Goal: Book appointment/travel/reservation

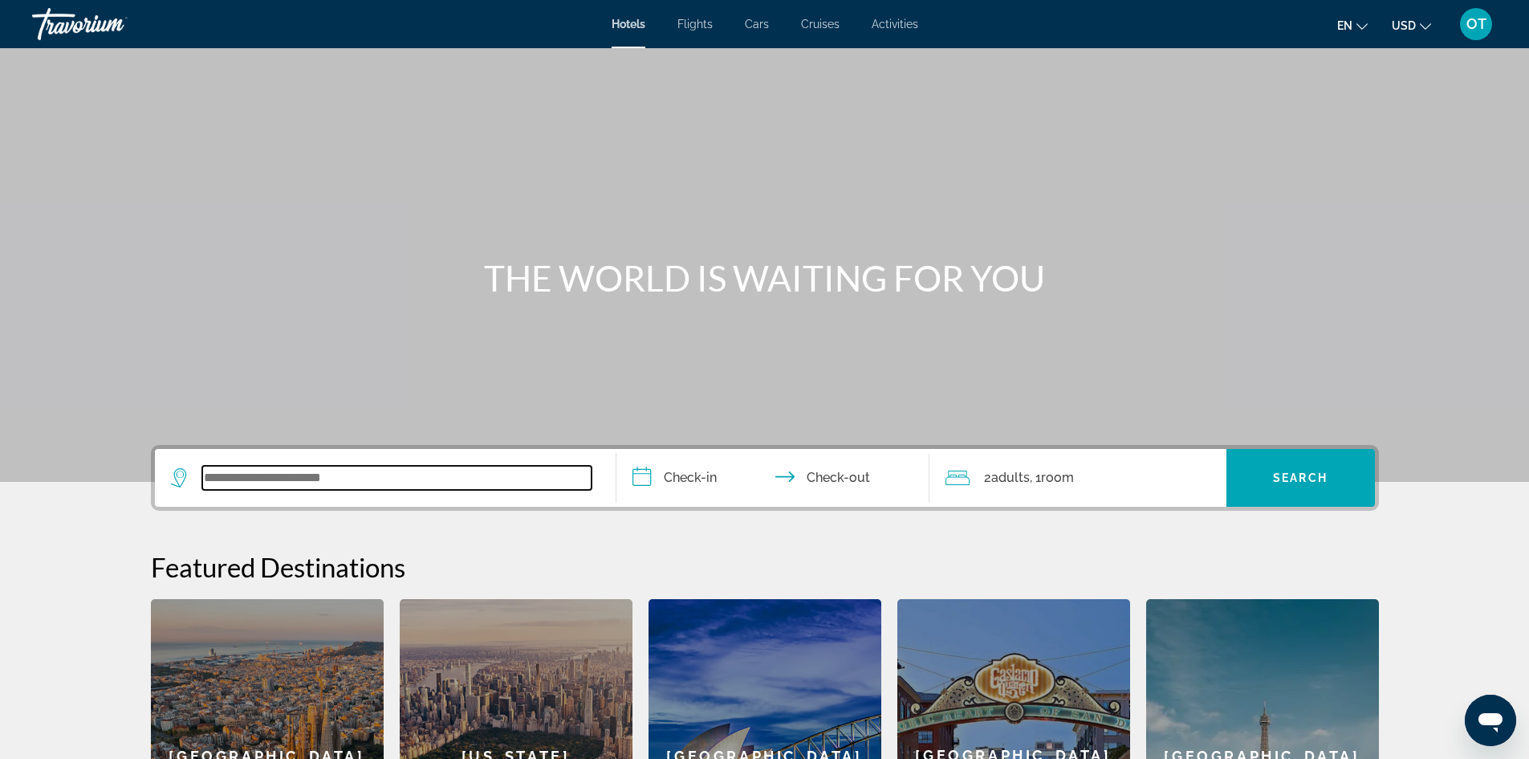
click at [426, 486] on input "Search widget" at bounding box center [396, 478] width 389 height 24
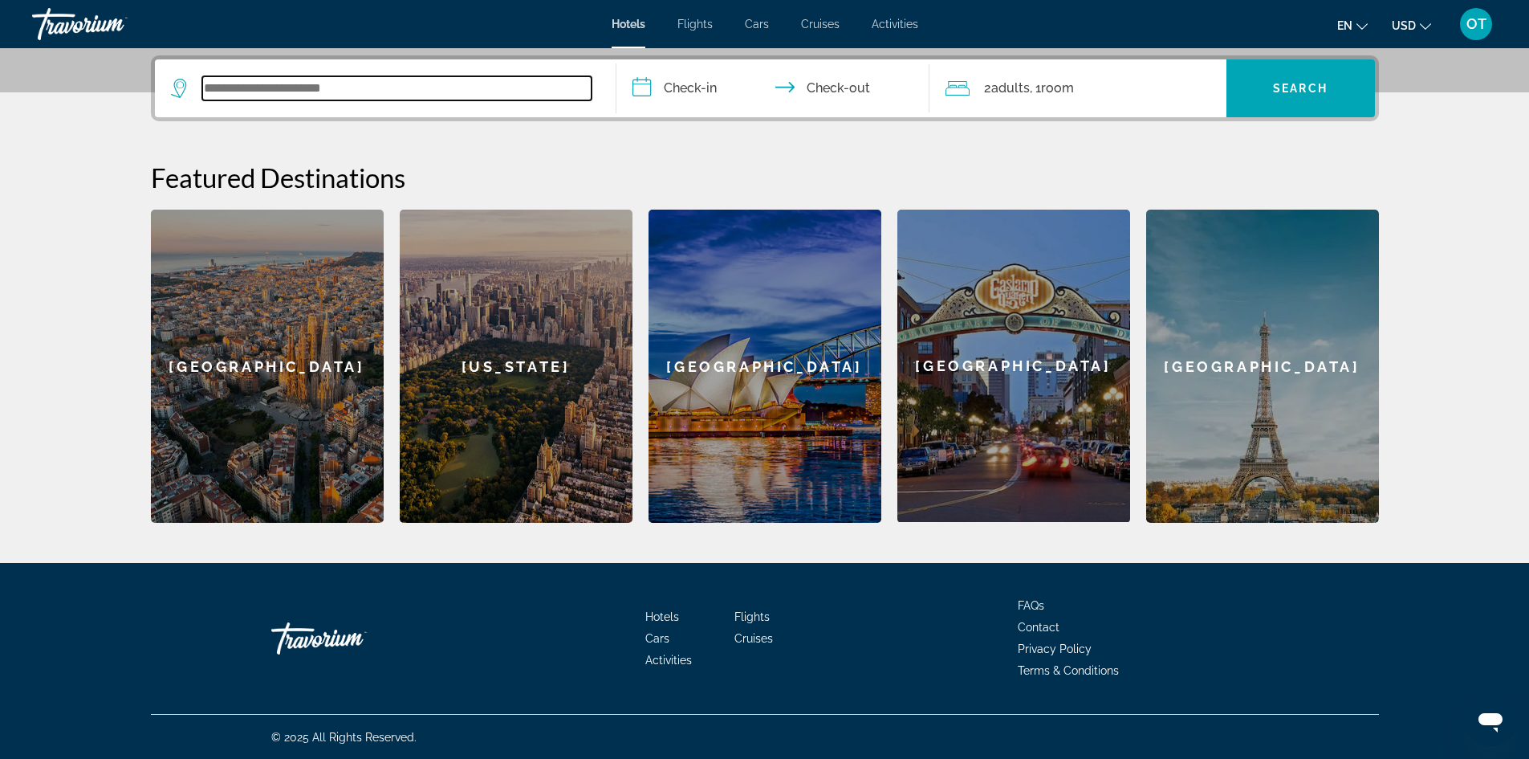
scroll to position [390, 0]
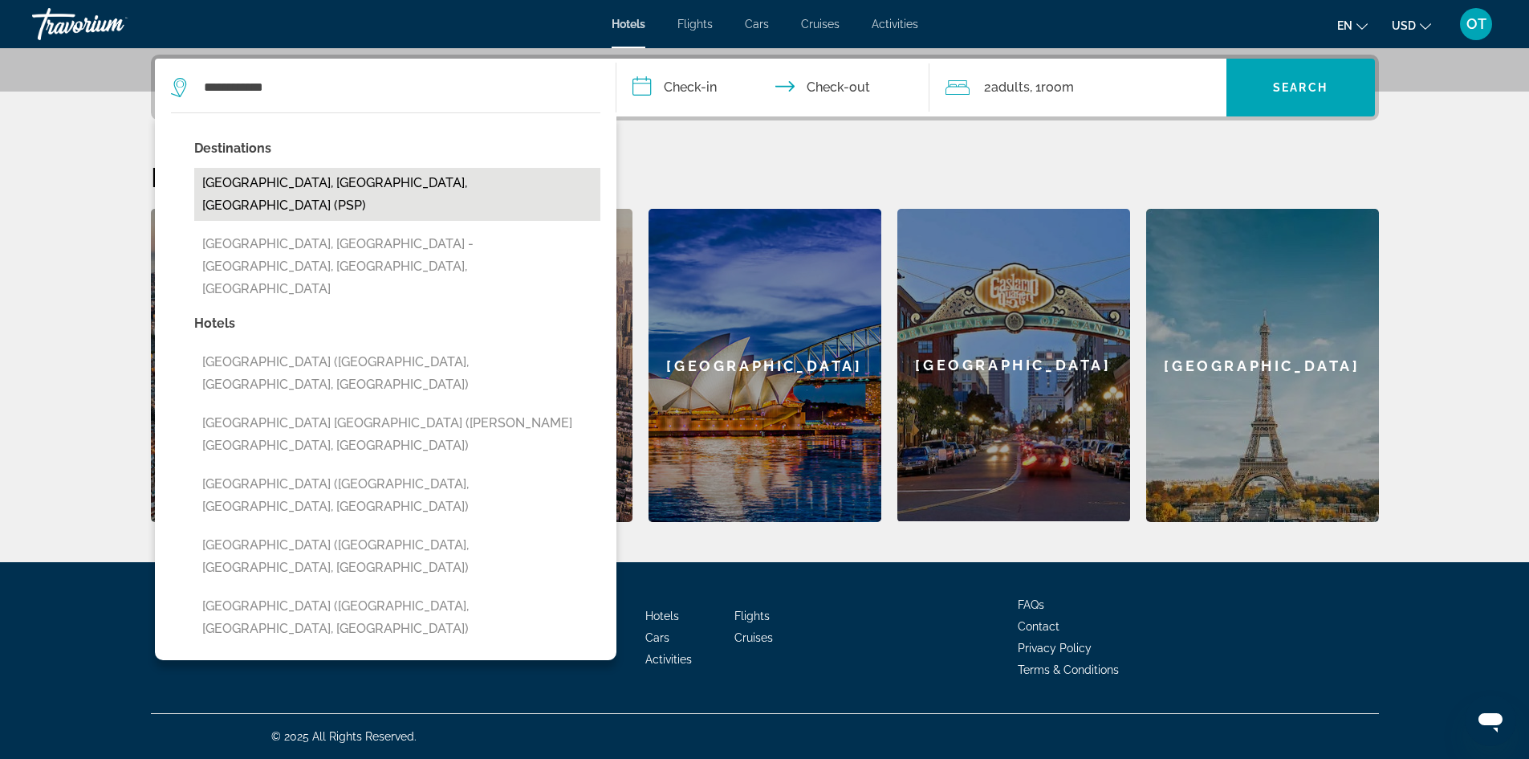
click at [327, 189] on button "[GEOGRAPHIC_DATA], [GEOGRAPHIC_DATA], [GEOGRAPHIC_DATA] (PSP)" at bounding box center [397, 194] width 406 height 53
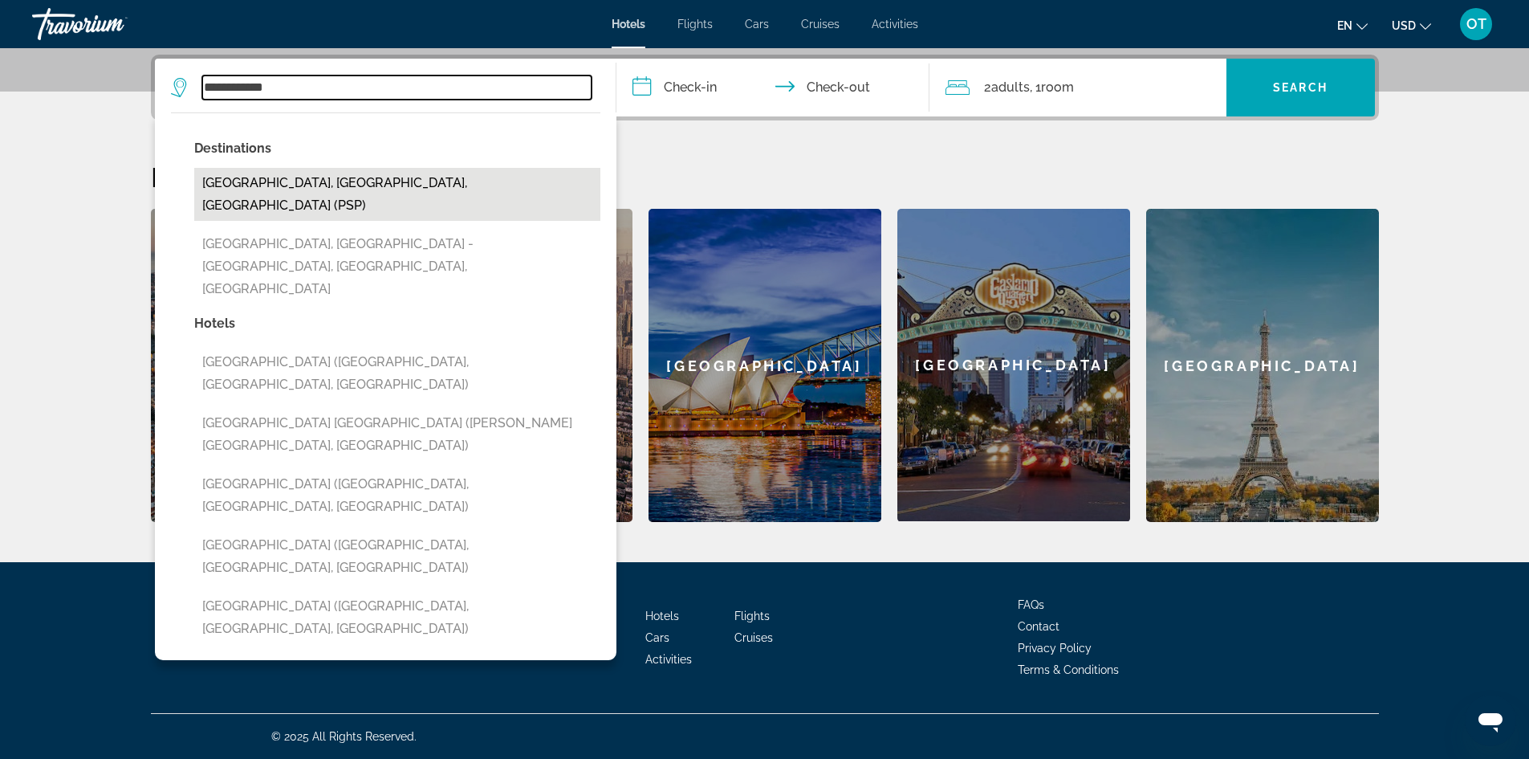
type input "**********"
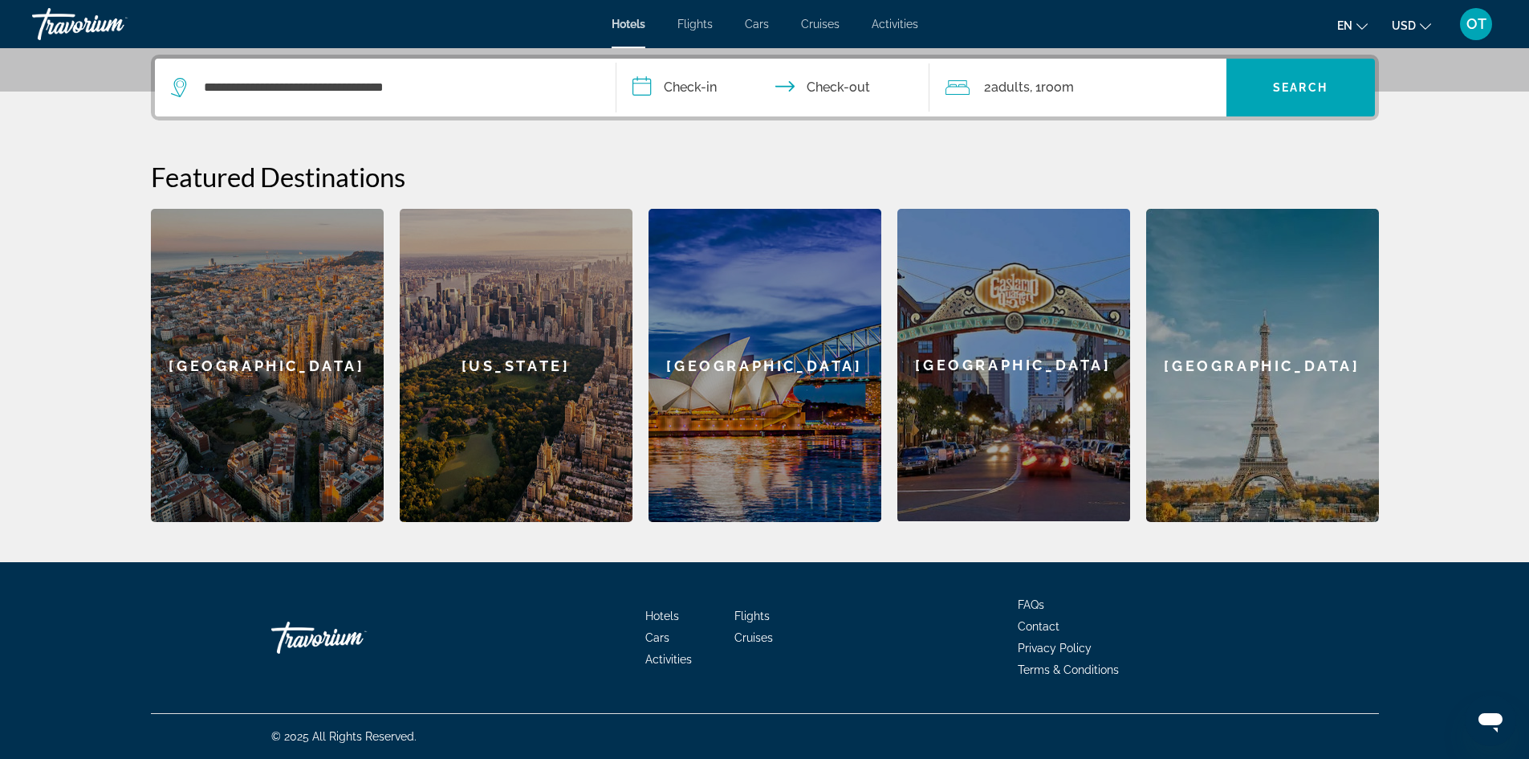
click at [703, 88] on input "**********" at bounding box center [777, 90] width 320 height 63
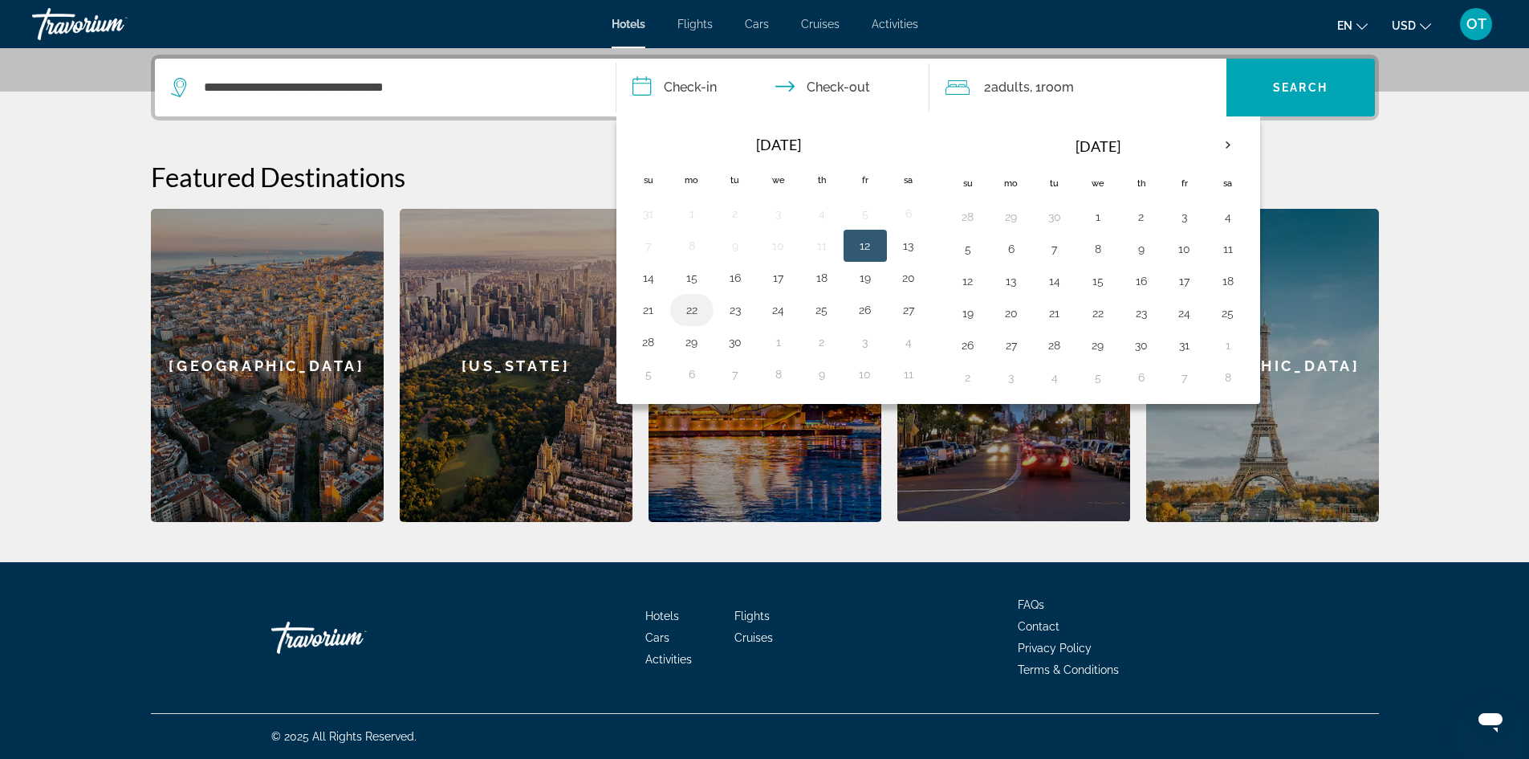
click at [688, 315] on button "22" at bounding box center [692, 310] width 26 height 22
click at [779, 311] on button "24" at bounding box center [779, 310] width 26 height 22
type input "**********"
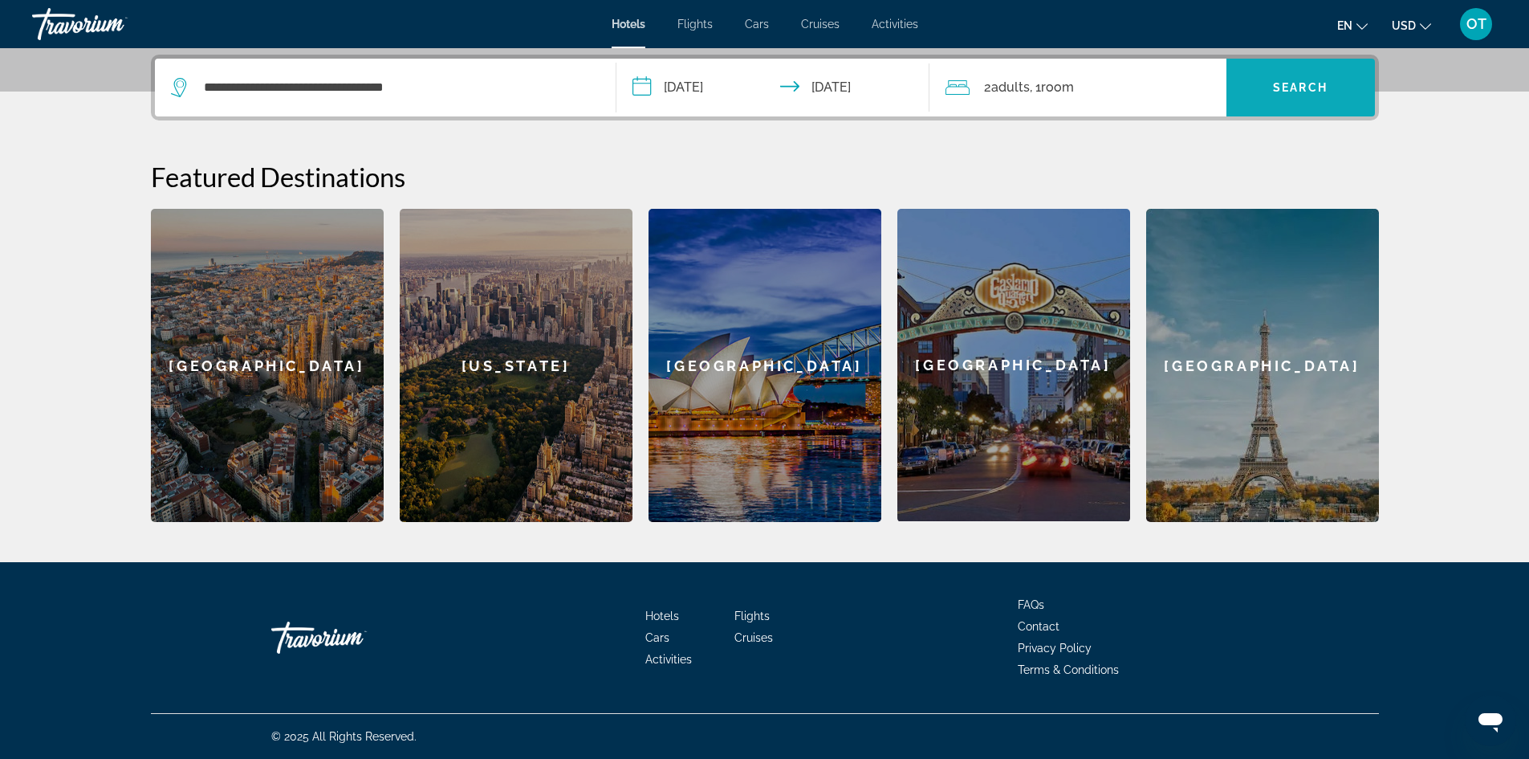
click at [1303, 99] on span "Search widget" at bounding box center [1301, 87] width 149 height 39
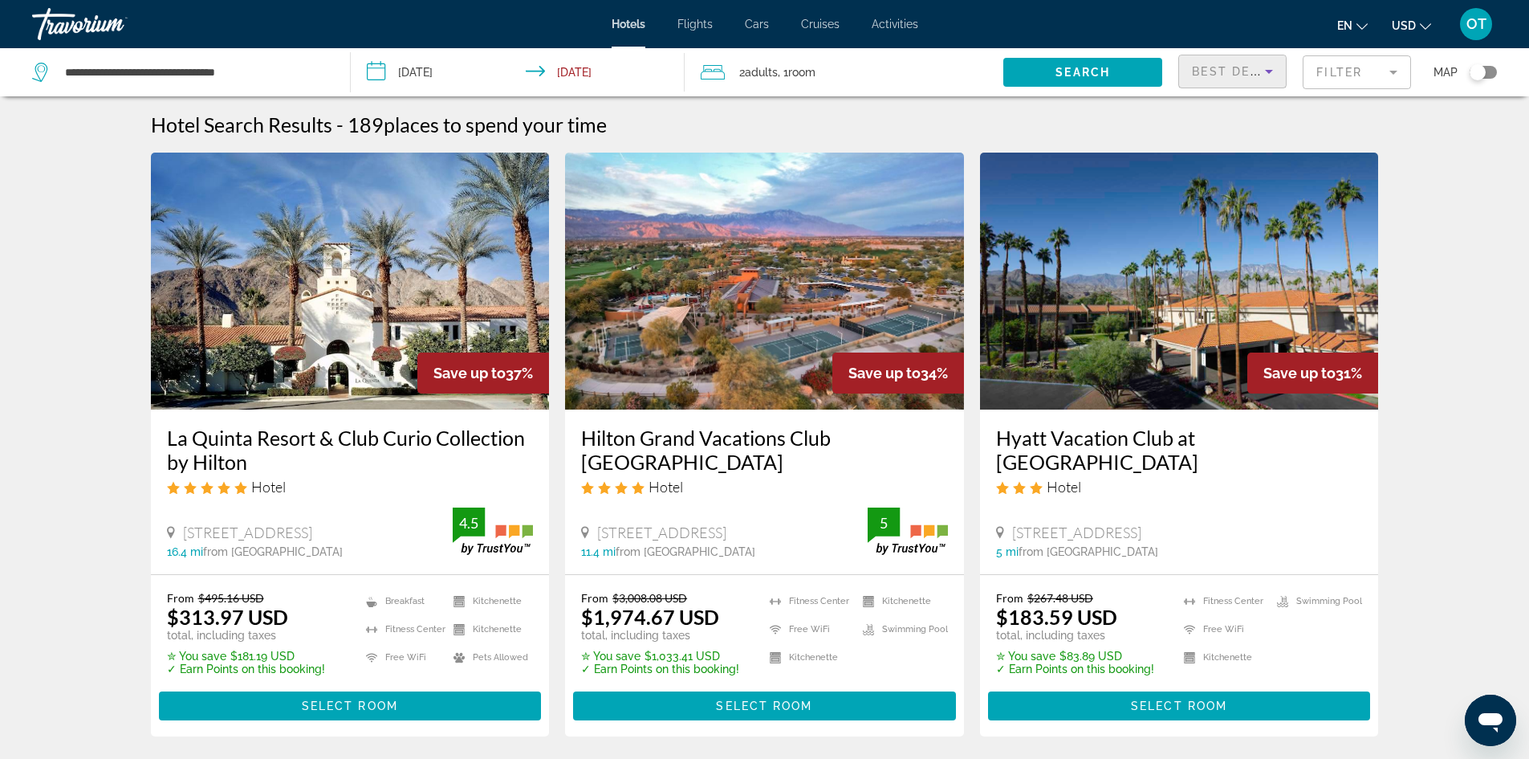
click at [1264, 71] on icon "Sort by" at bounding box center [1269, 71] width 19 height 19
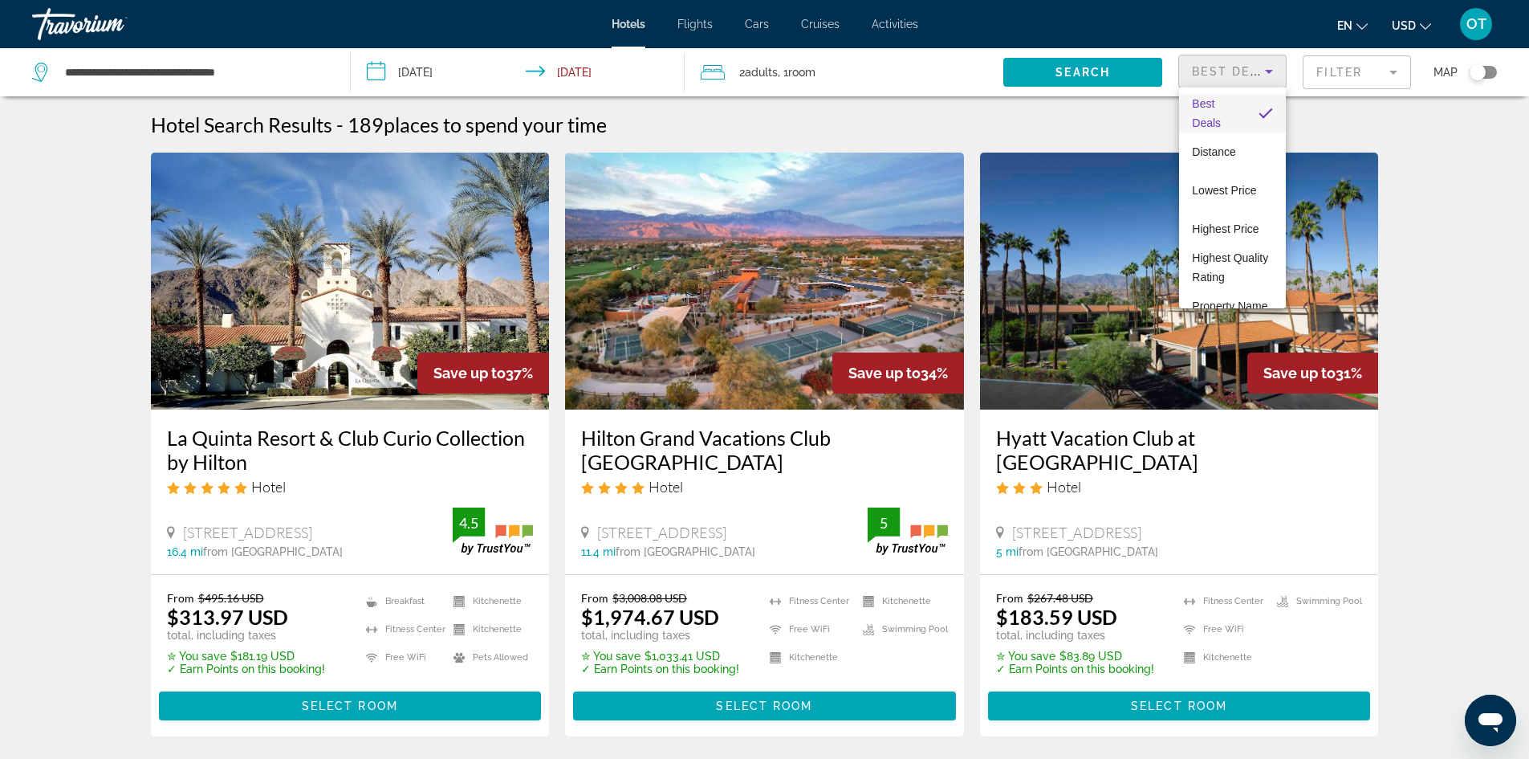
click at [1341, 64] on div at bounding box center [764, 379] width 1529 height 759
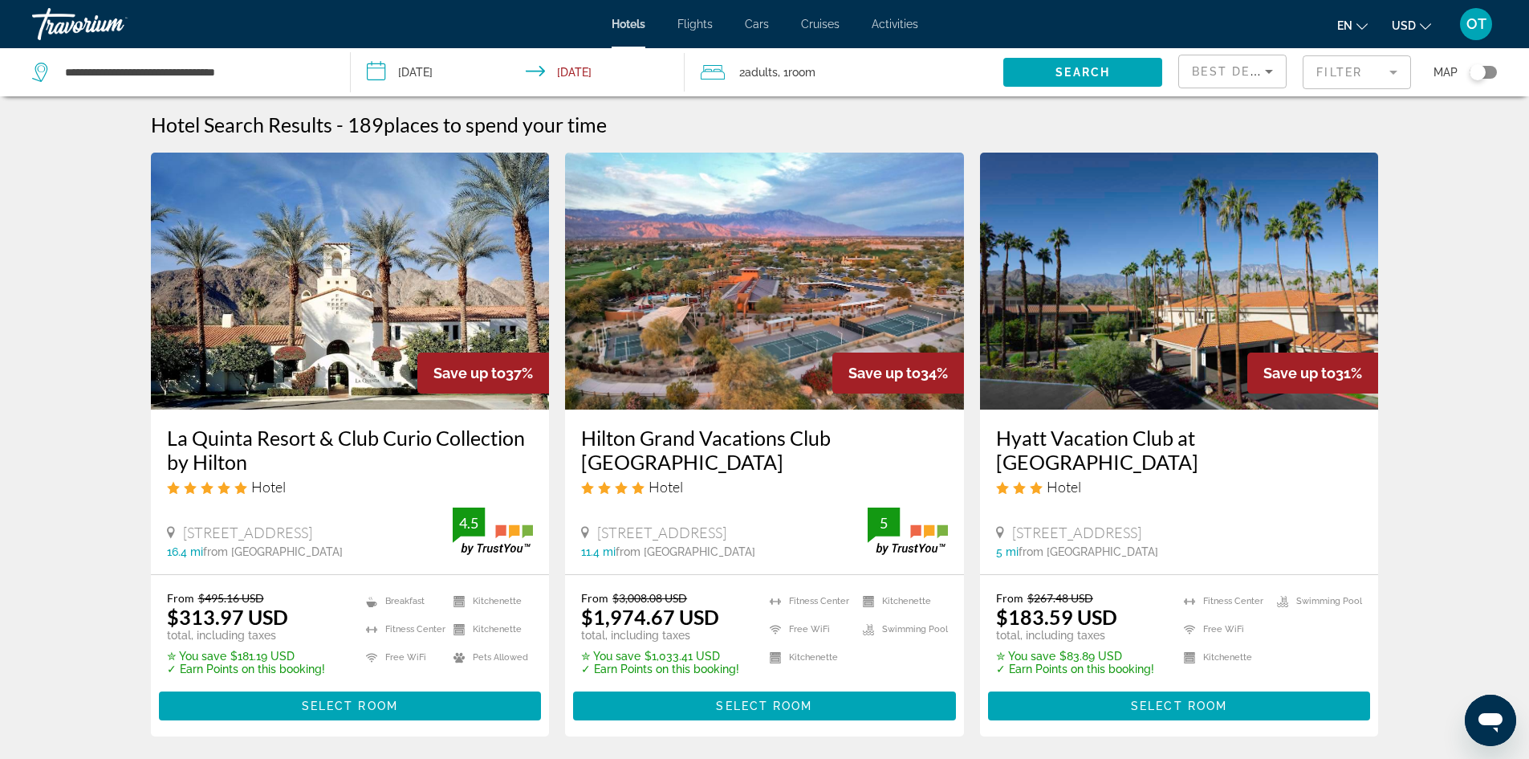
click at [1348, 72] on mat-form-field "Filter" at bounding box center [1357, 72] width 108 height 34
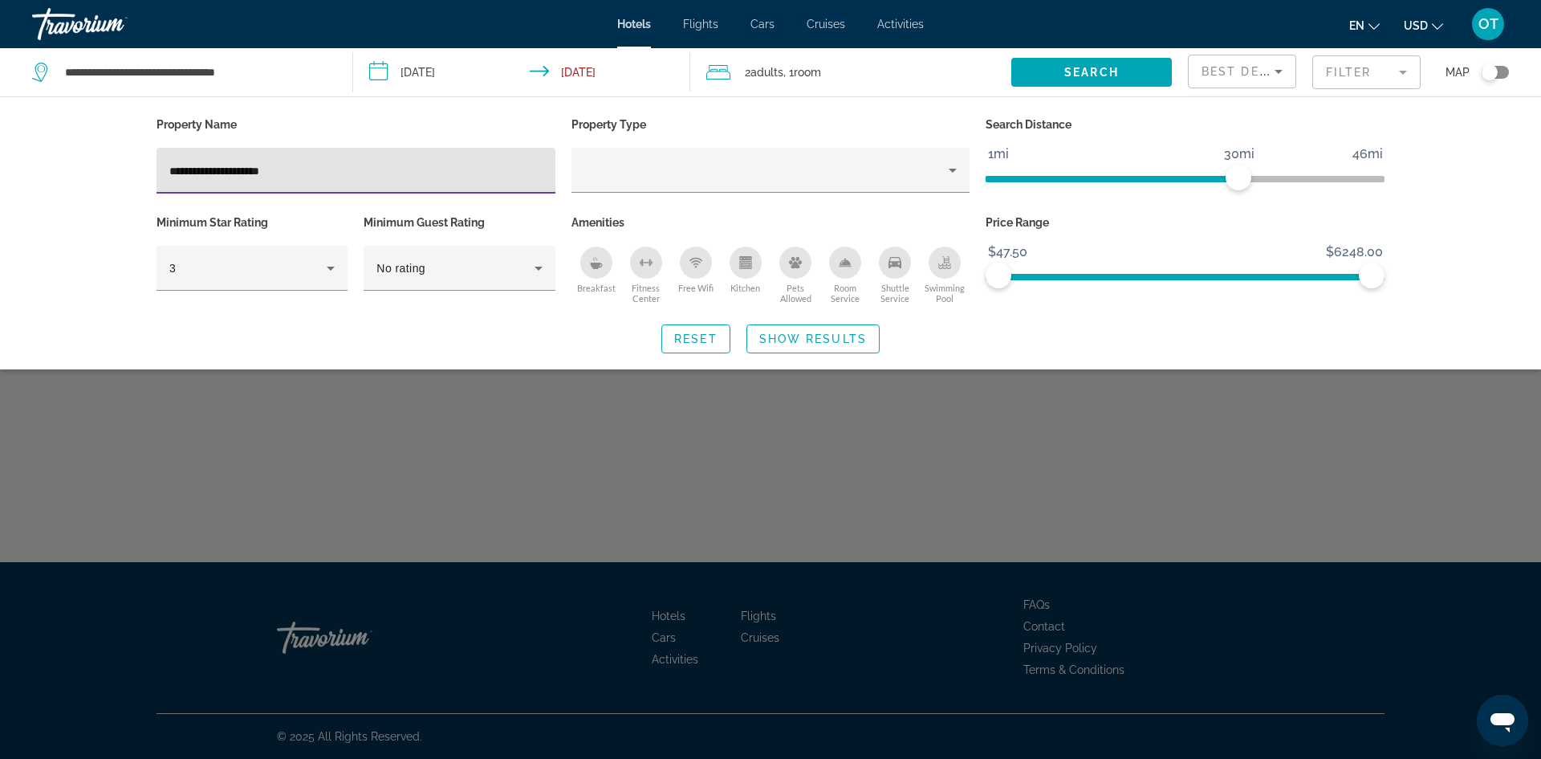
type input "**********"
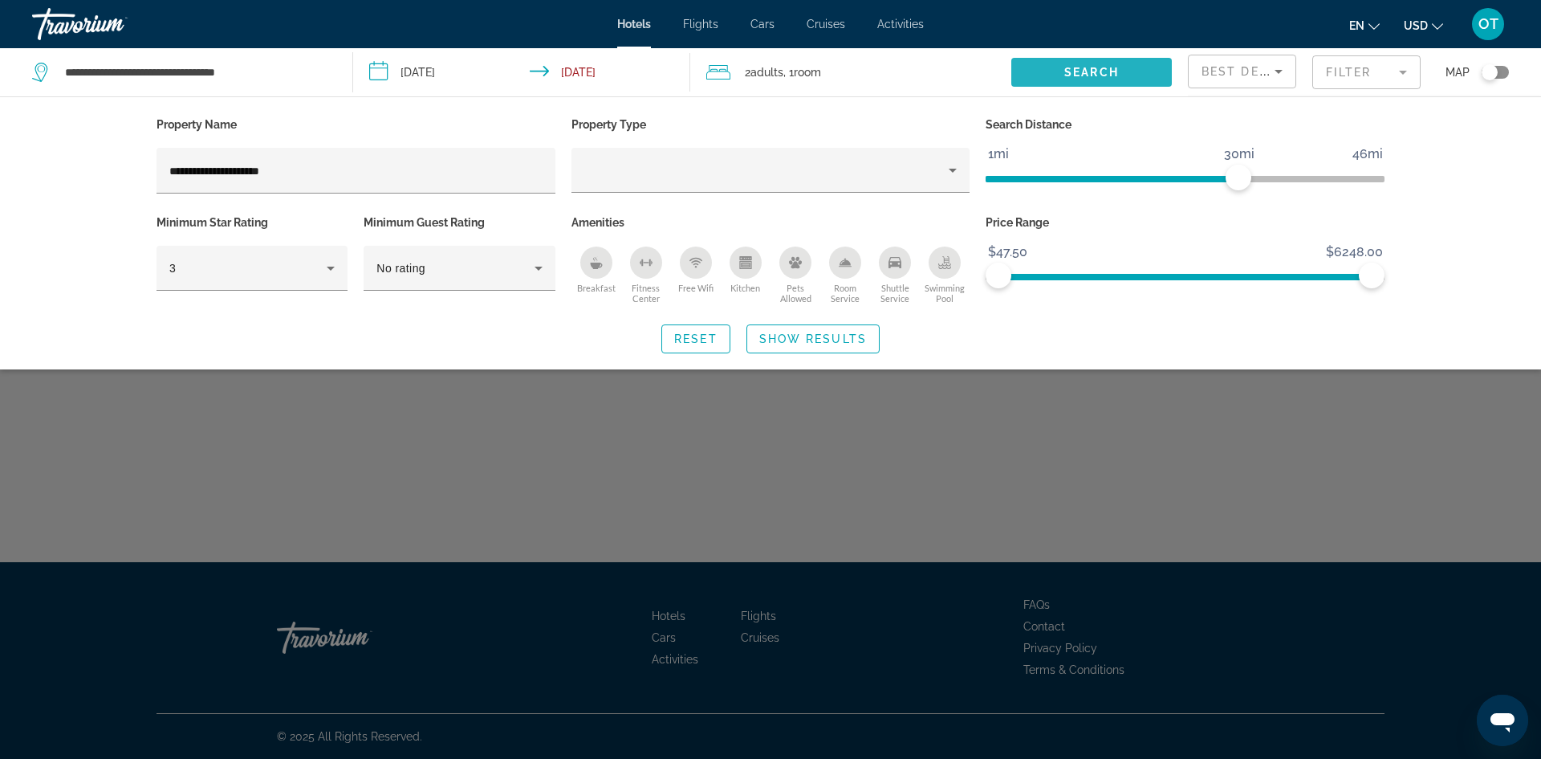
click at [1068, 79] on span "Search widget" at bounding box center [1092, 72] width 161 height 39
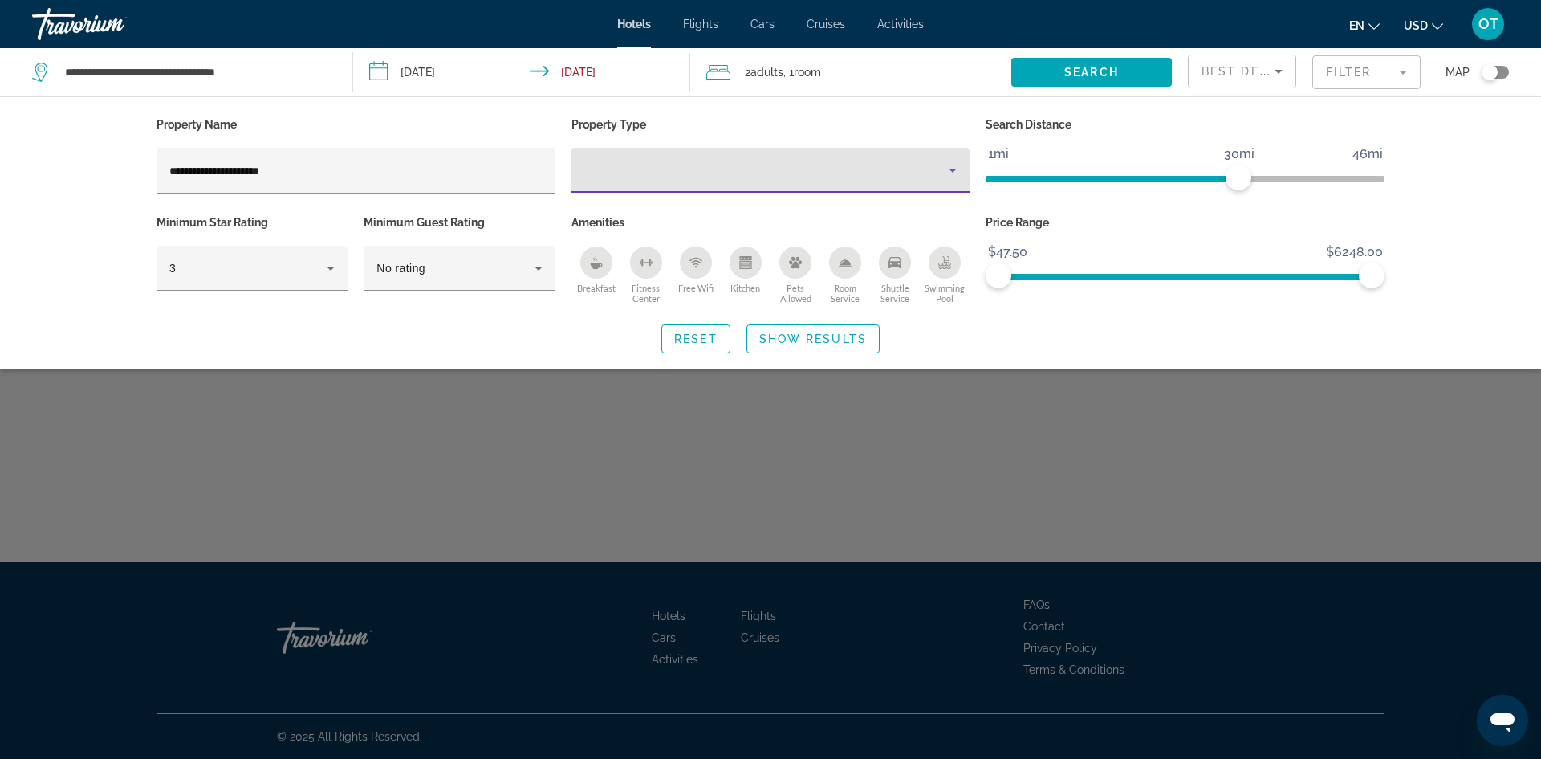
click at [950, 178] on icon "Property type" at bounding box center [952, 170] width 19 height 19
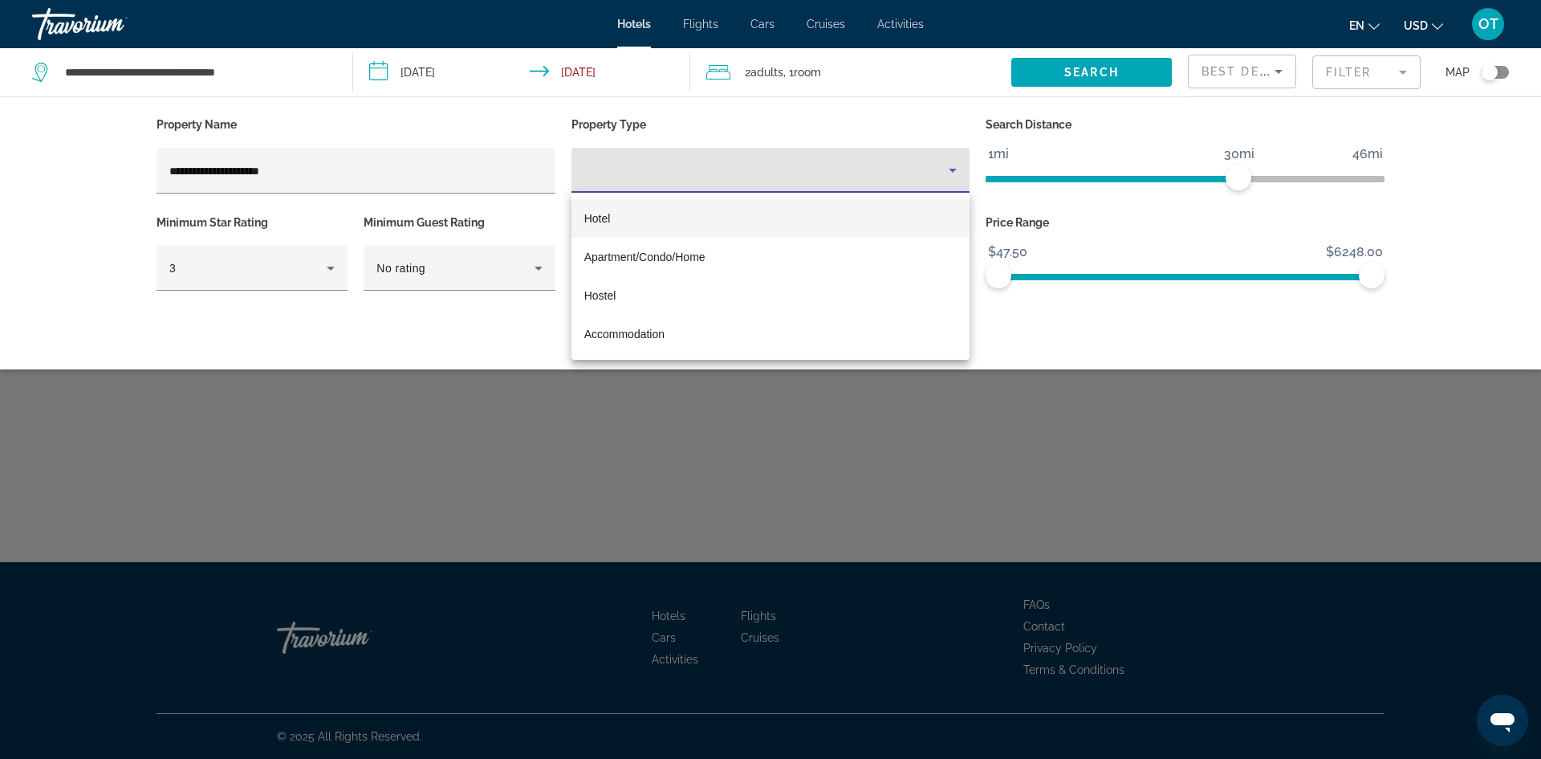
click at [863, 208] on mat-option "Hotel" at bounding box center [771, 218] width 399 height 39
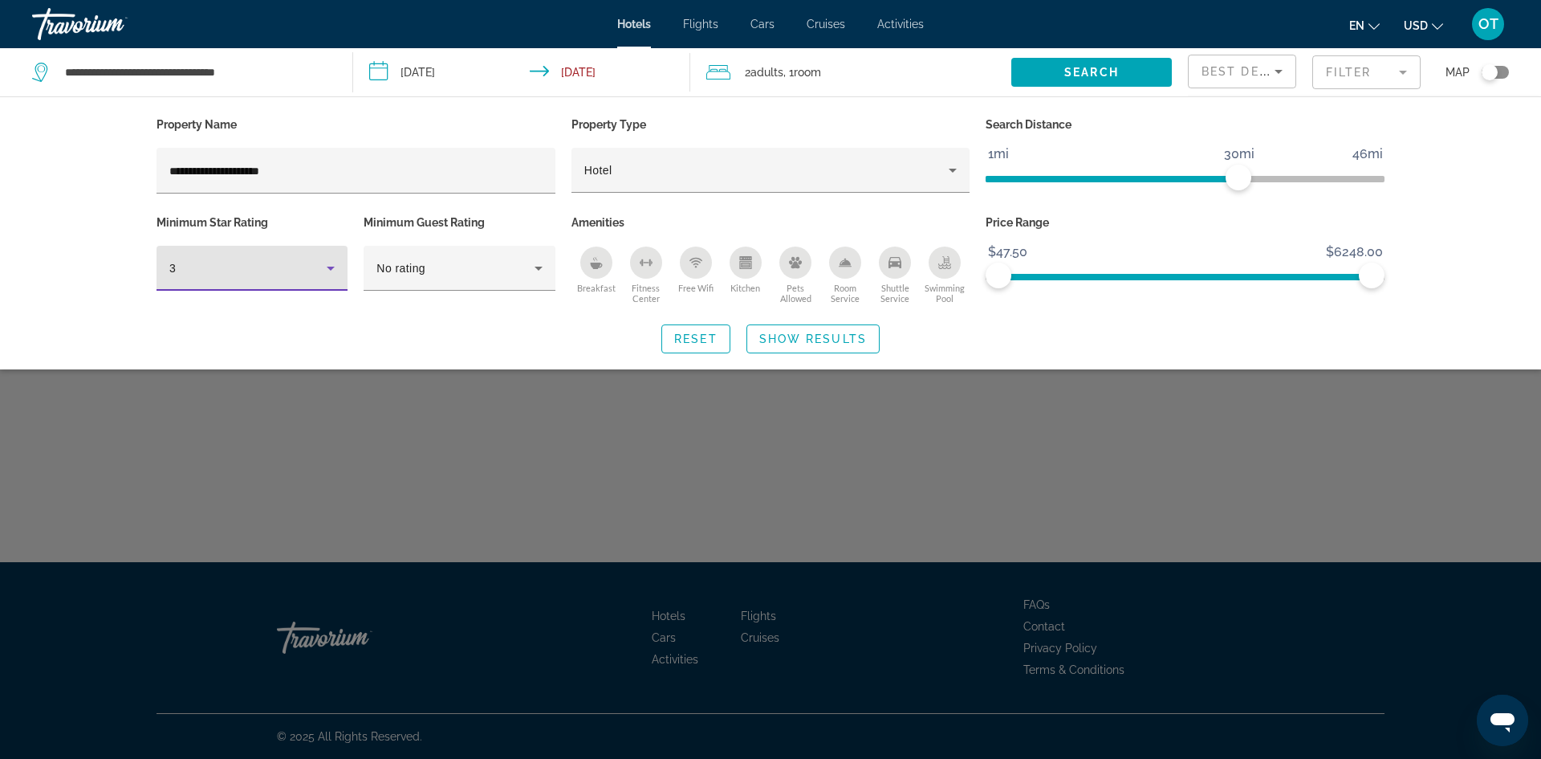
click at [327, 260] on icon "Hotel Filters" at bounding box center [330, 268] width 19 height 19
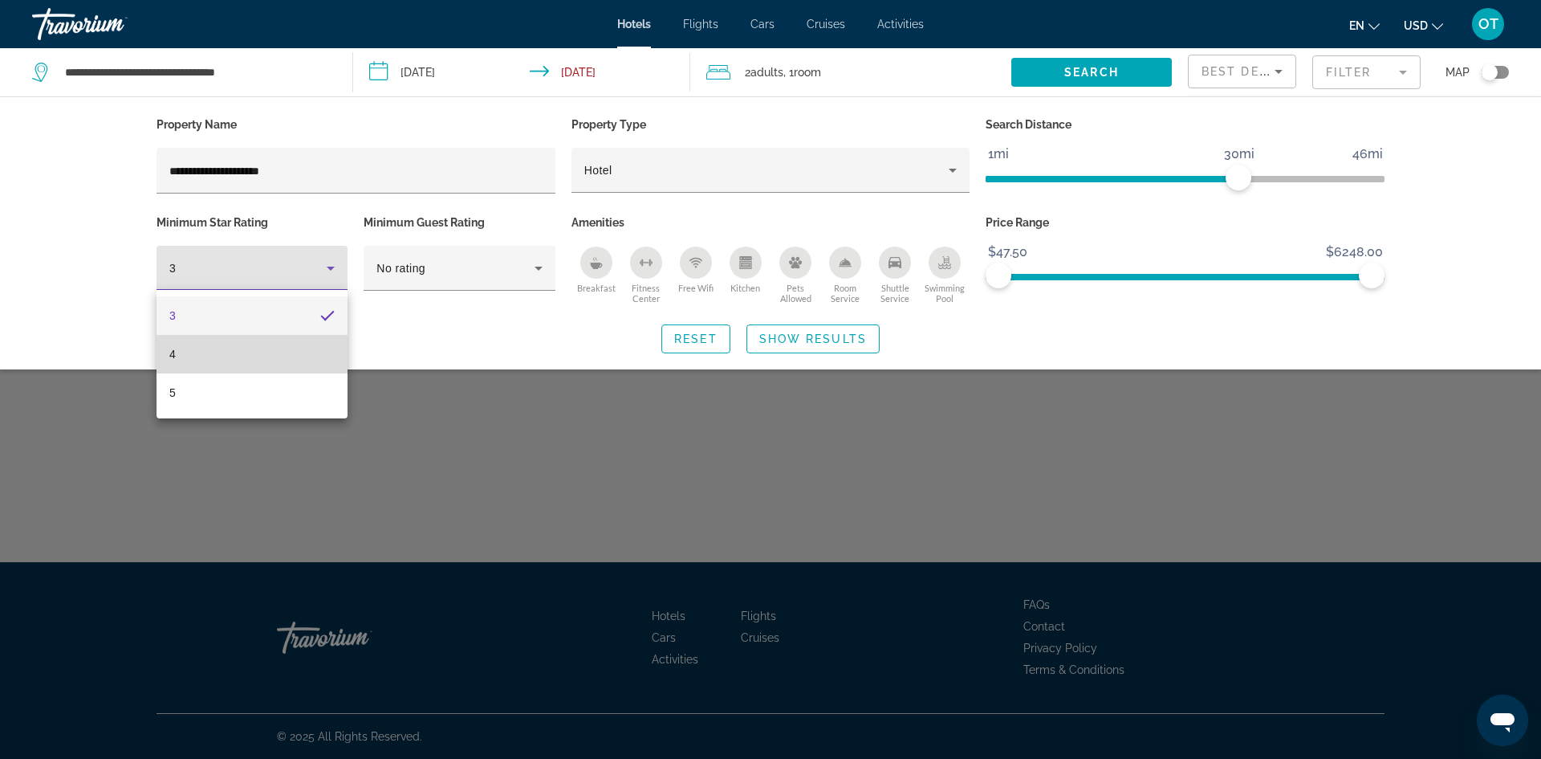
click at [241, 352] on mat-option "4" at bounding box center [252, 354] width 191 height 39
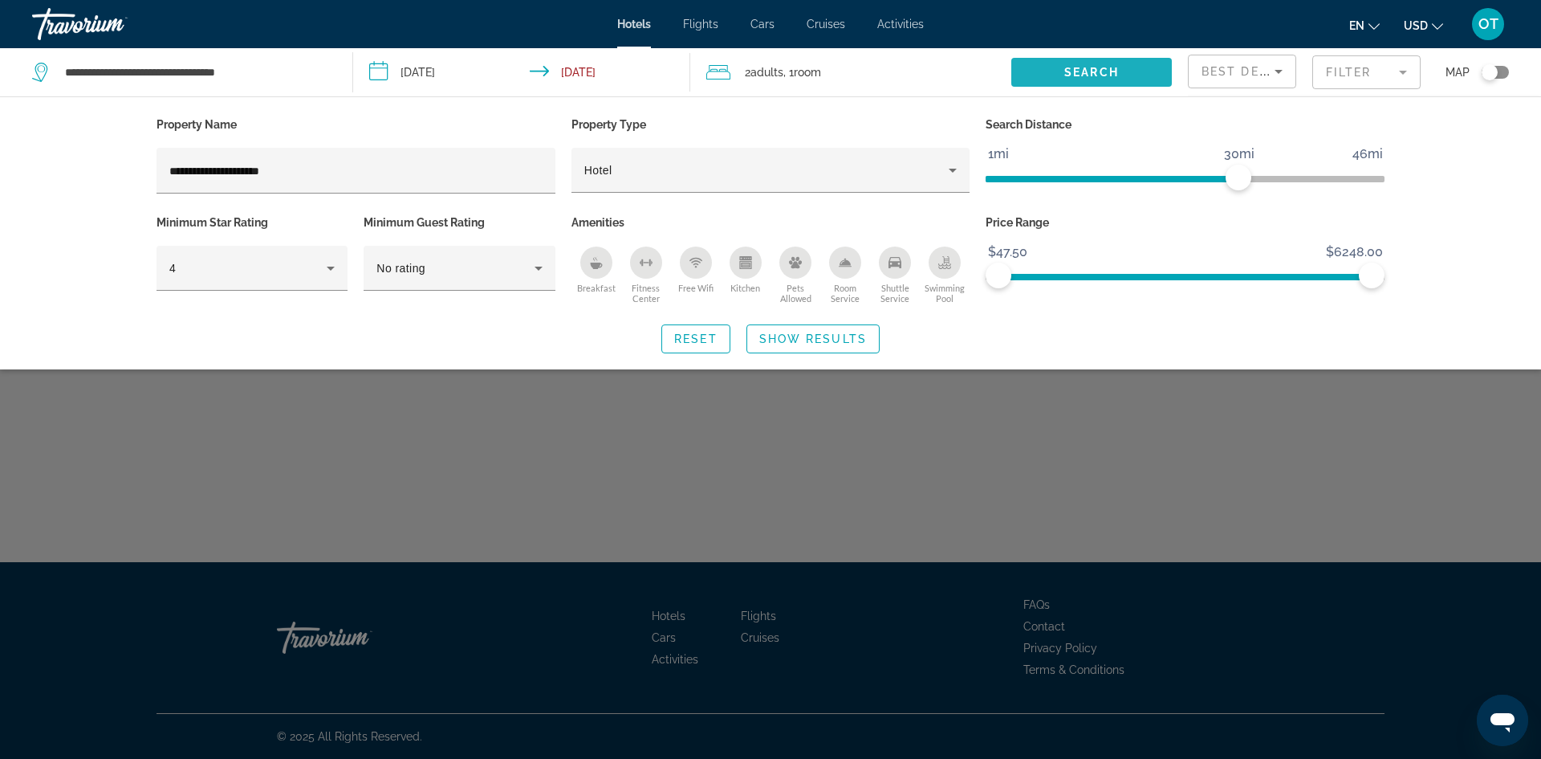
drag, startPoint x: 1108, startPoint y: 83, endPoint x: 1113, endPoint y: 93, distance: 11.5
click at [1113, 93] on div "Search" at bounding box center [1100, 72] width 177 height 48
click at [1110, 67] on span "Search" at bounding box center [1092, 72] width 55 height 13
click at [1104, 67] on span "Search" at bounding box center [1092, 72] width 55 height 13
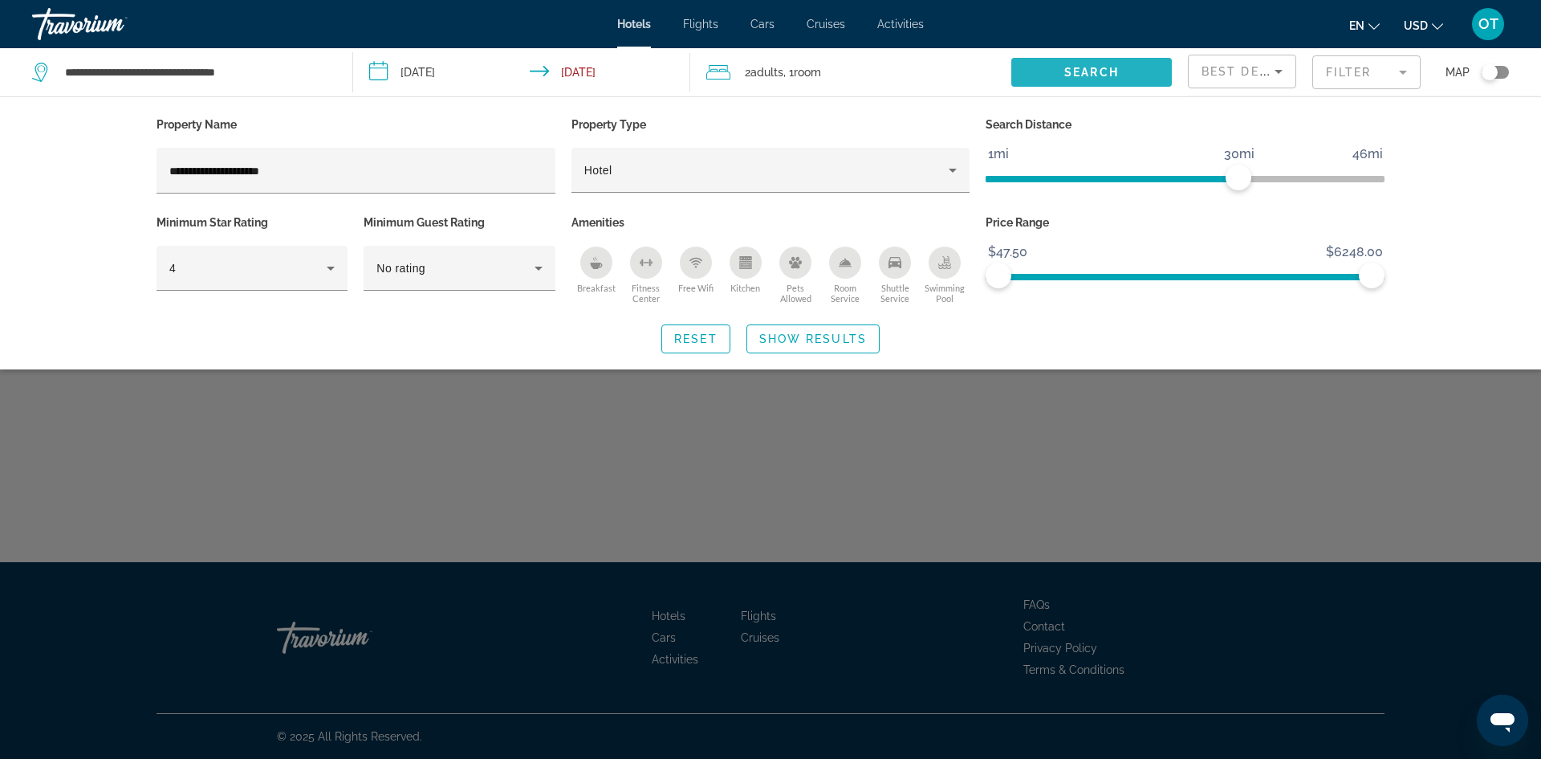
click at [1104, 67] on span "Search" at bounding box center [1092, 72] width 55 height 13
drag, startPoint x: 1380, startPoint y: 275, endPoint x: 1288, endPoint y: 284, distance: 91.9
click at [1288, 284] on span "ngx-slider-max" at bounding box center [1289, 276] width 26 height 26
drag, startPoint x: 1288, startPoint y: 276, endPoint x: 1213, endPoint y: 276, distance: 75.5
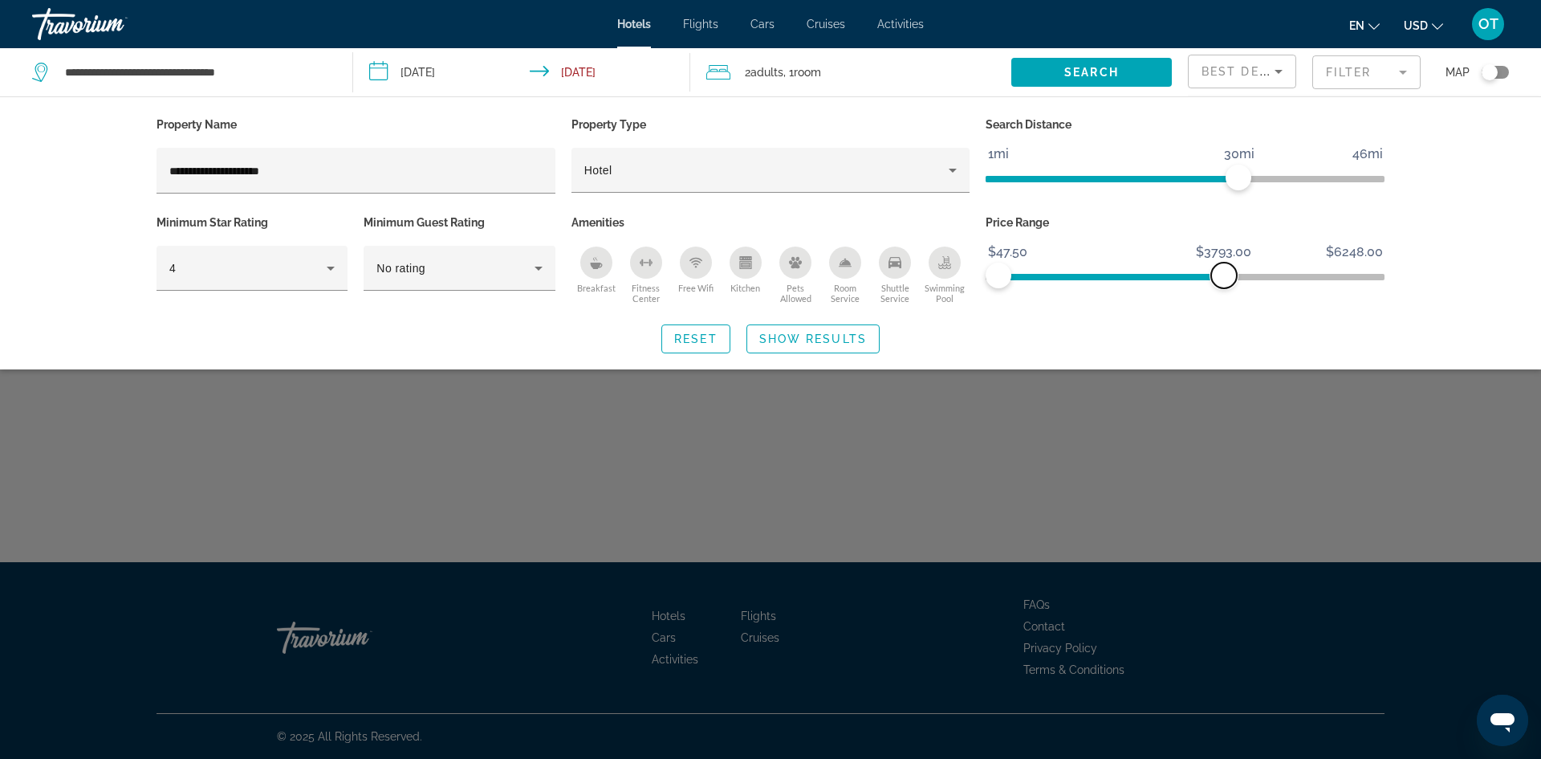
click at [1213, 276] on span "ngx-slider-max" at bounding box center [1224, 276] width 26 height 26
click at [816, 338] on span "Show Results" at bounding box center [813, 338] width 108 height 13
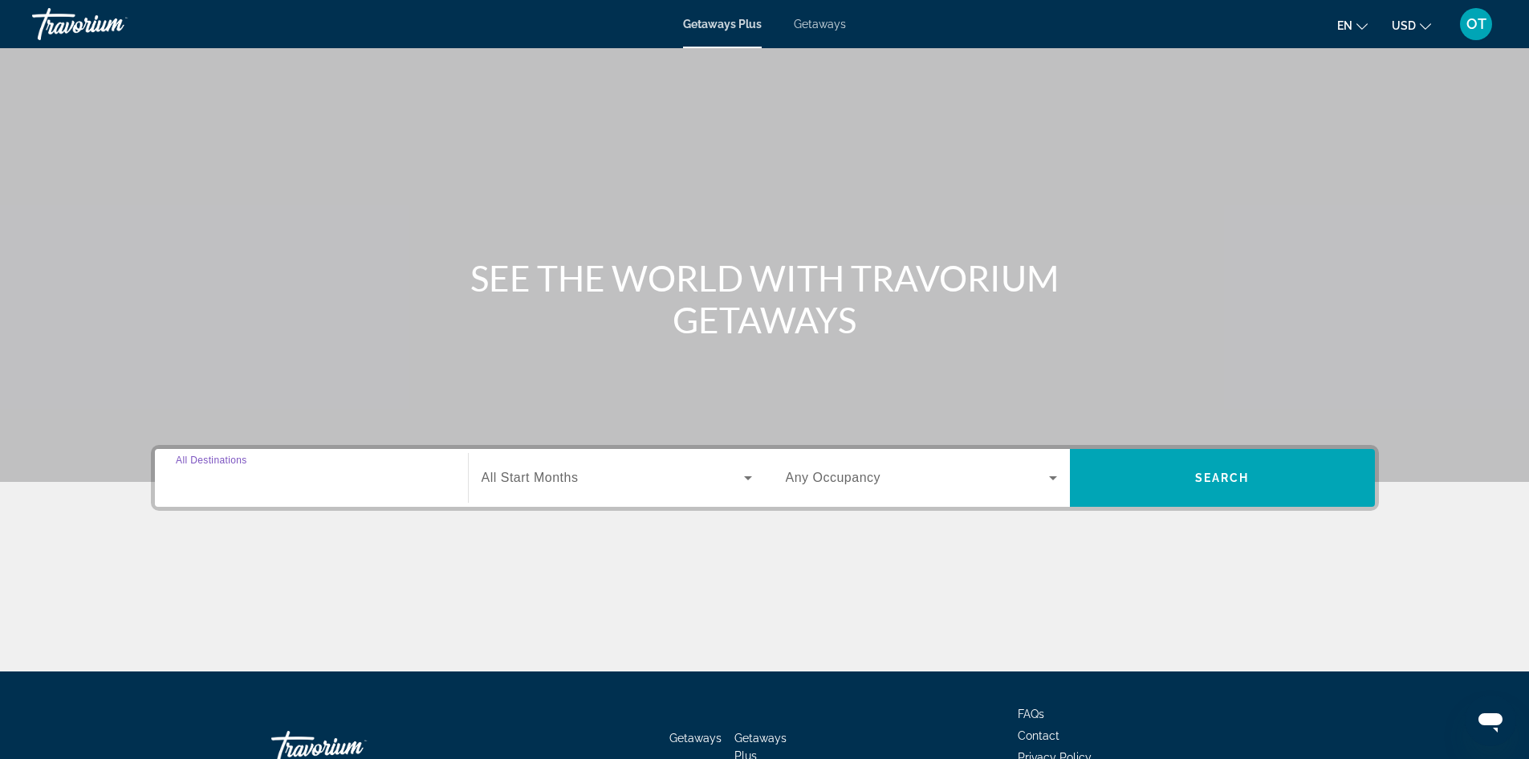
click at [300, 477] on input "Destination All Destinations" at bounding box center [311, 478] width 271 height 19
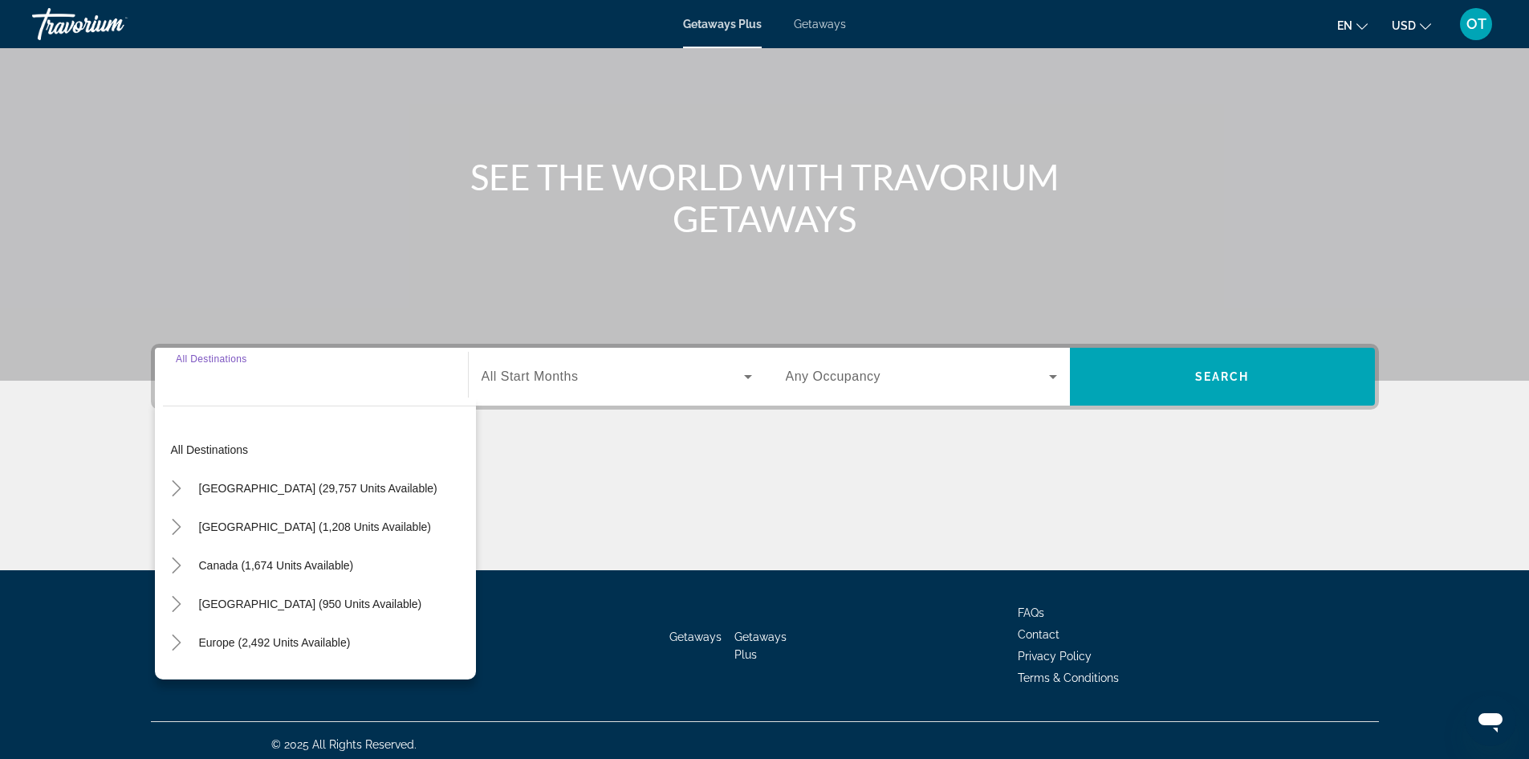
scroll to position [109, 0]
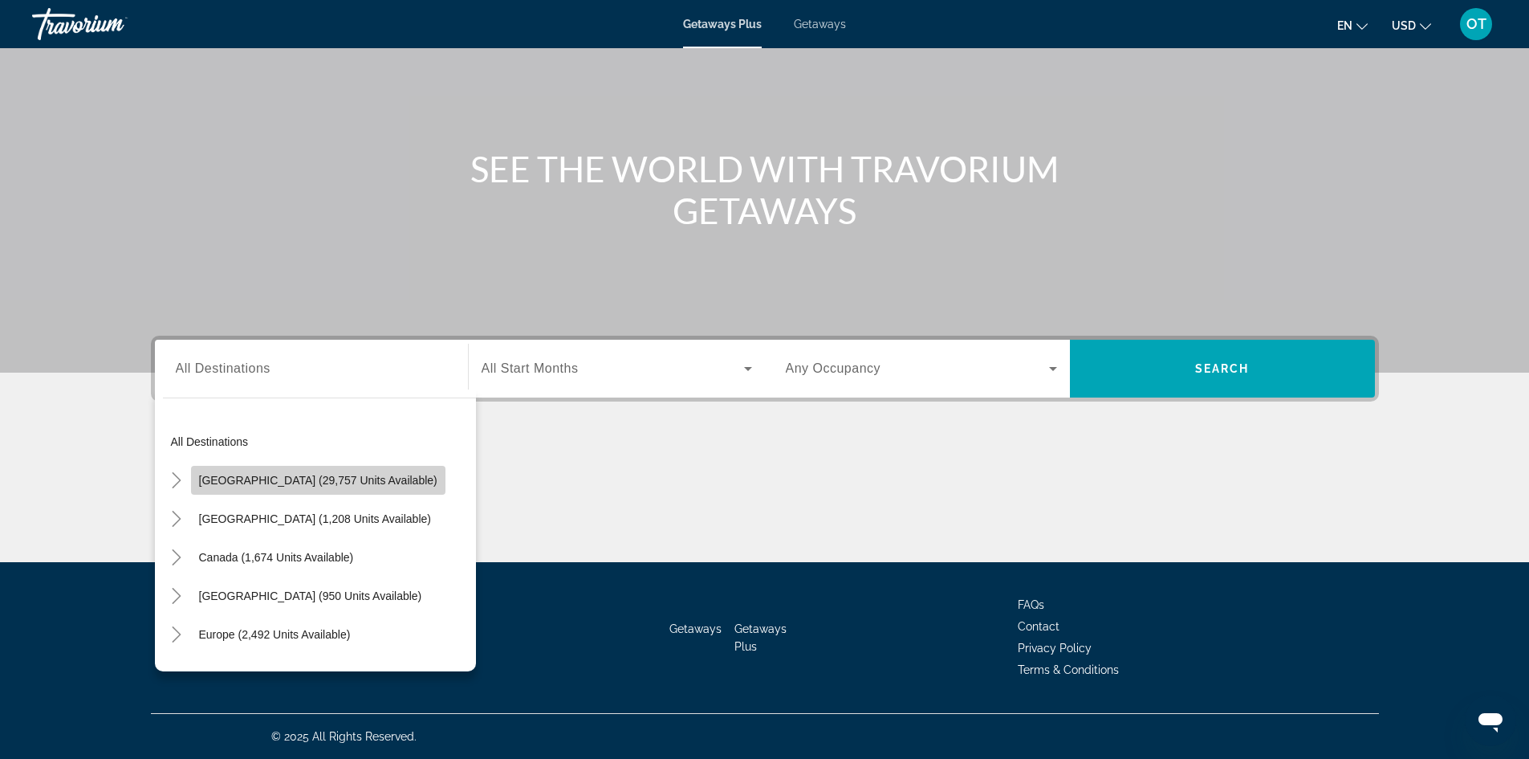
click at [336, 478] on span "[GEOGRAPHIC_DATA] (29,757 units available)" at bounding box center [318, 480] width 238 height 13
type input "**********"
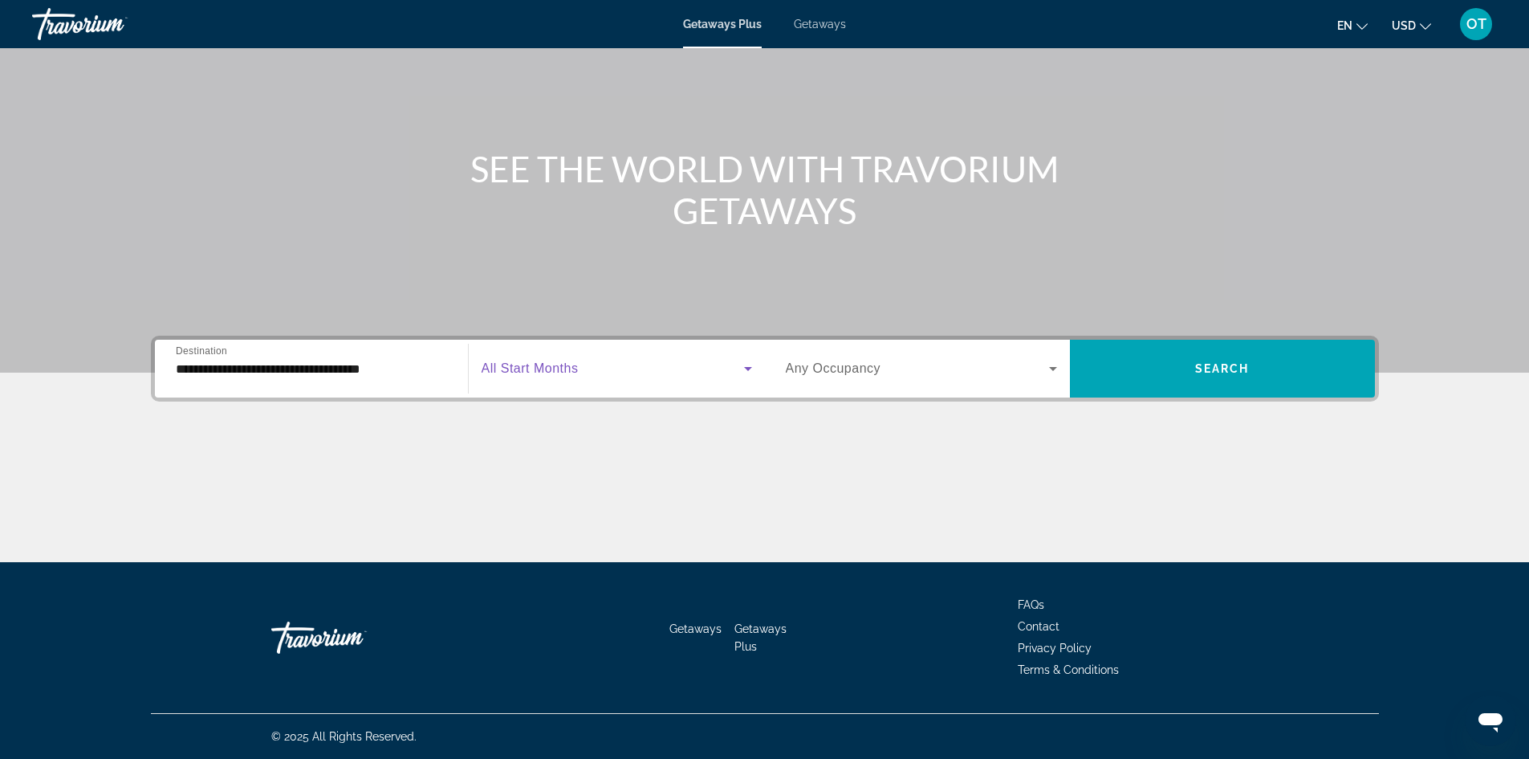
click at [687, 371] on span "Search widget" at bounding box center [613, 368] width 263 height 19
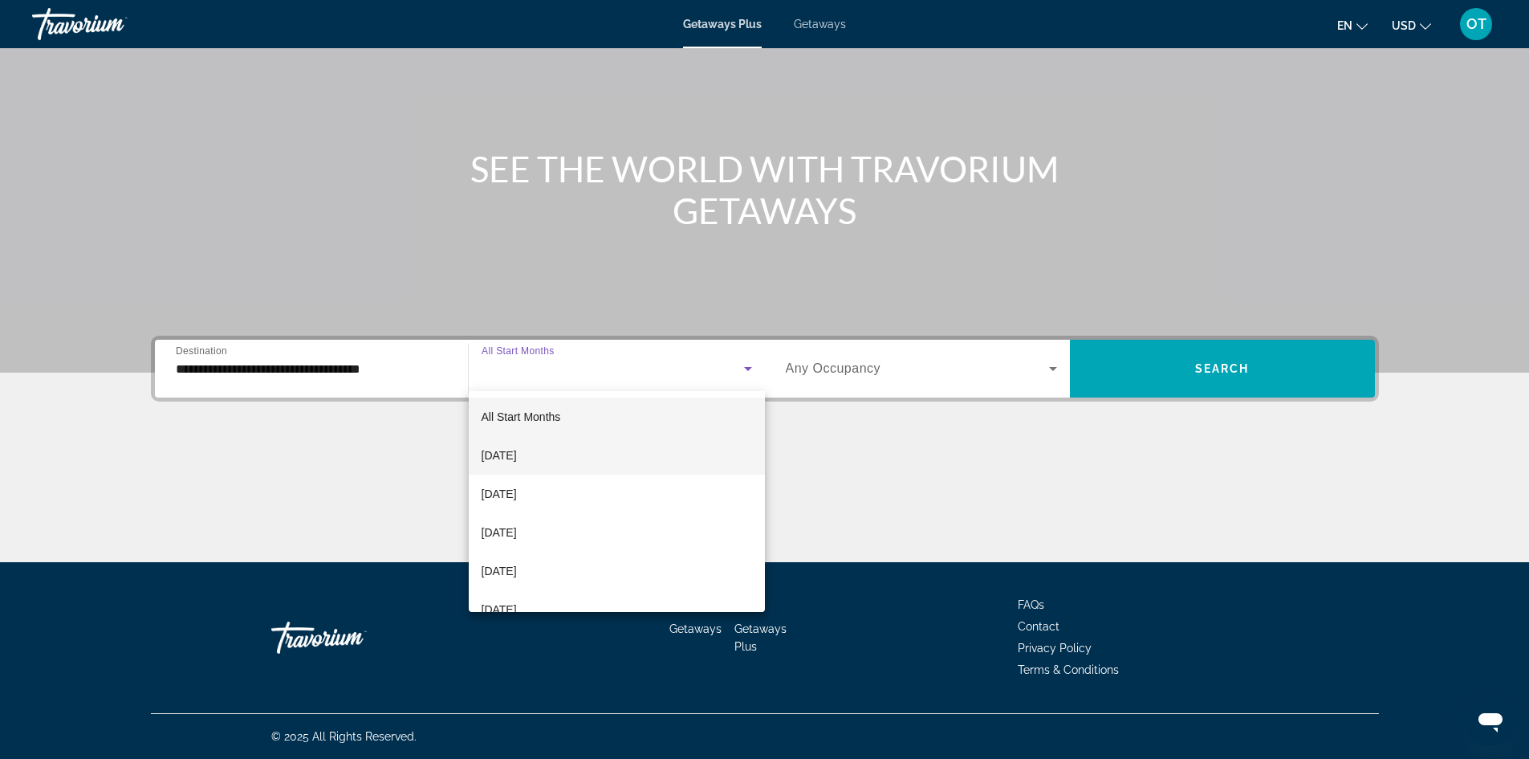
click at [572, 457] on mat-option "[DATE]" at bounding box center [617, 455] width 296 height 39
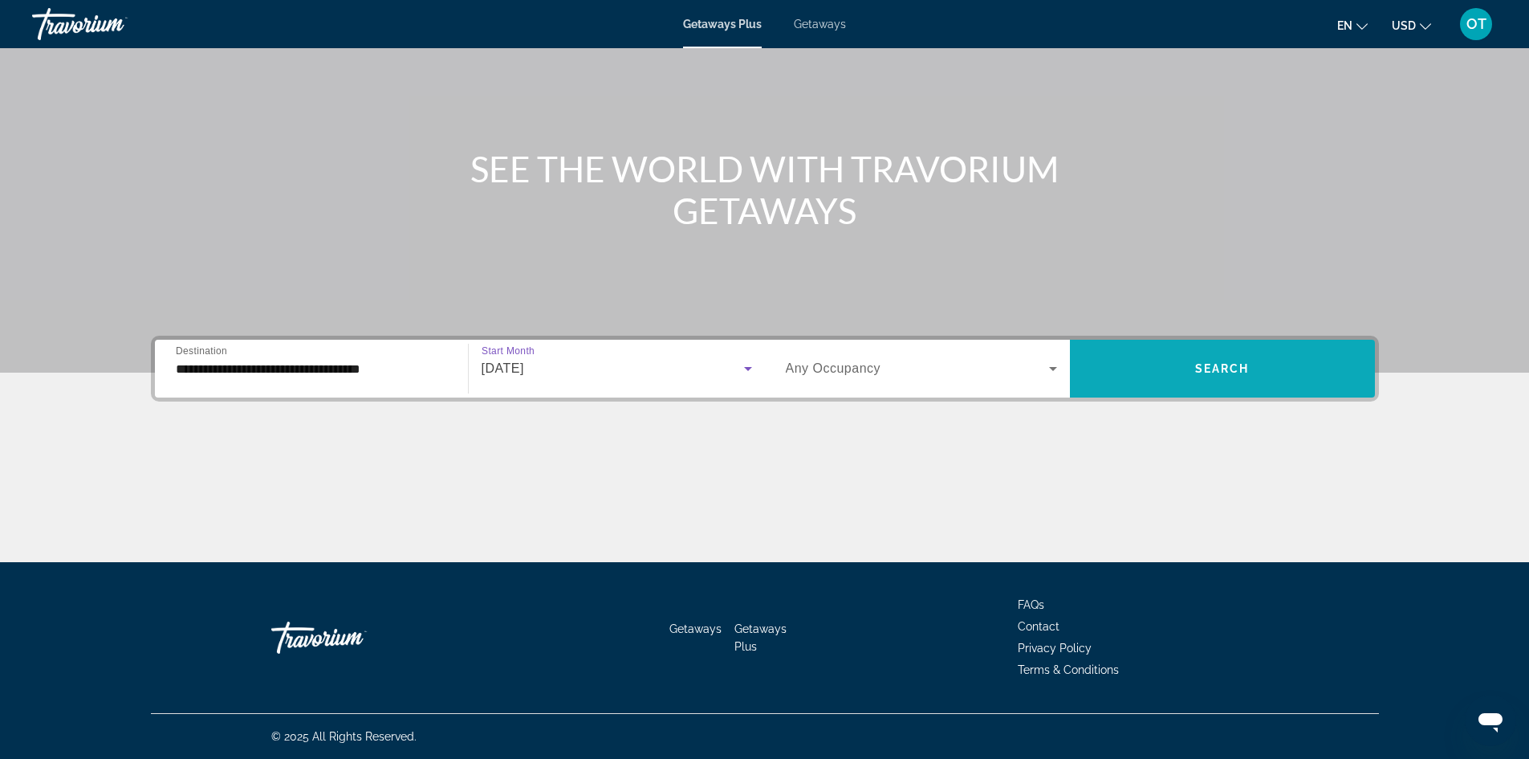
click at [1233, 374] on span "Search" at bounding box center [1222, 368] width 55 height 13
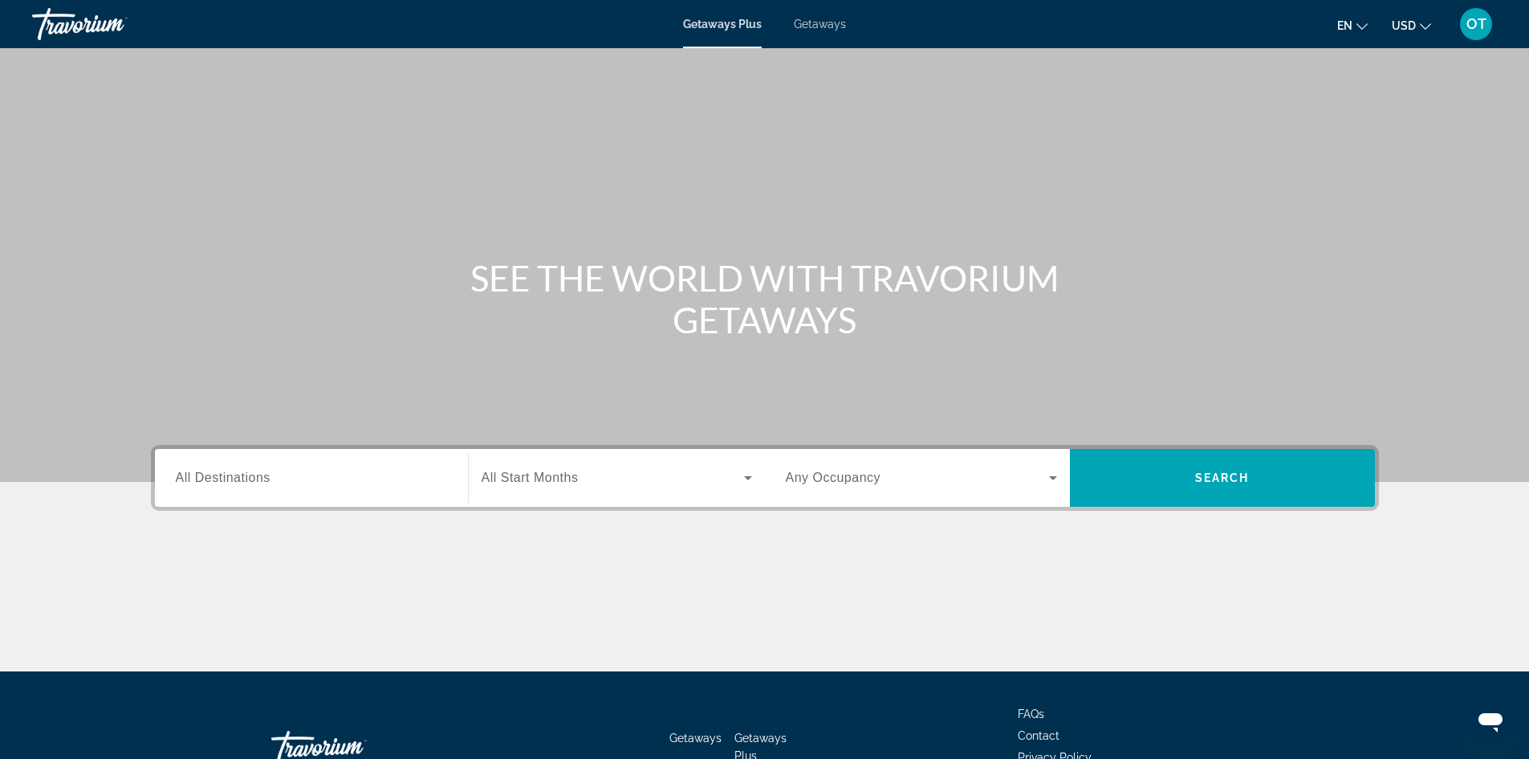
click at [344, 491] on div "Search widget" at bounding box center [311, 478] width 271 height 46
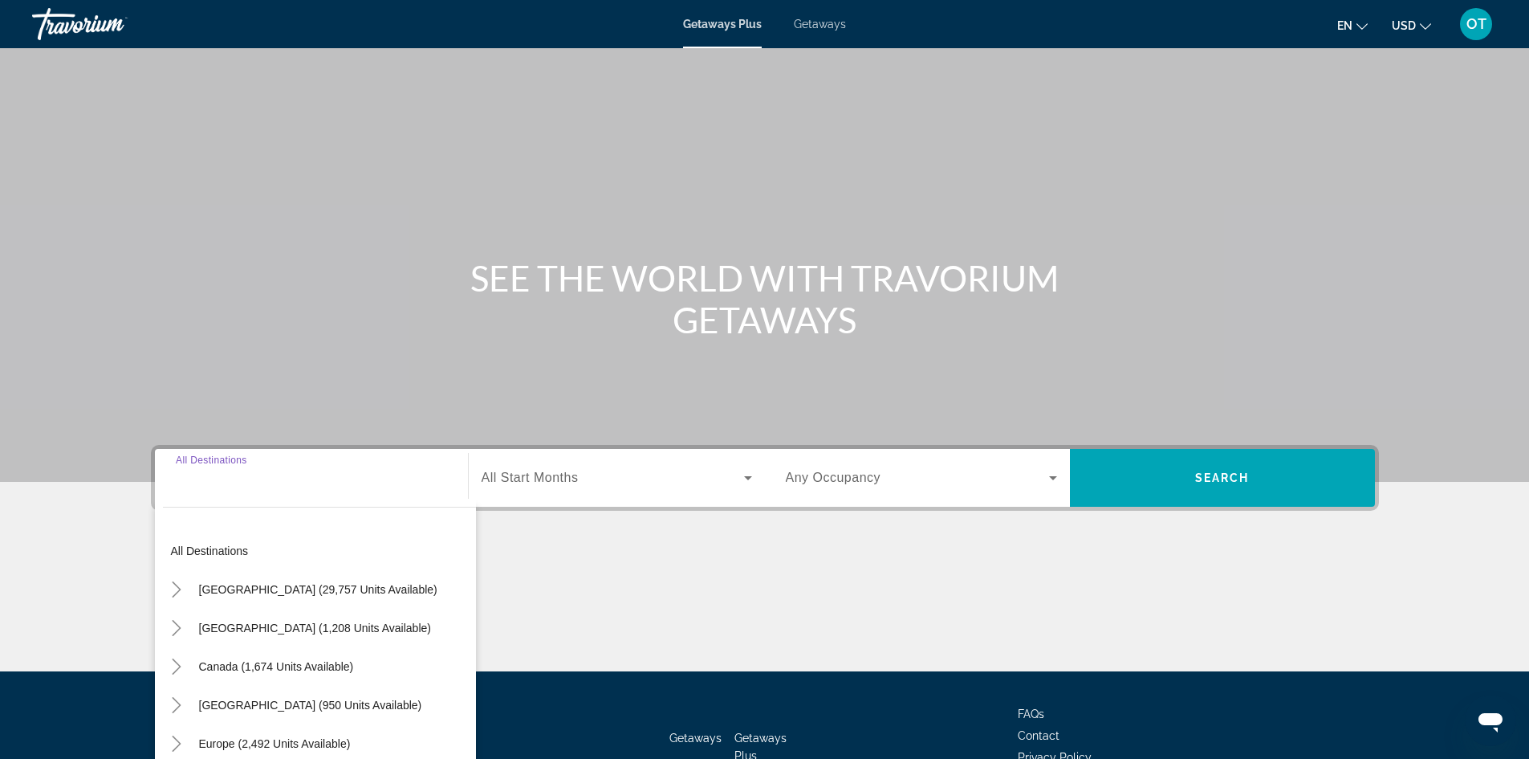
scroll to position [109, 0]
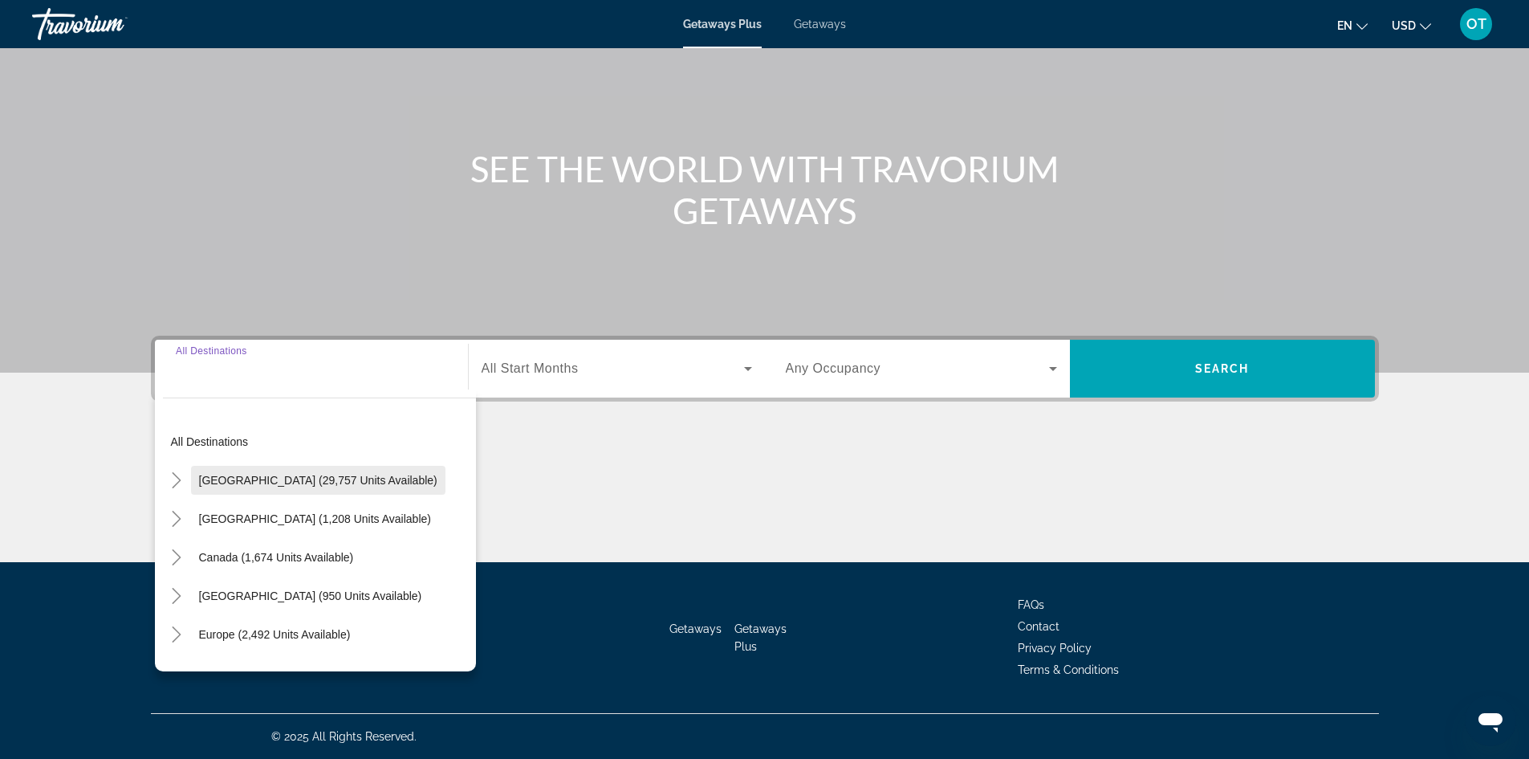
click at [320, 478] on span "[GEOGRAPHIC_DATA] (29,757 units available)" at bounding box center [318, 480] width 238 height 13
type input "**********"
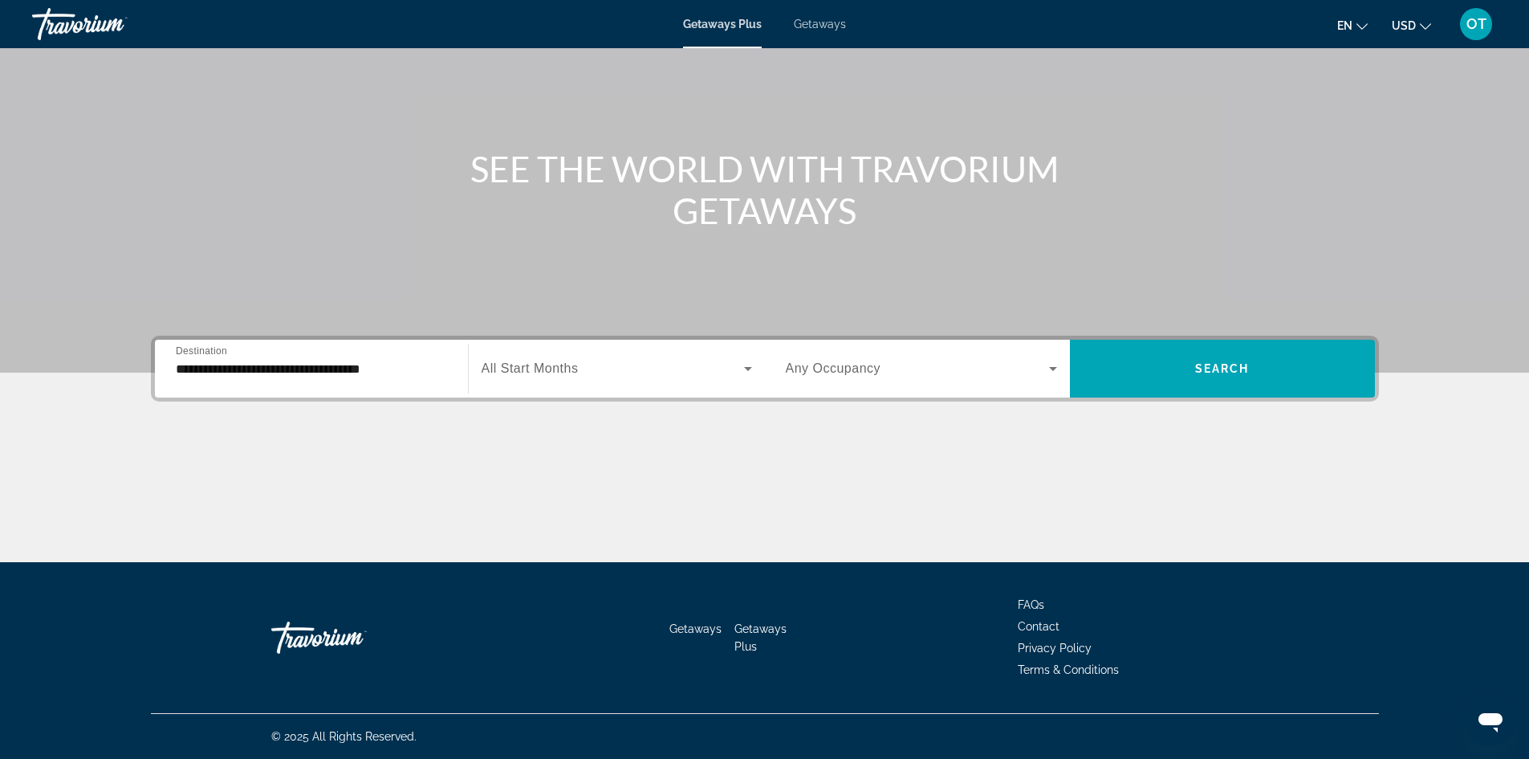
click at [649, 358] on div "Search widget" at bounding box center [617, 368] width 271 height 45
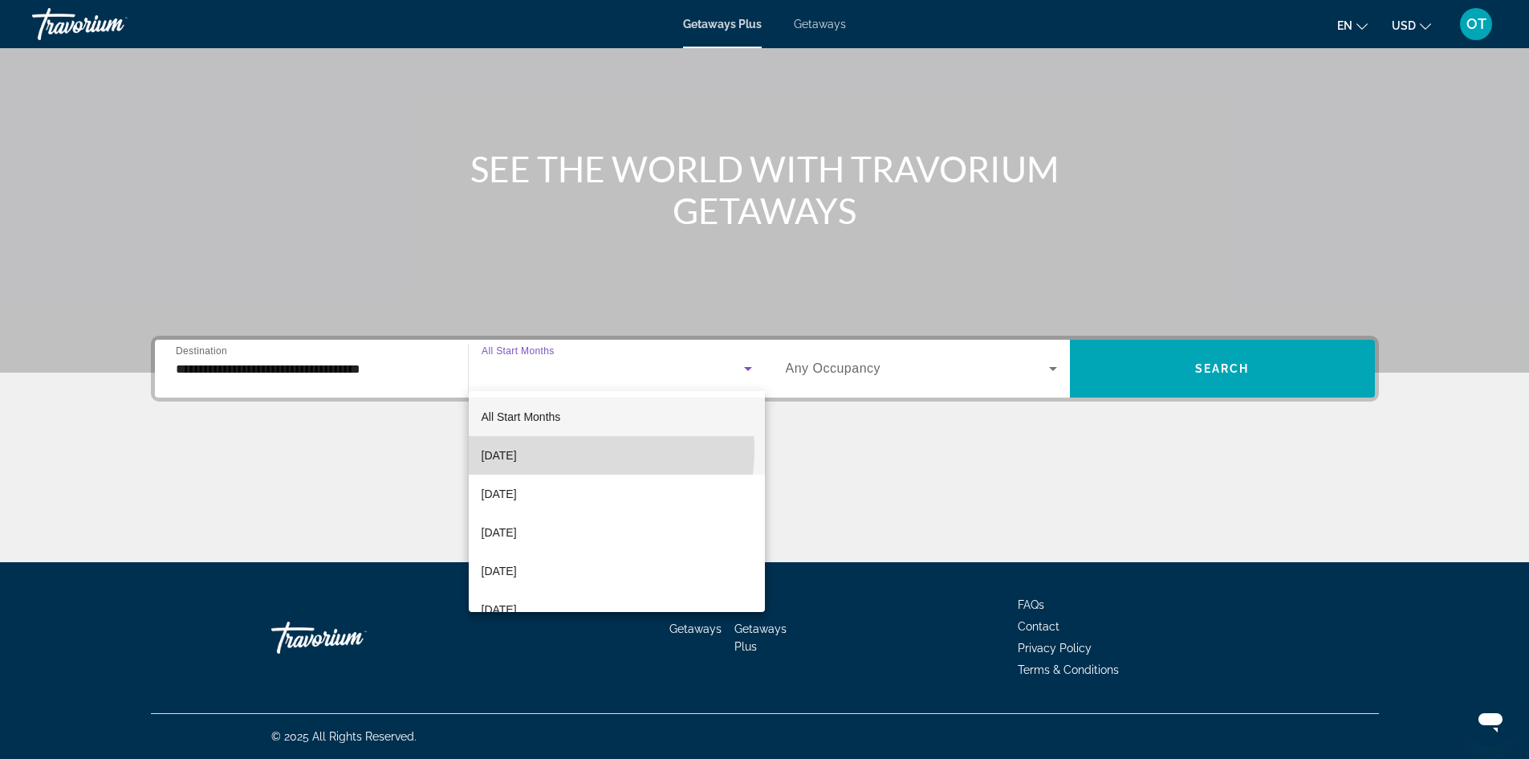
click at [517, 448] on span "[DATE]" at bounding box center [499, 455] width 35 height 19
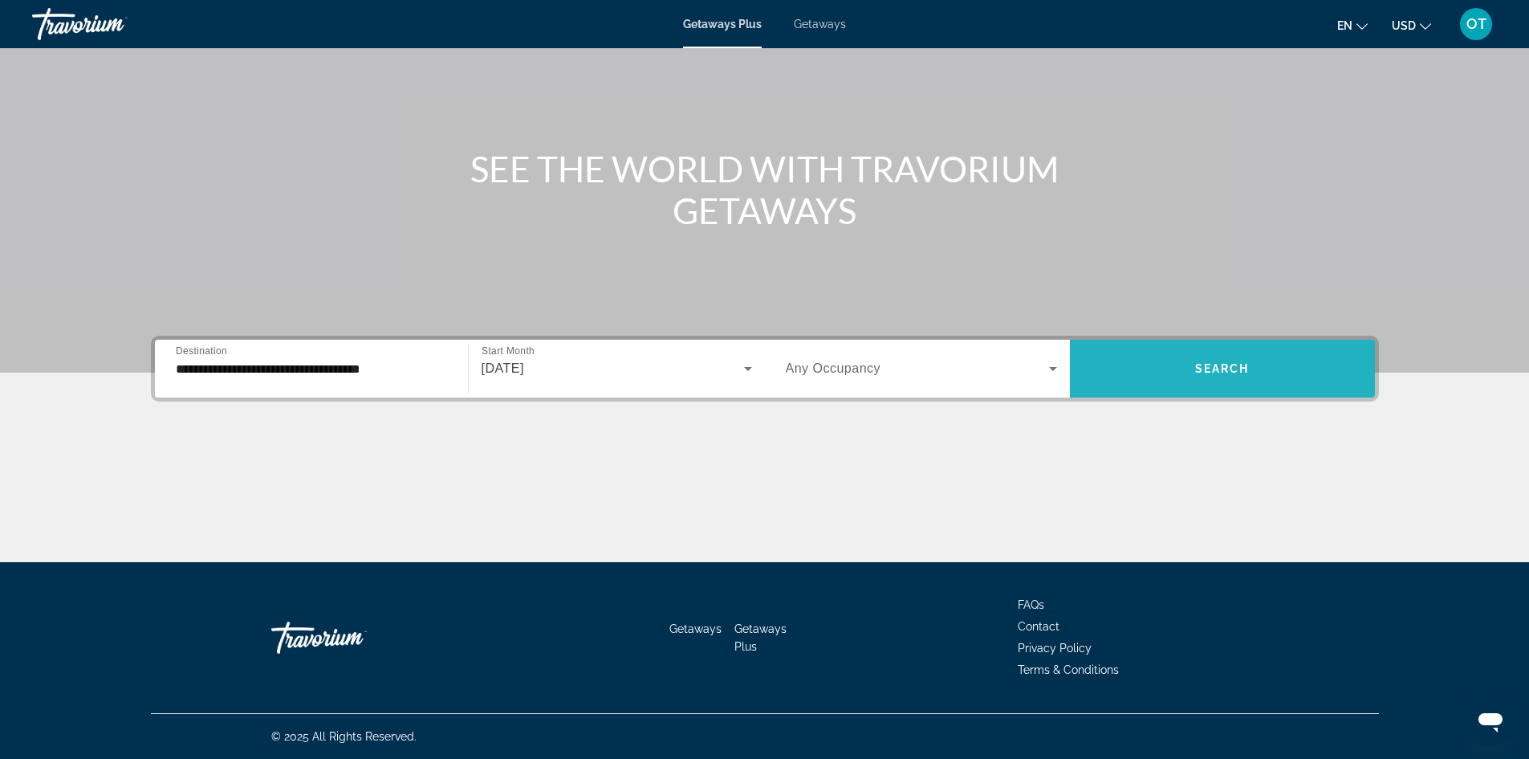
click at [1187, 374] on span "Search widget" at bounding box center [1222, 368] width 305 height 39
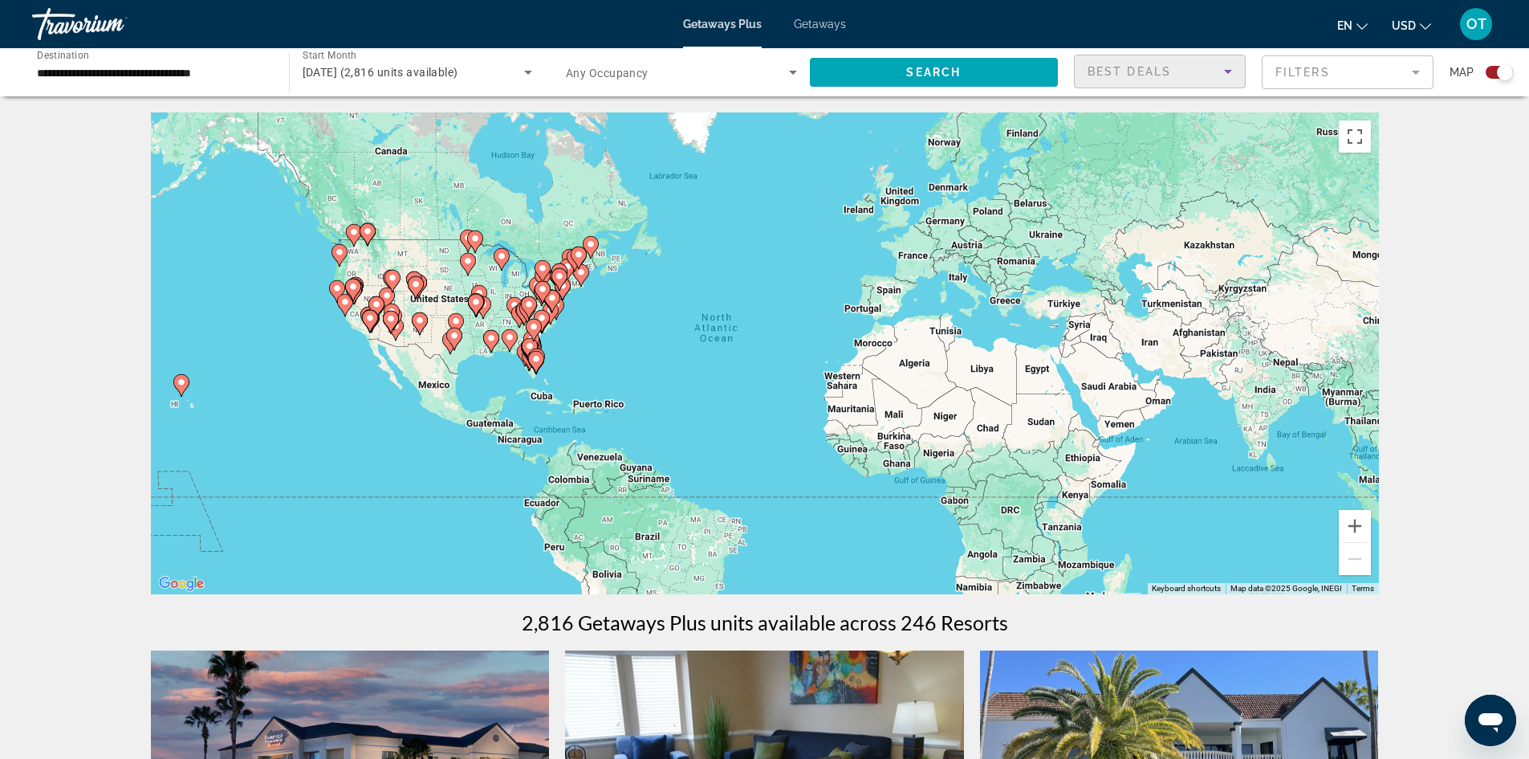
click at [1215, 75] on div "Best Deals" at bounding box center [1156, 71] width 136 height 19
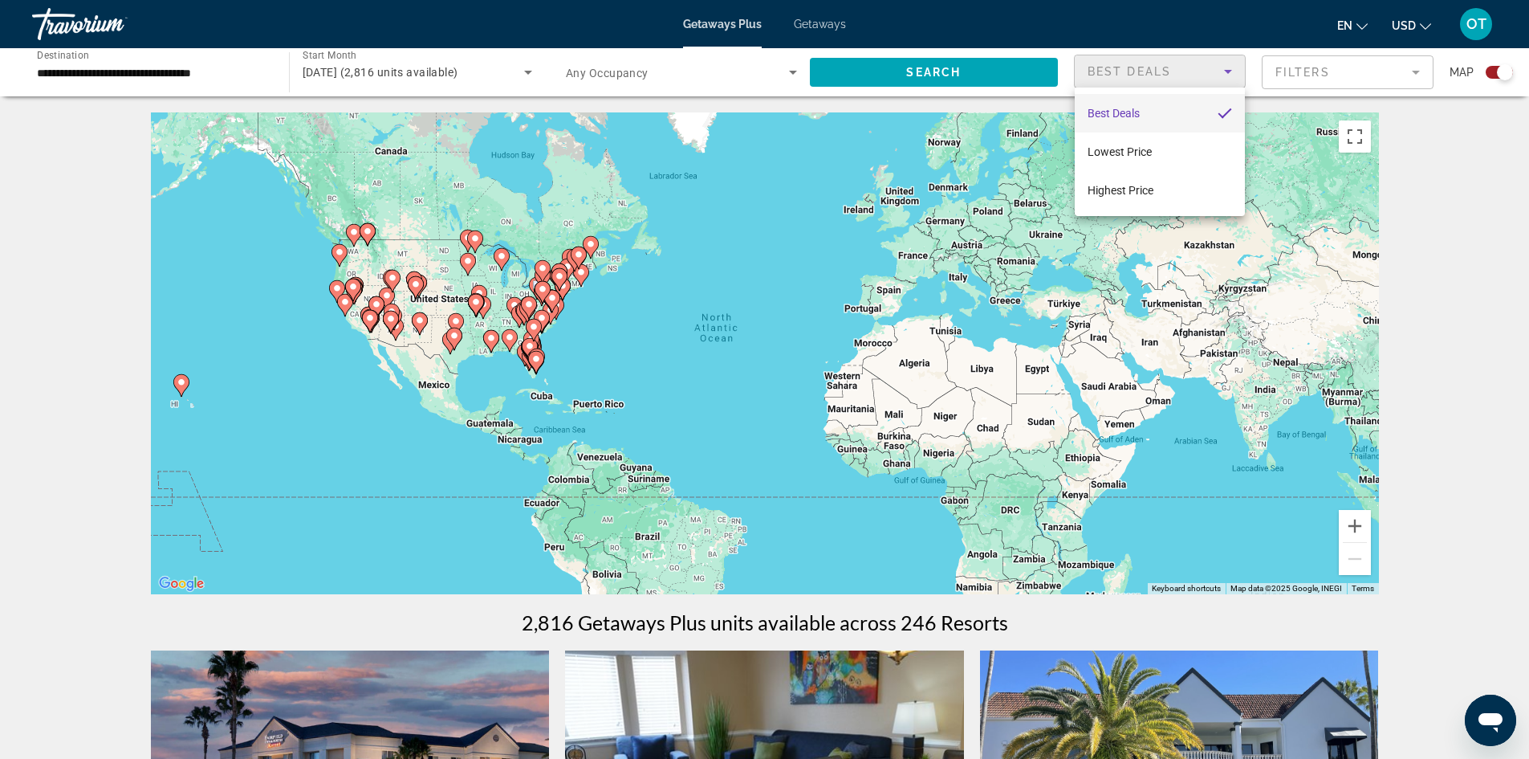
click at [1309, 67] on div at bounding box center [764, 379] width 1529 height 759
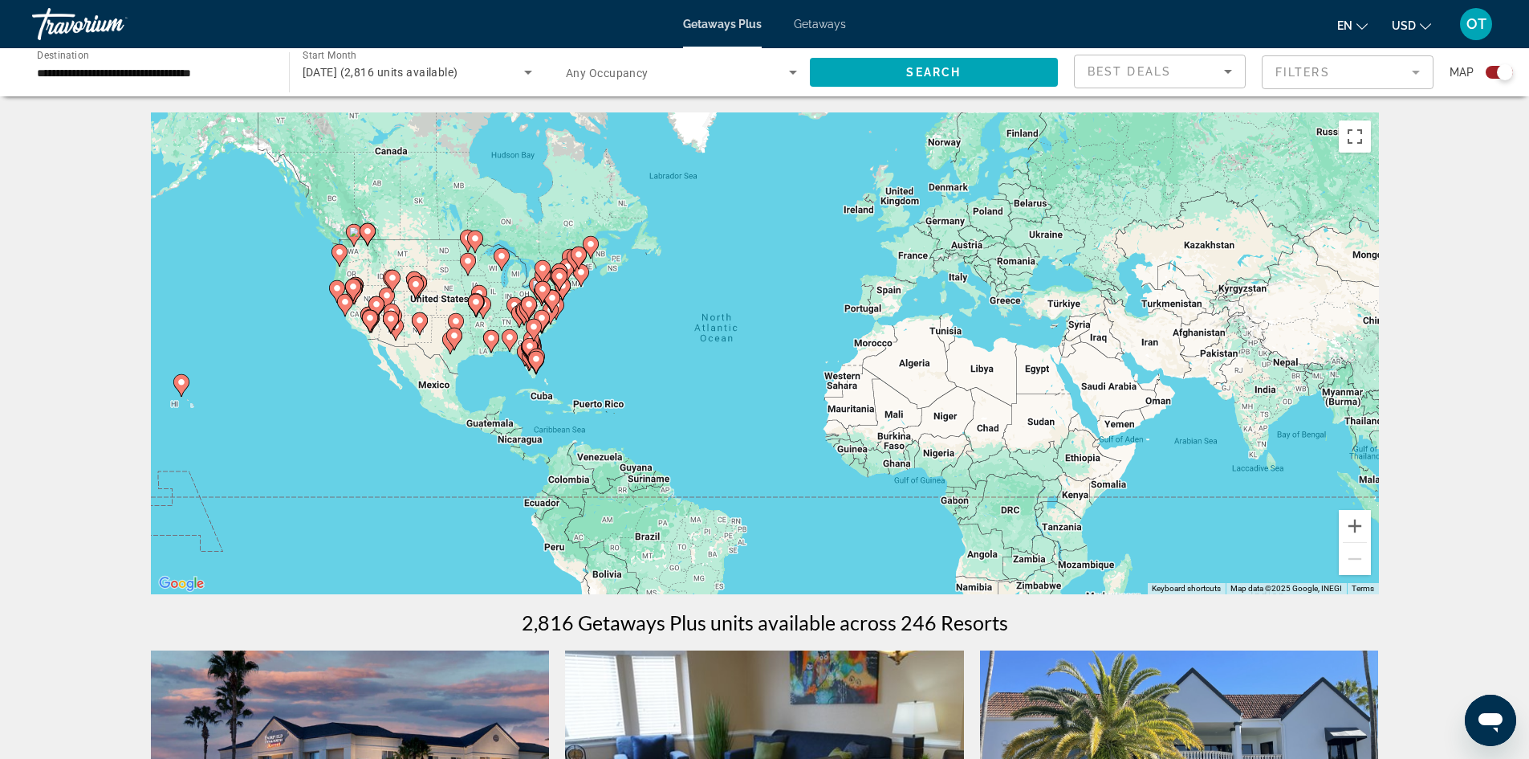
click at [1309, 67] on mat-form-field "Filters" at bounding box center [1348, 72] width 172 height 34
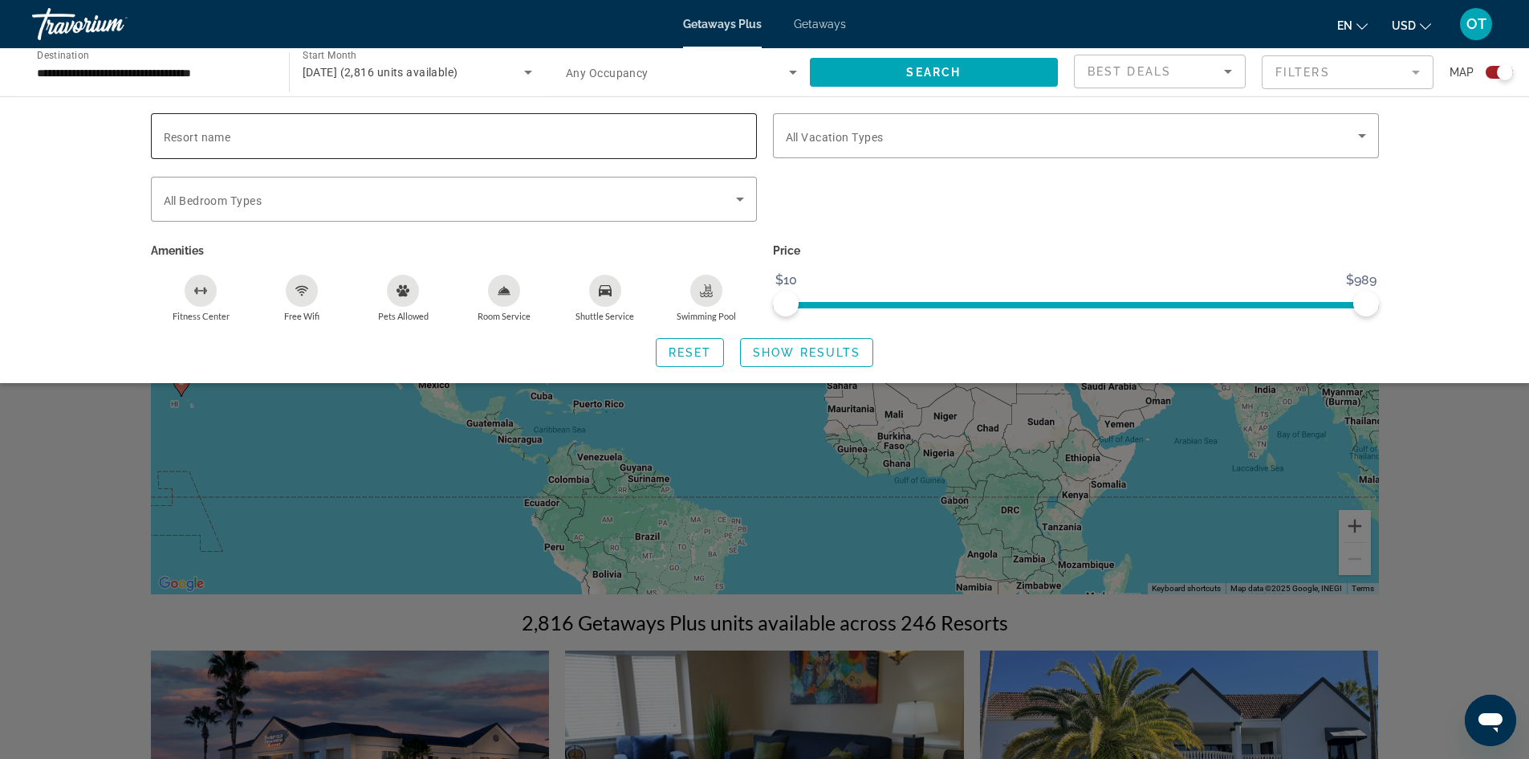
click at [425, 135] on input "Resort name" at bounding box center [454, 136] width 580 height 19
type input "**********"
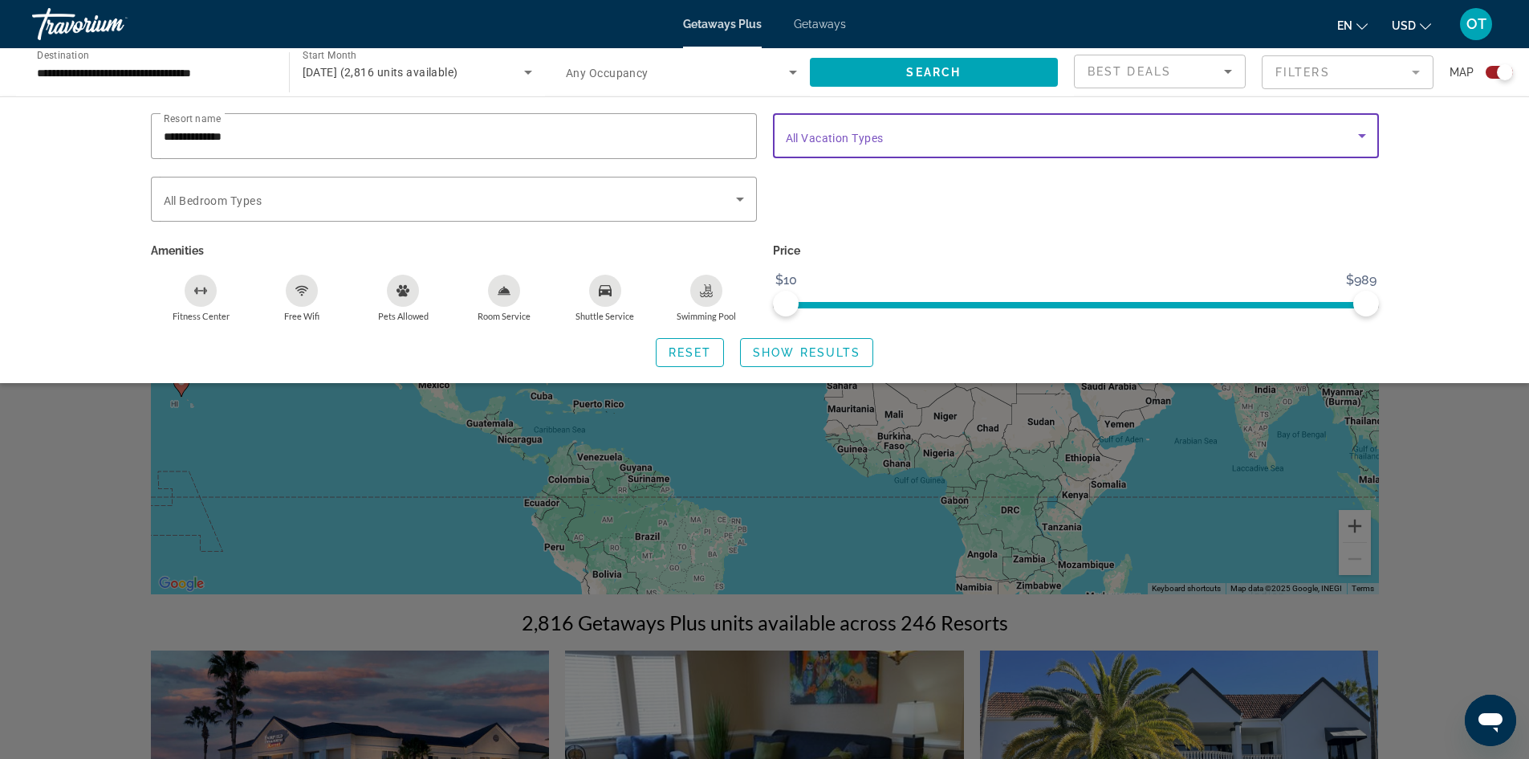
click at [1196, 127] on span "Search widget" at bounding box center [1072, 135] width 572 height 19
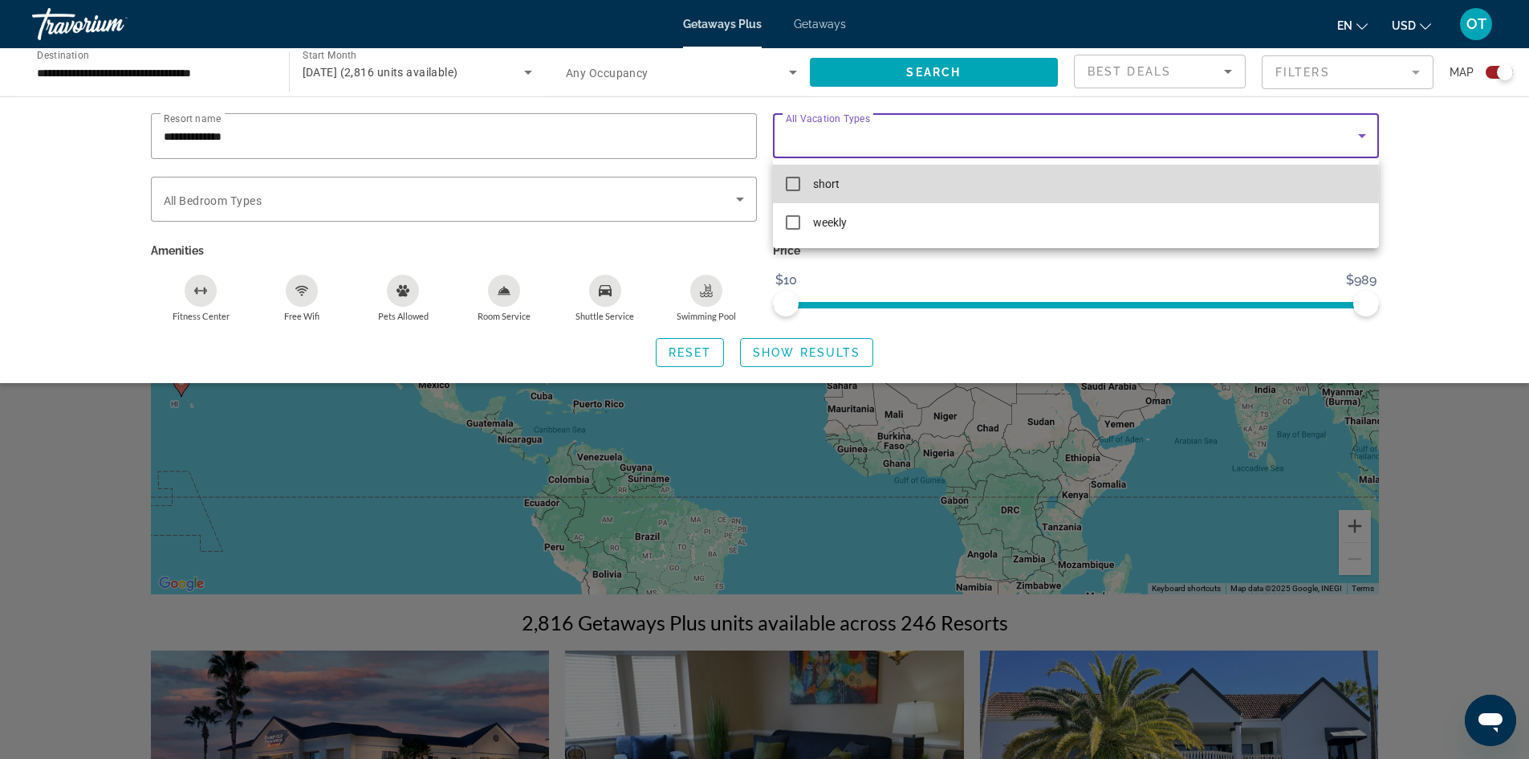
click at [976, 185] on mat-option "short" at bounding box center [1076, 184] width 606 height 39
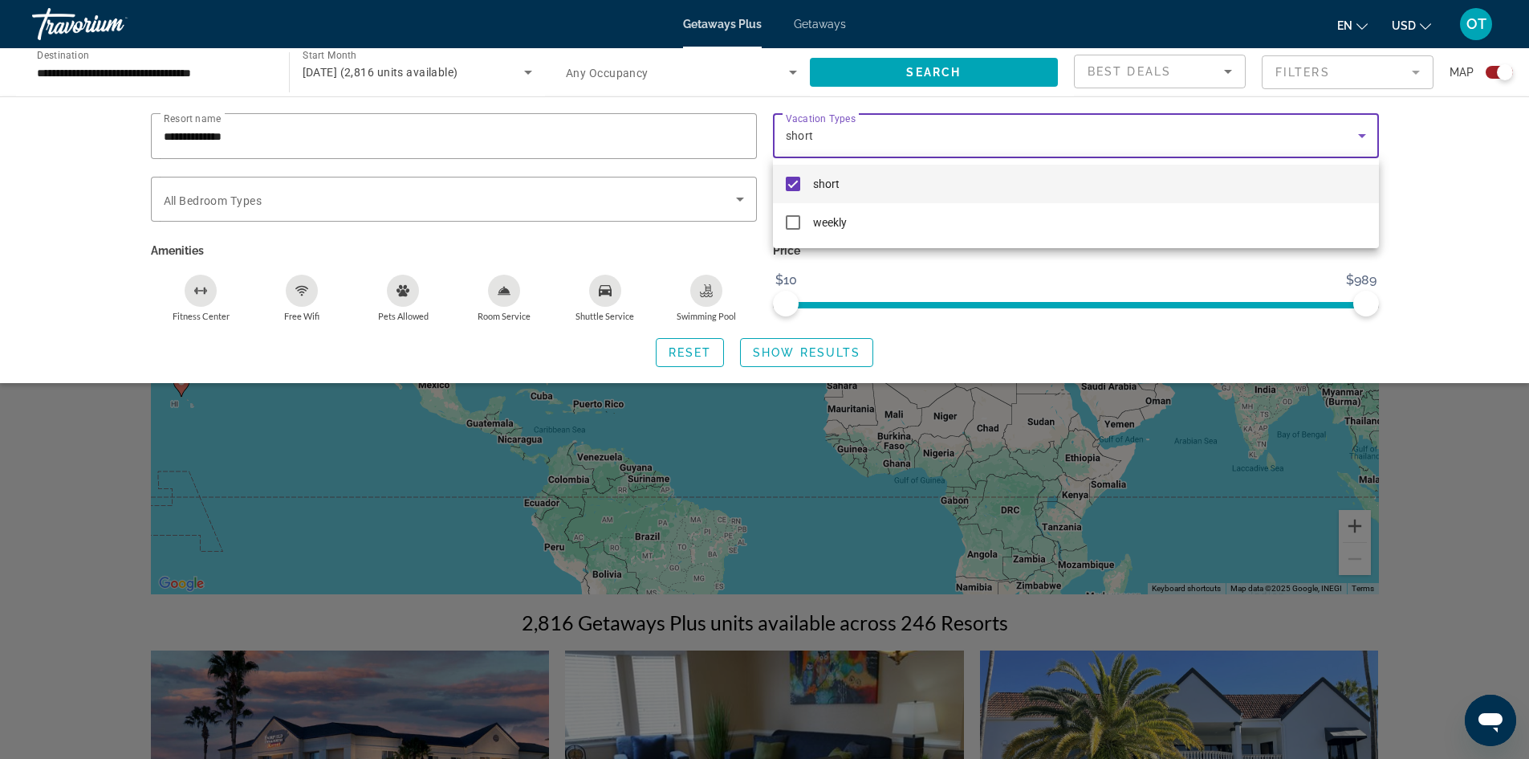
click at [347, 201] on div at bounding box center [764, 379] width 1529 height 759
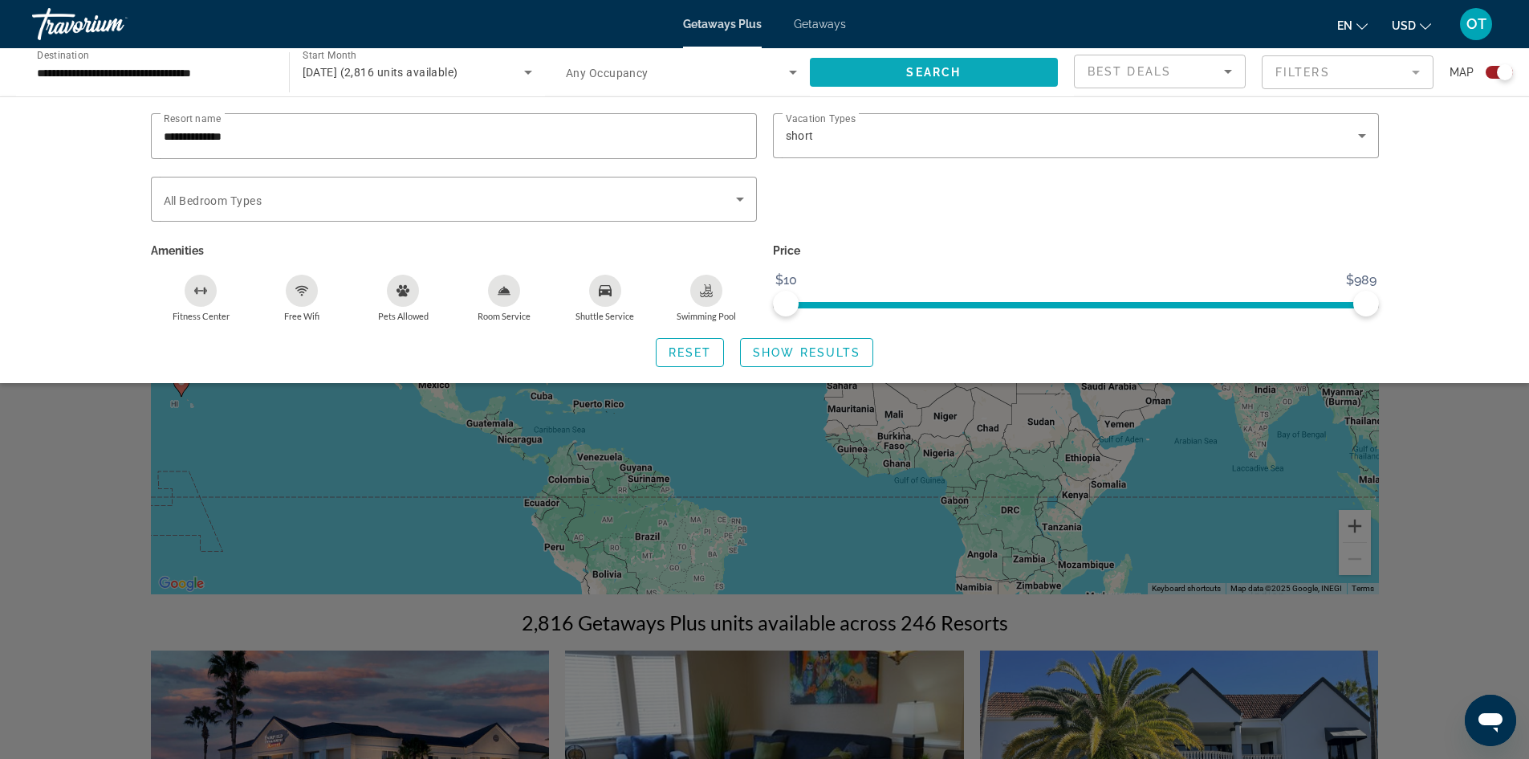
click at [964, 71] on span "Search widget" at bounding box center [934, 72] width 249 height 39
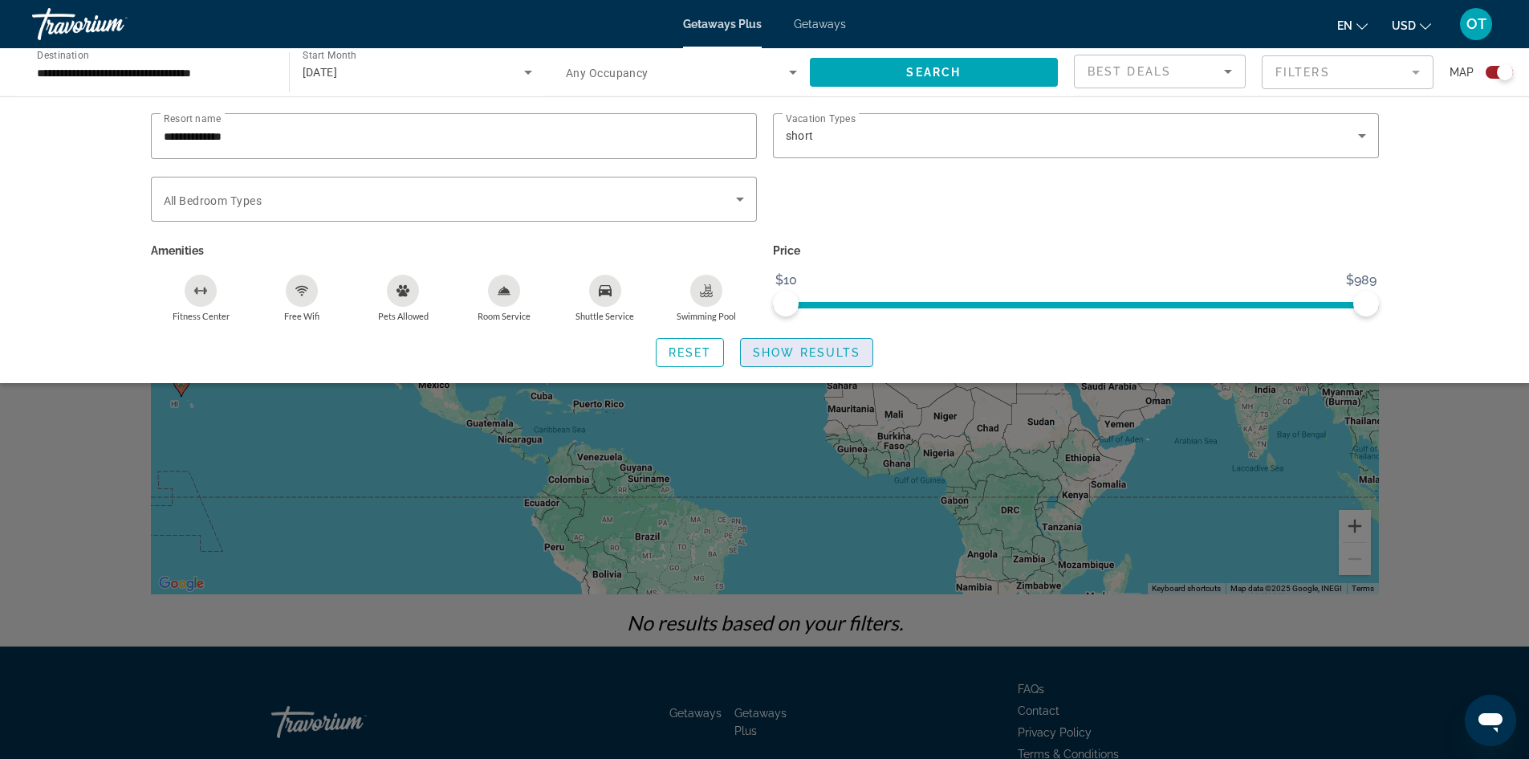
click at [767, 356] on span "Show Results" at bounding box center [807, 352] width 108 height 13
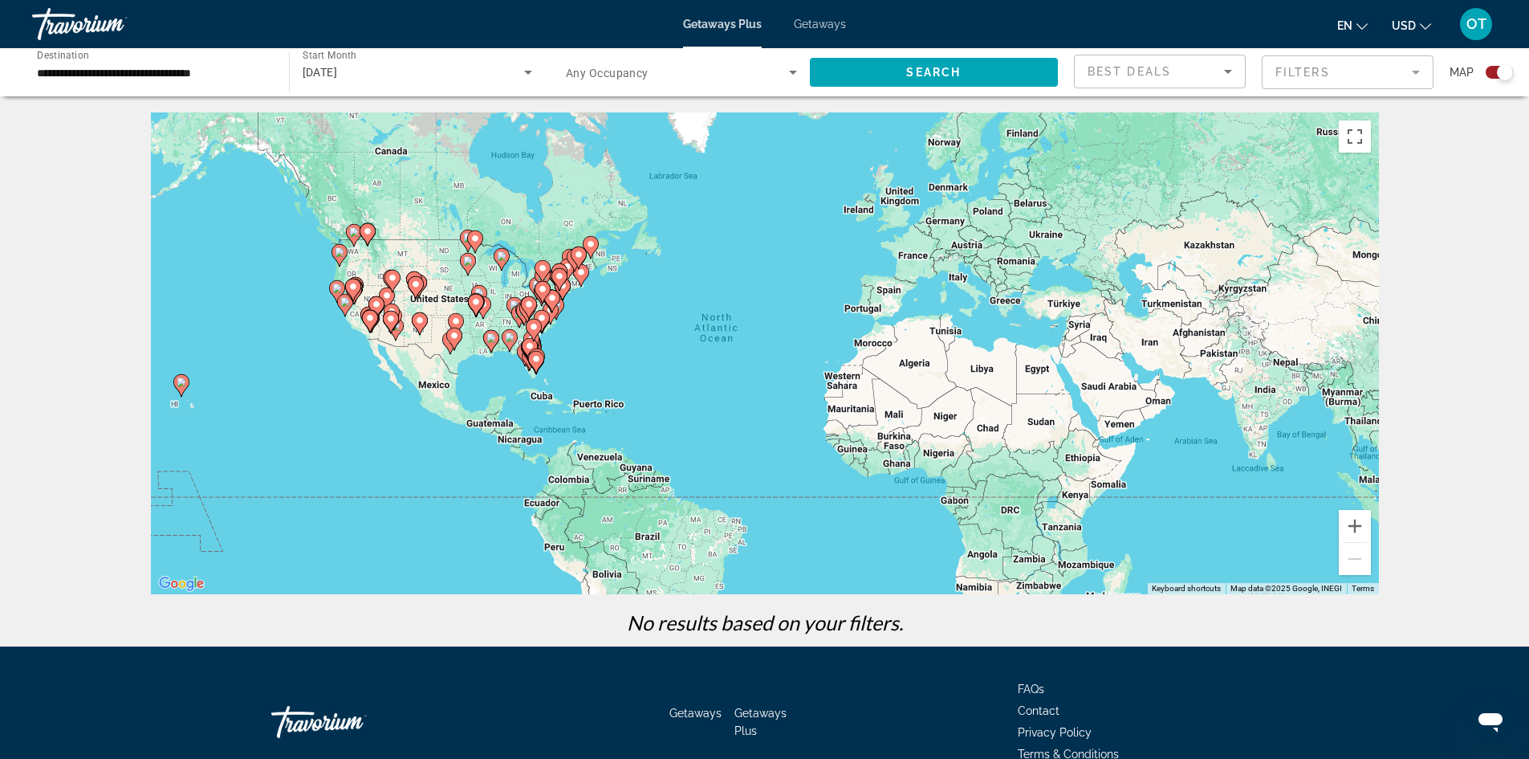
scroll to position [84, 0]
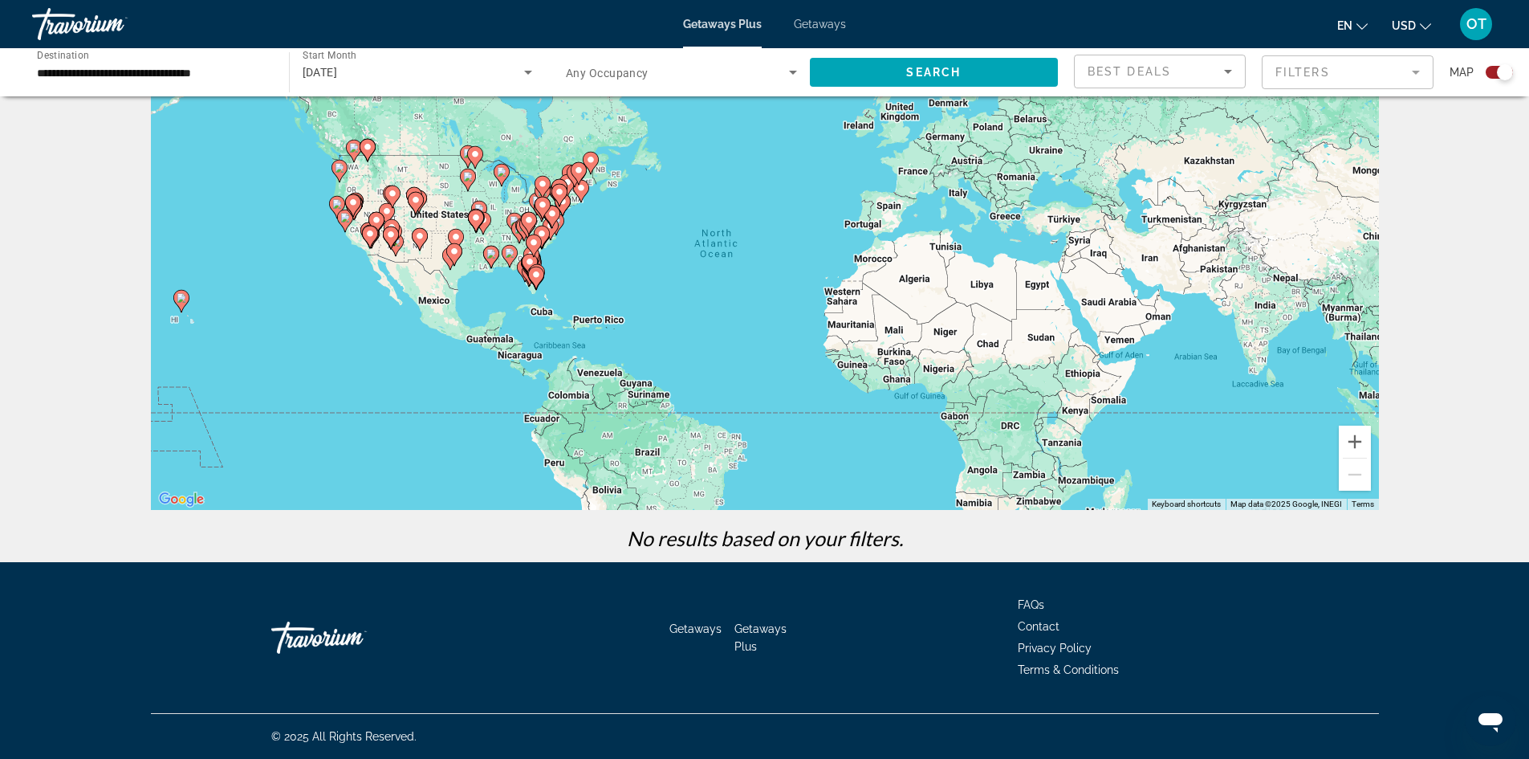
click at [348, 224] on icon "Main content" at bounding box center [344, 220] width 14 height 21
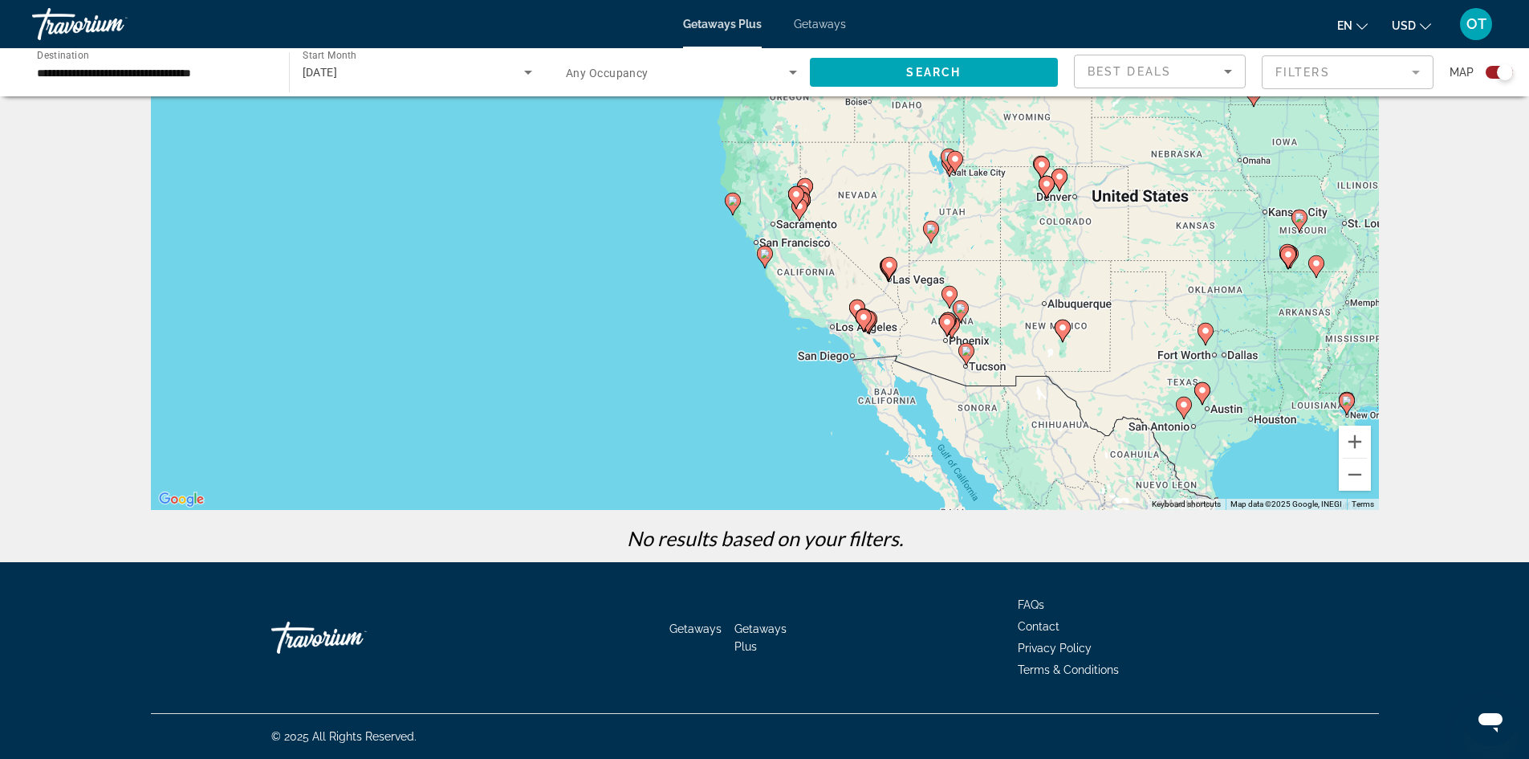
click at [894, 321] on div "To activate drag with keyboard, press Alt + Enter. Once in keyboard drag state,…" at bounding box center [765, 269] width 1228 height 482
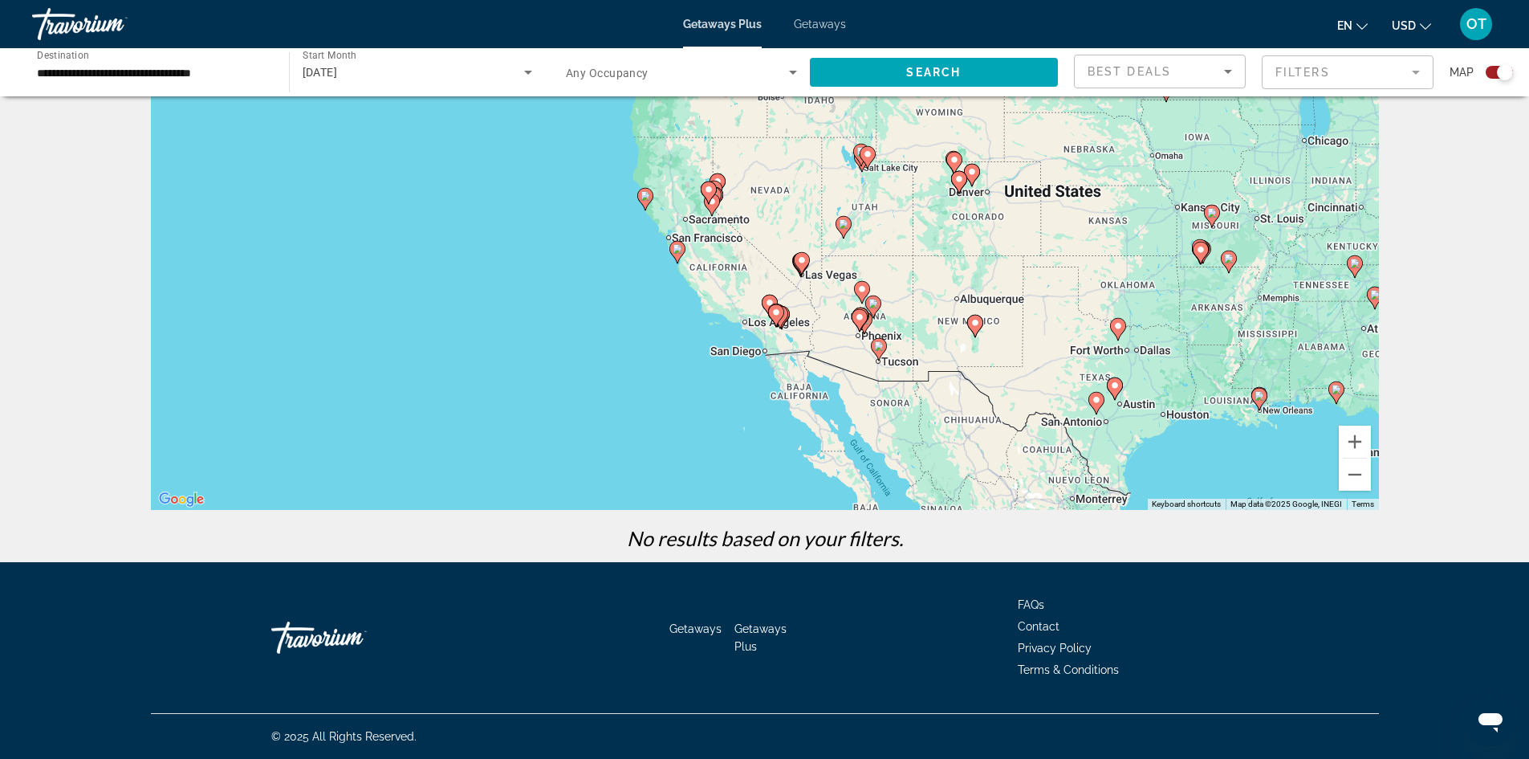
drag, startPoint x: 906, startPoint y: 321, endPoint x: 808, endPoint y: 316, distance: 98.1
click at [808, 316] on div "To activate drag with keyboard, press Alt + Enter. Once in keyboard drag state,…" at bounding box center [765, 269] width 1228 height 482
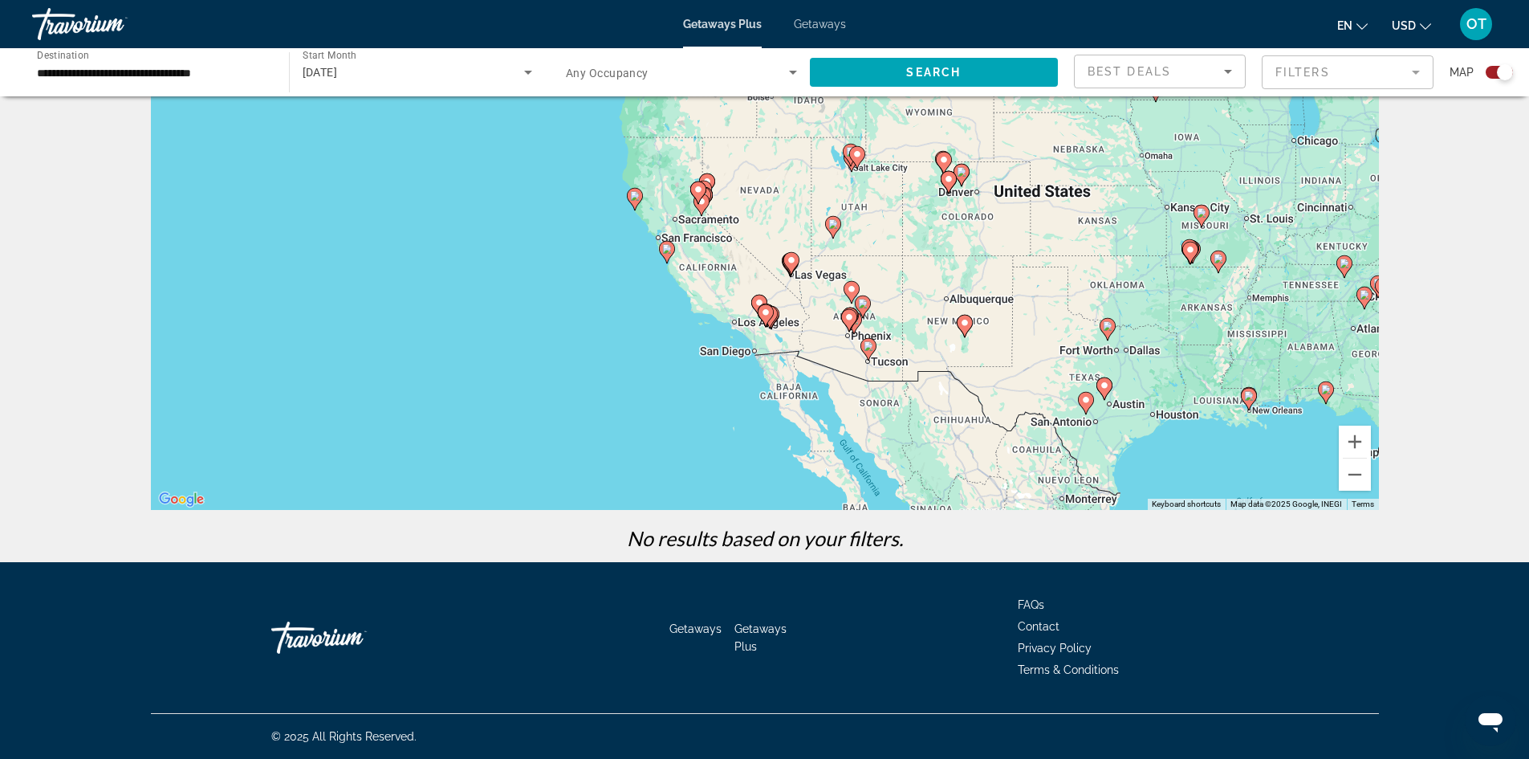
click at [849, 320] on image "Main content" at bounding box center [850, 317] width 10 height 10
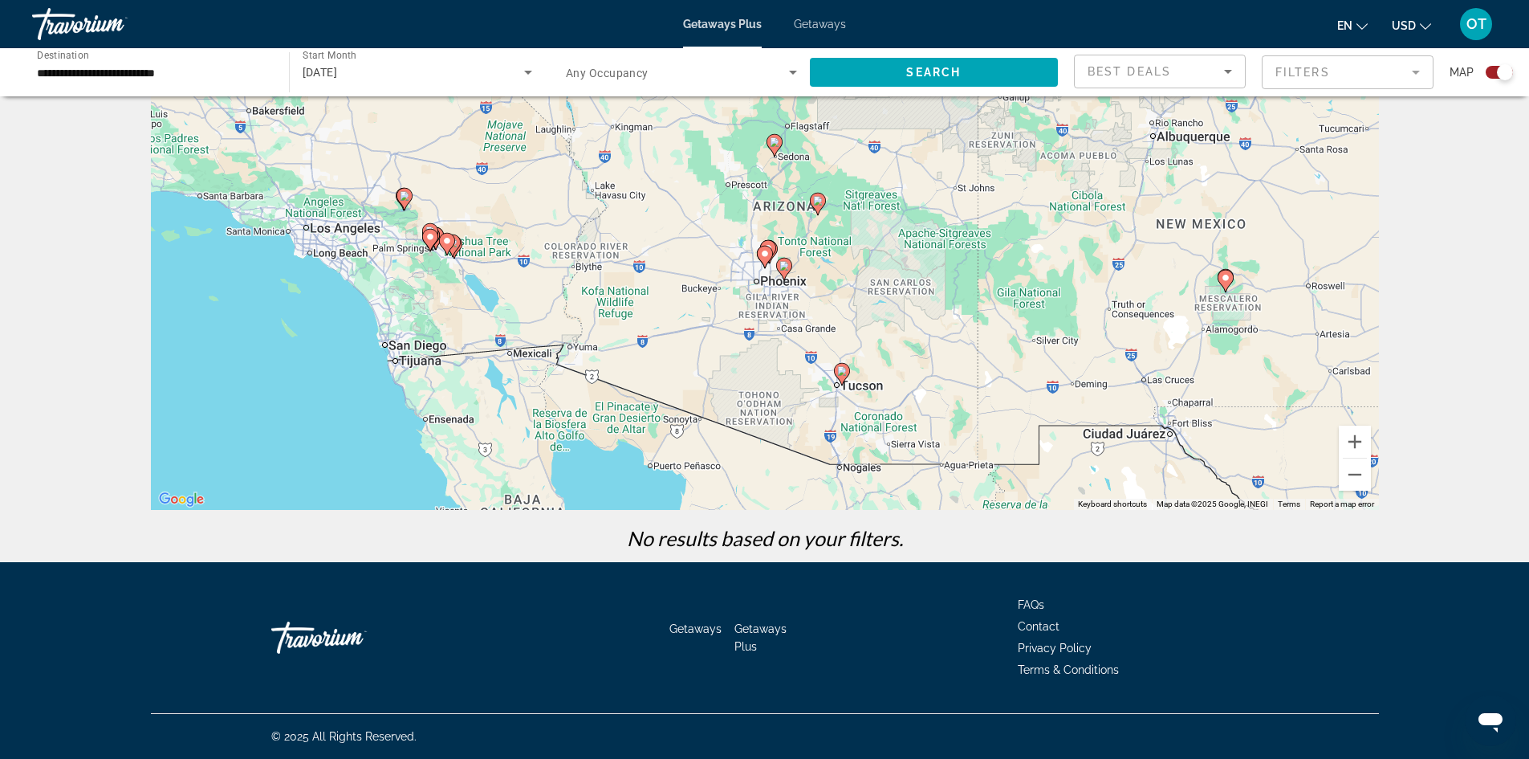
click at [442, 255] on gmp-advanced-marker "Main content" at bounding box center [447, 244] width 16 height 24
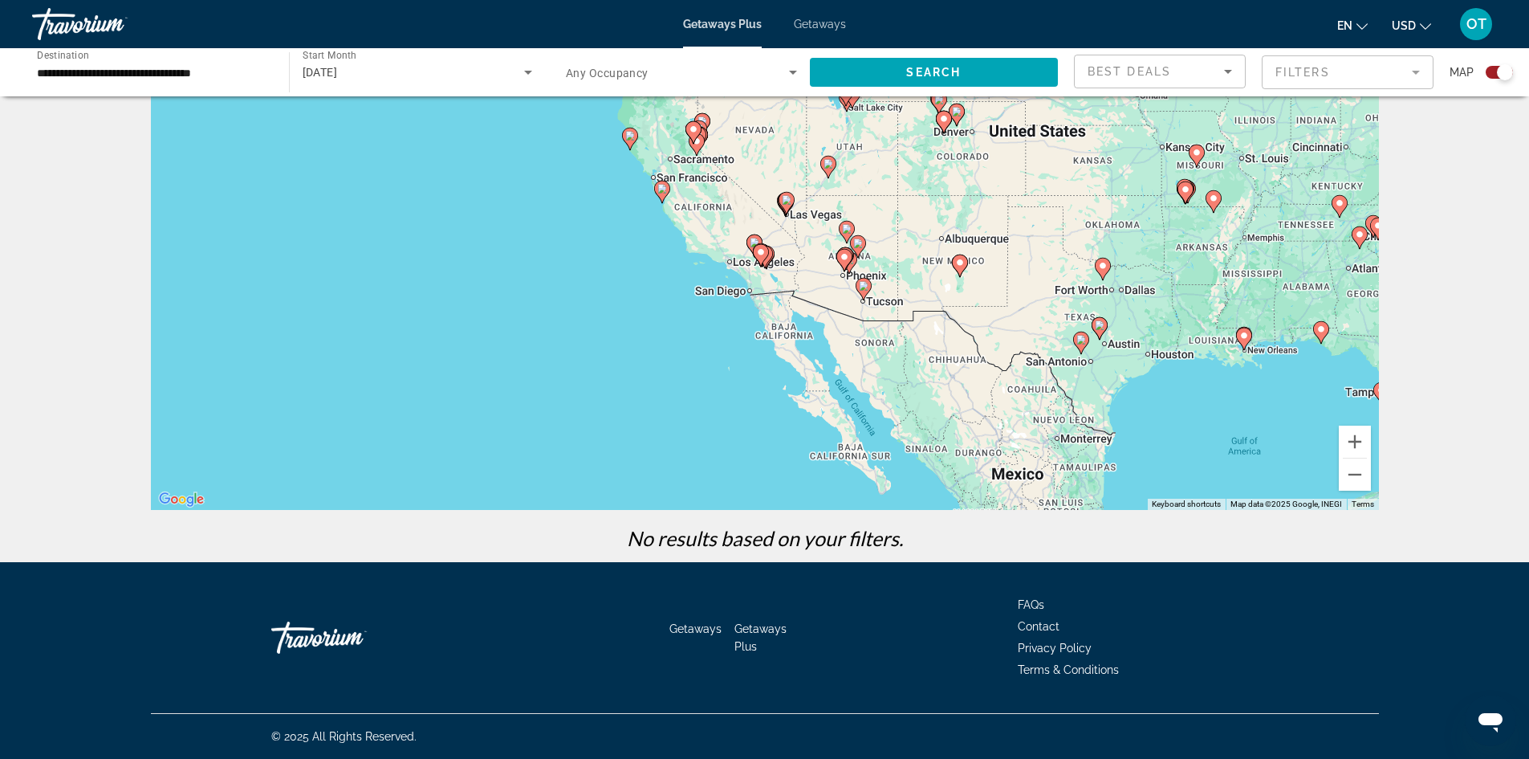
click at [775, 261] on div "To navigate, press the arrow keys. To activate drag with keyboard, press Alt + …" at bounding box center [765, 269] width 1228 height 482
click at [759, 252] on image "Main content" at bounding box center [761, 252] width 10 height 10
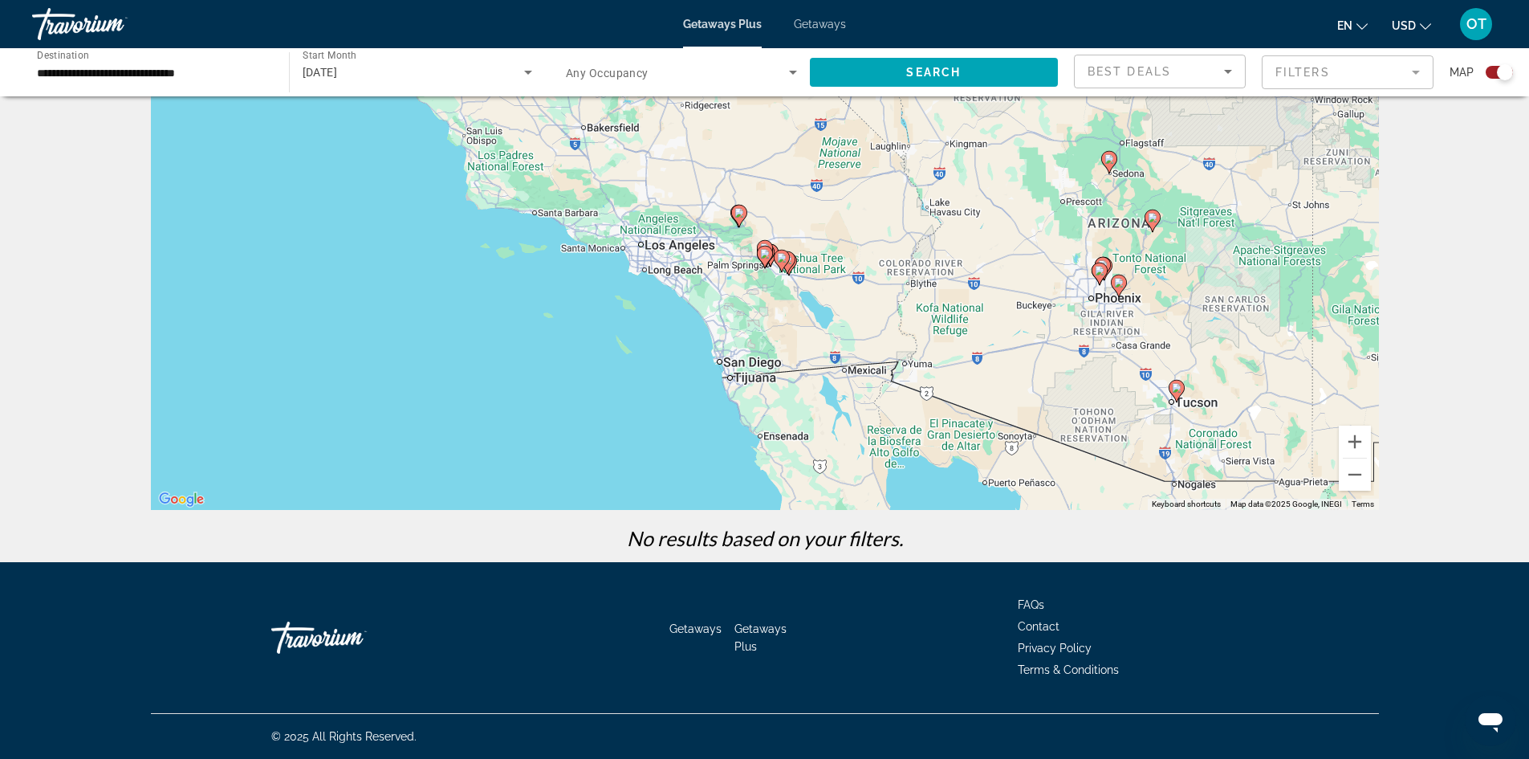
click at [757, 254] on gmp-advanced-marker "Main content" at bounding box center [765, 257] width 16 height 24
type input "**********"
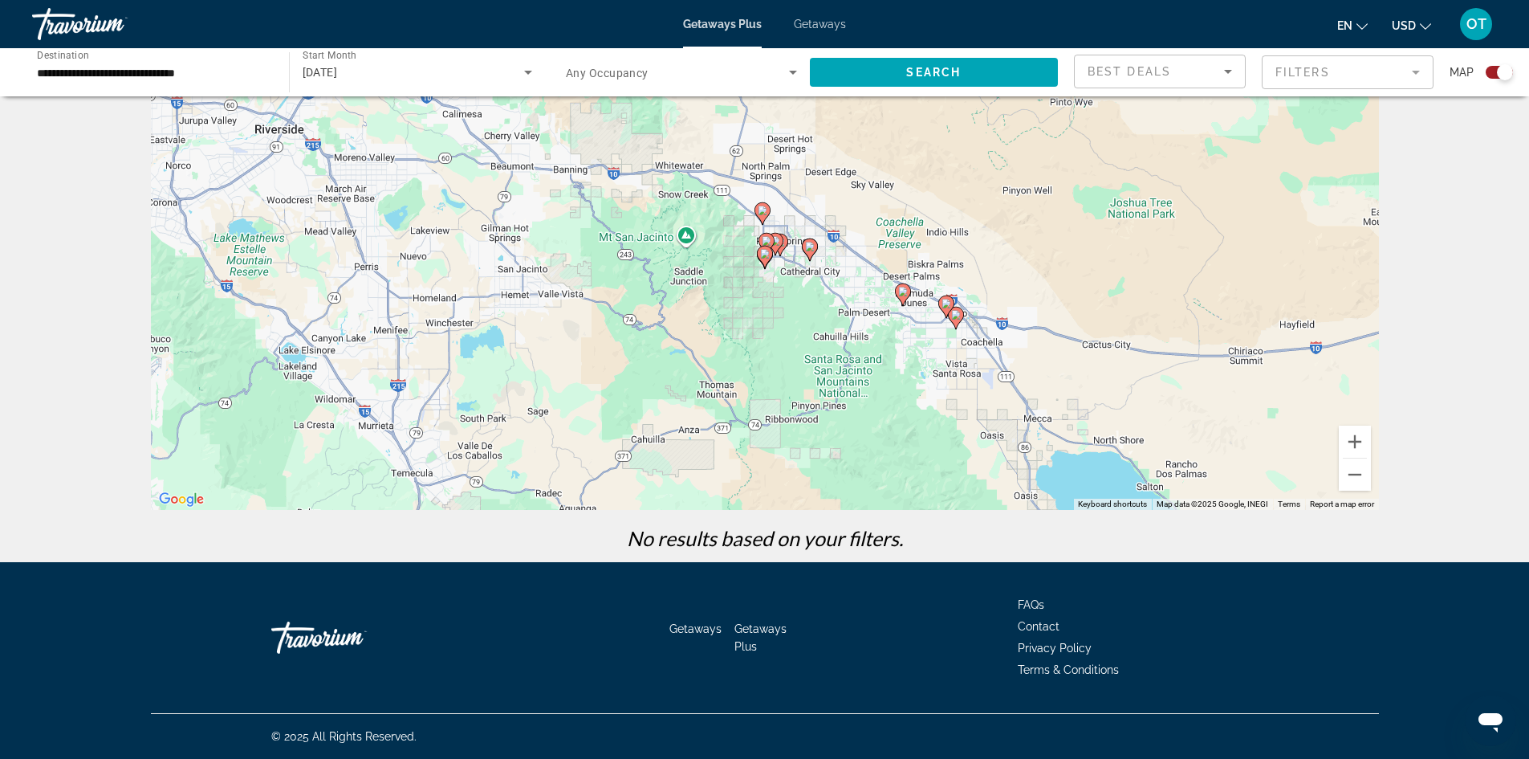
click at [757, 254] on gmp-advanced-marker "Main content" at bounding box center [765, 257] width 16 height 24
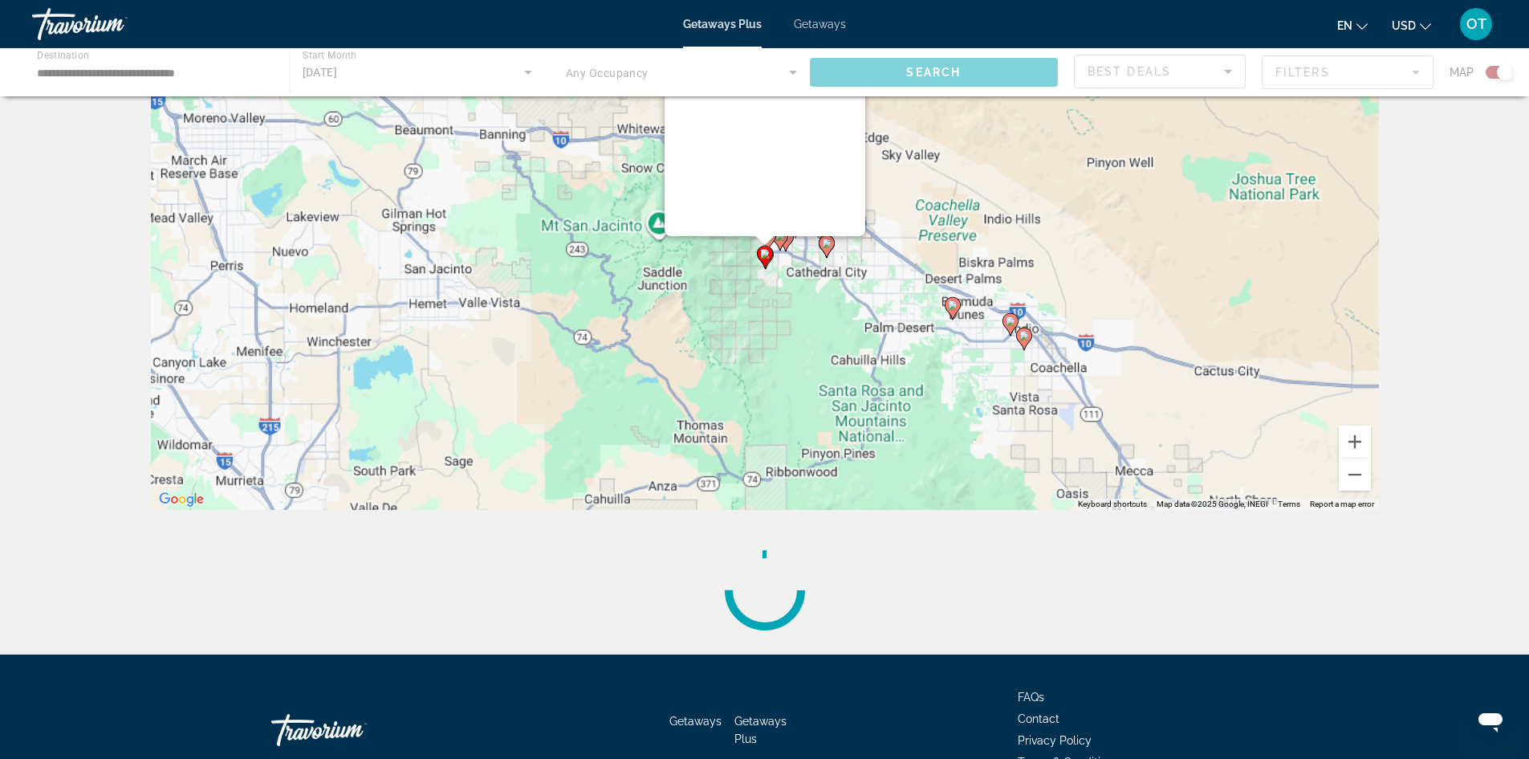
scroll to position [0, 0]
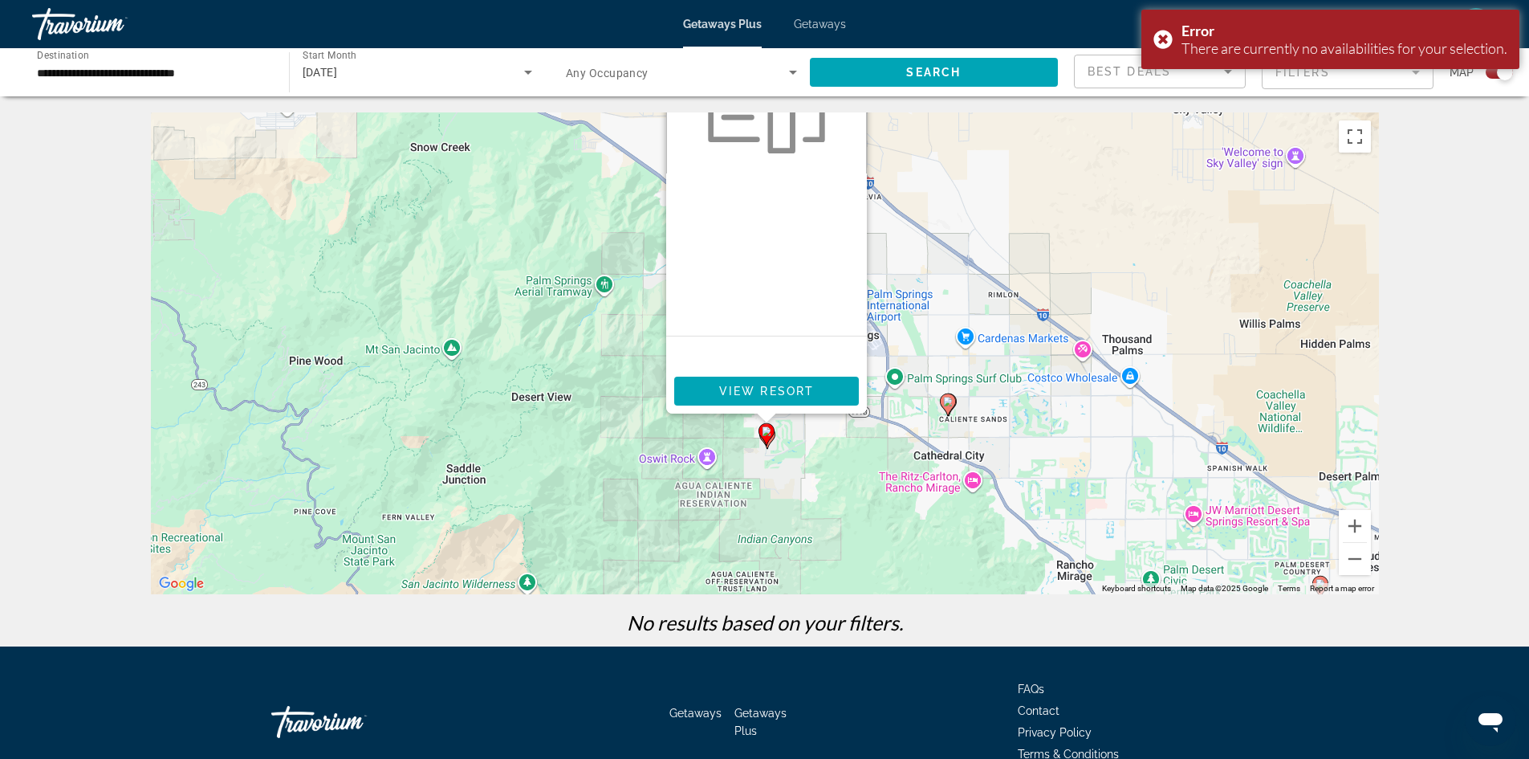
drag, startPoint x: 1080, startPoint y: 469, endPoint x: 1081, endPoint y: 343, distance: 126.0
click at [1081, 343] on div "To activate drag with keyboard, press Alt + Enter. Once in keyboard drag state,…" at bounding box center [765, 353] width 1228 height 482
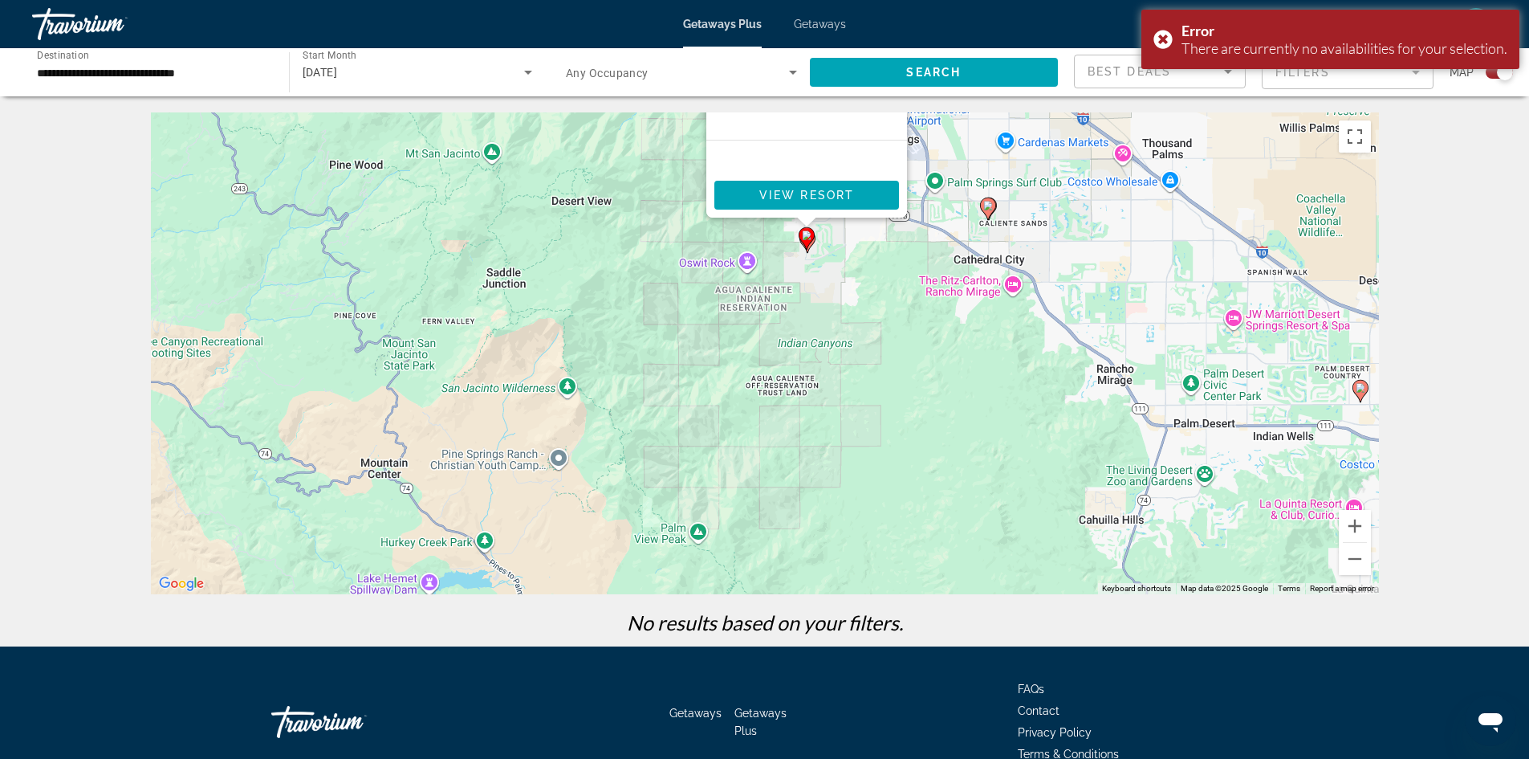
drag, startPoint x: 893, startPoint y: 534, endPoint x: 933, endPoint y: 332, distance: 205.5
click at [933, 332] on div "To activate drag with keyboard, press Alt + Enter. Once in keyboard drag state,…" at bounding box center [765, 353] width 1228 height 482
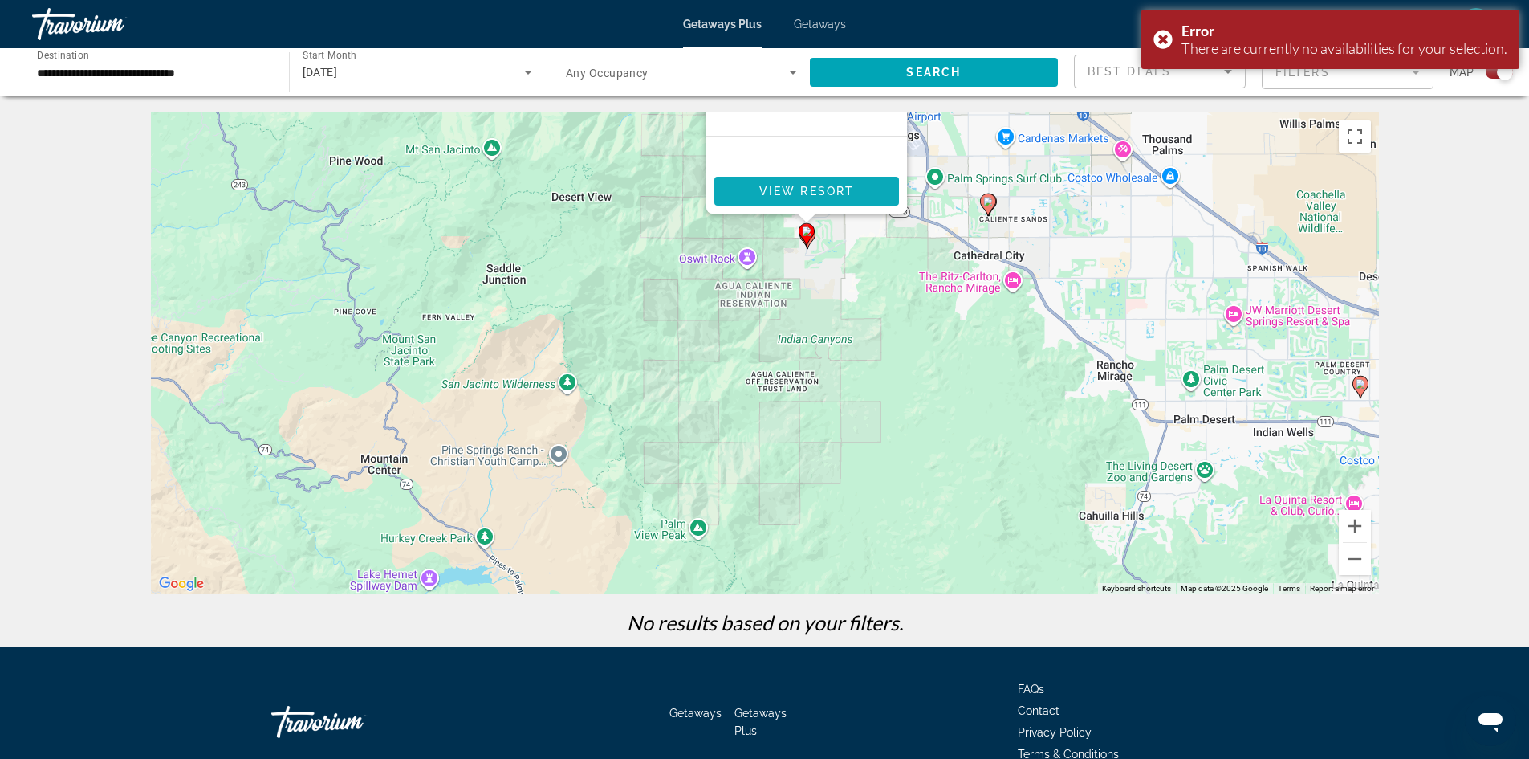
click at [808, 195] on span "View Resort" at bounding box center [806, 191] width 95 height 13
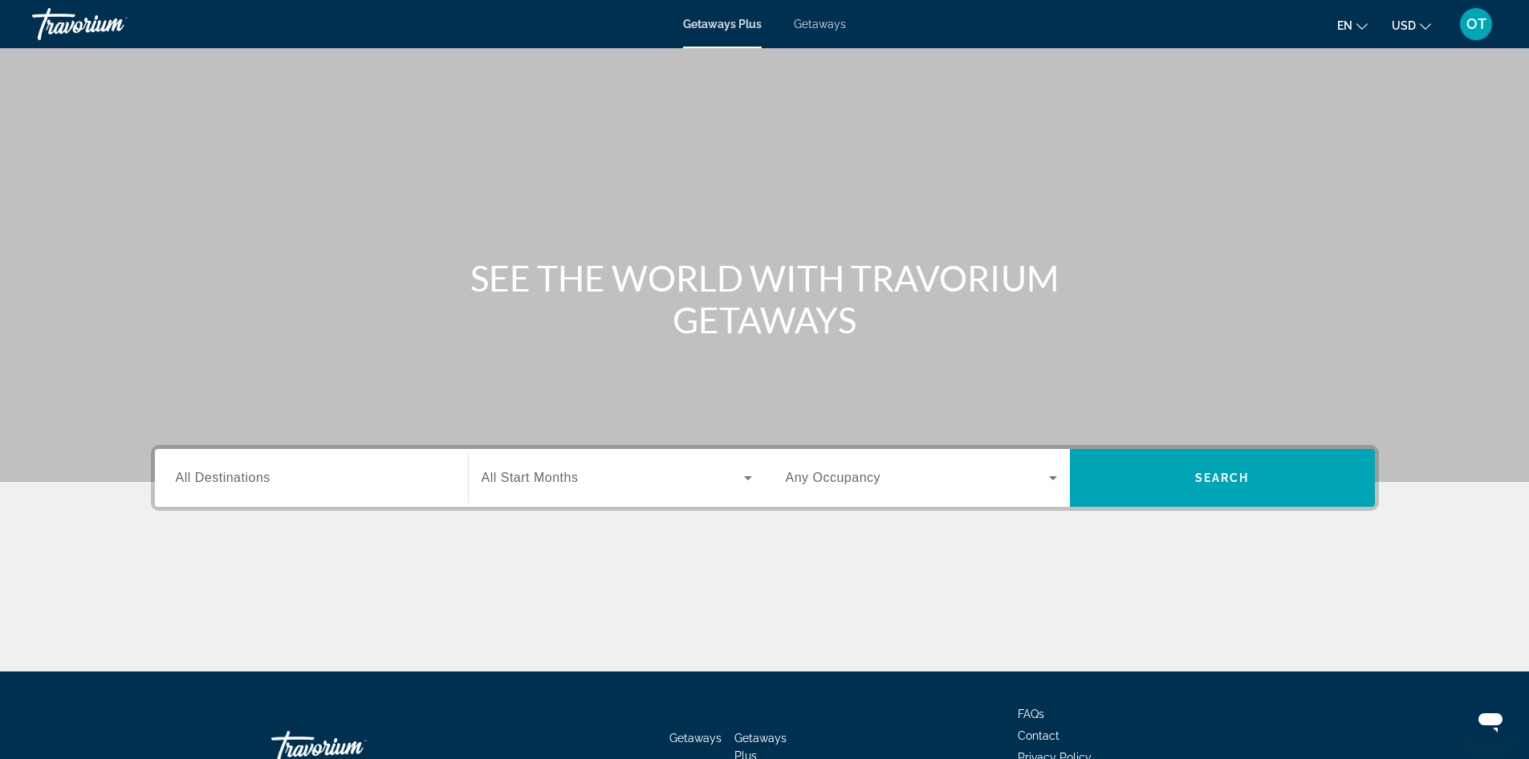
click at [234, 475] on span "All Destinations" at bounding box center [223, 477] width 95 height 14
click at [234, 475] on input "Destination All Destinations" at bounding box center [311, 478] width 271 height 19
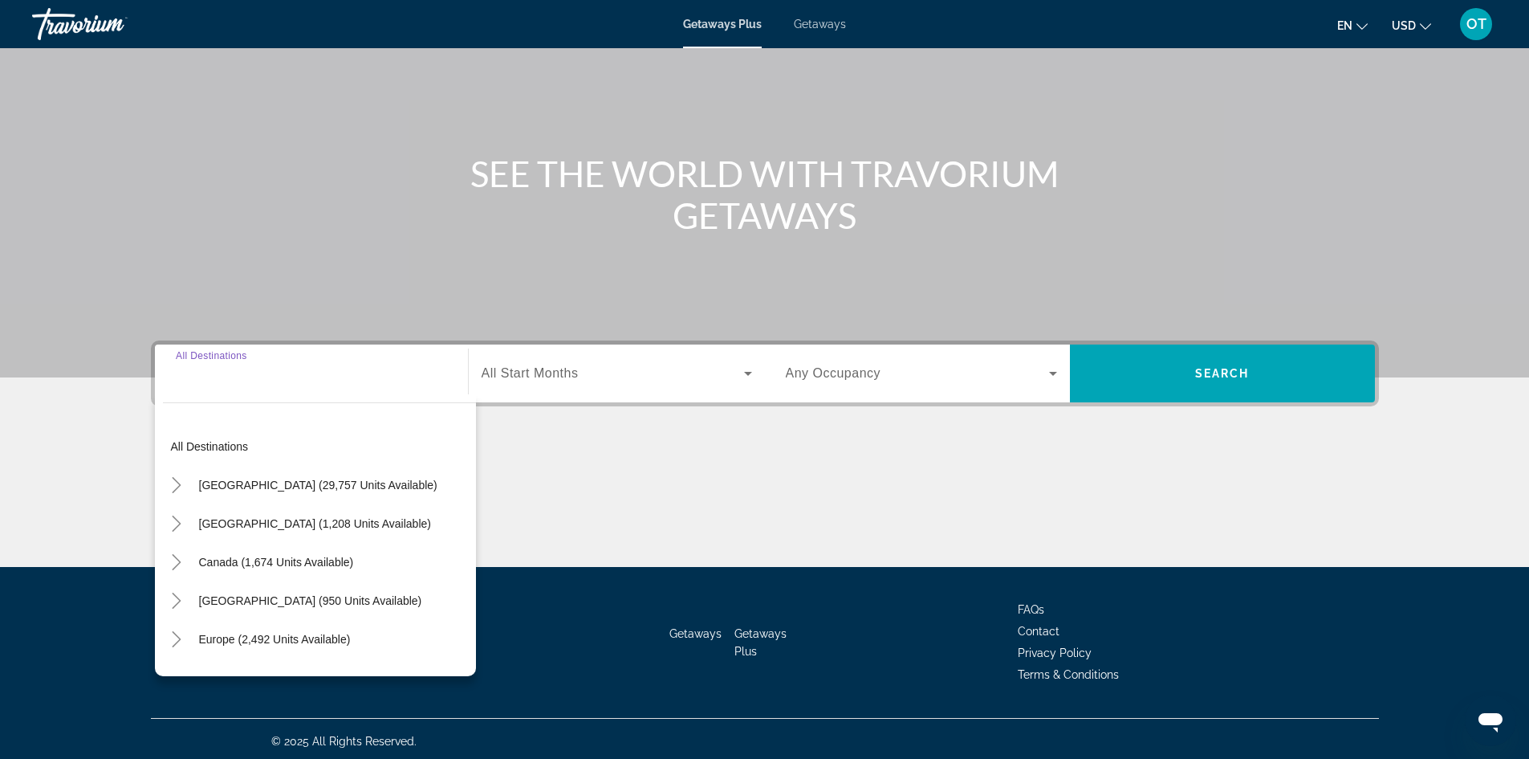
scroll to position [109, 0]
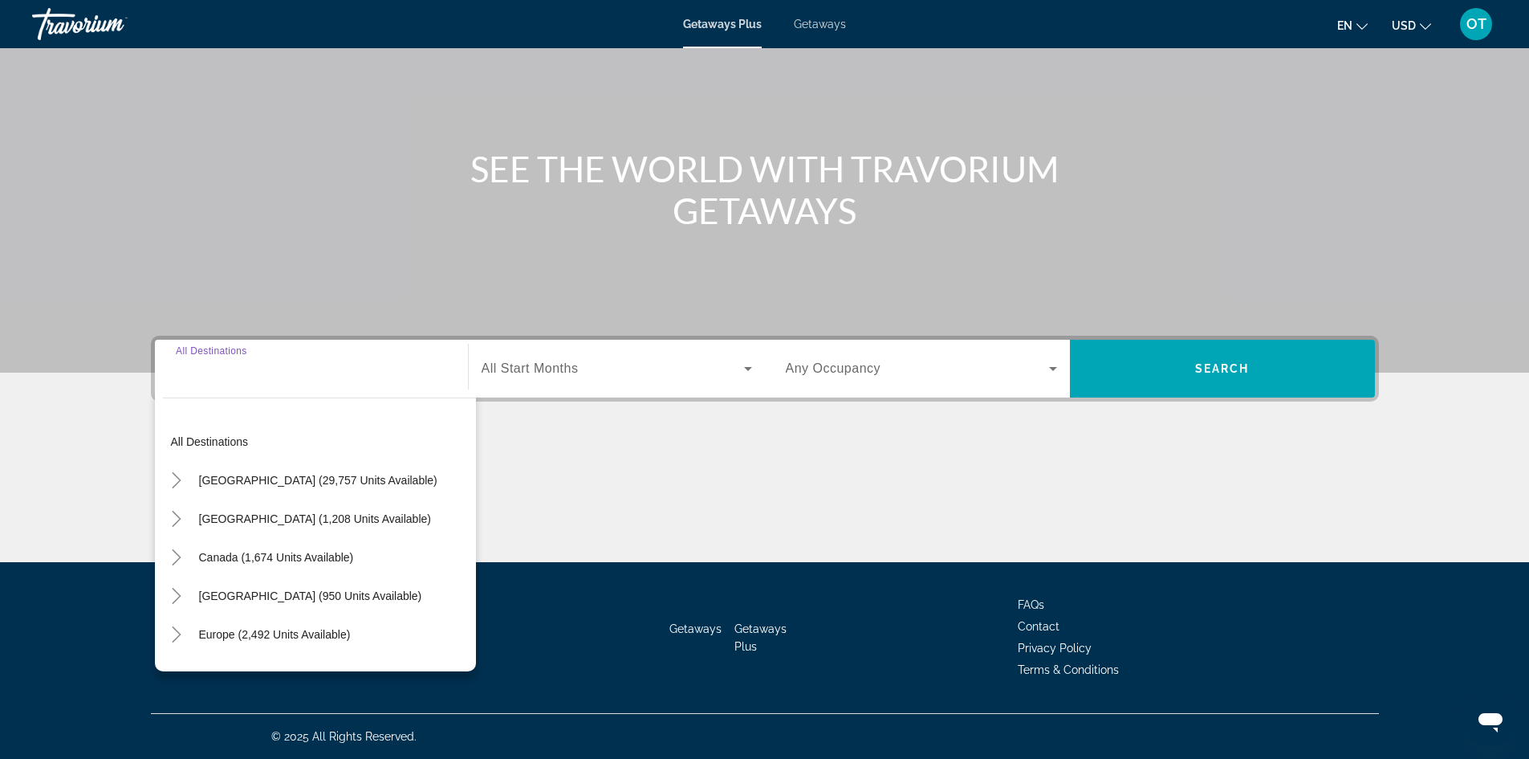
click at [234, 475] on span "[GEOGRAPHIC_DATA] (29,757 units available)" at bounding box center [318, 480] width 238 height 13
type input "**********"
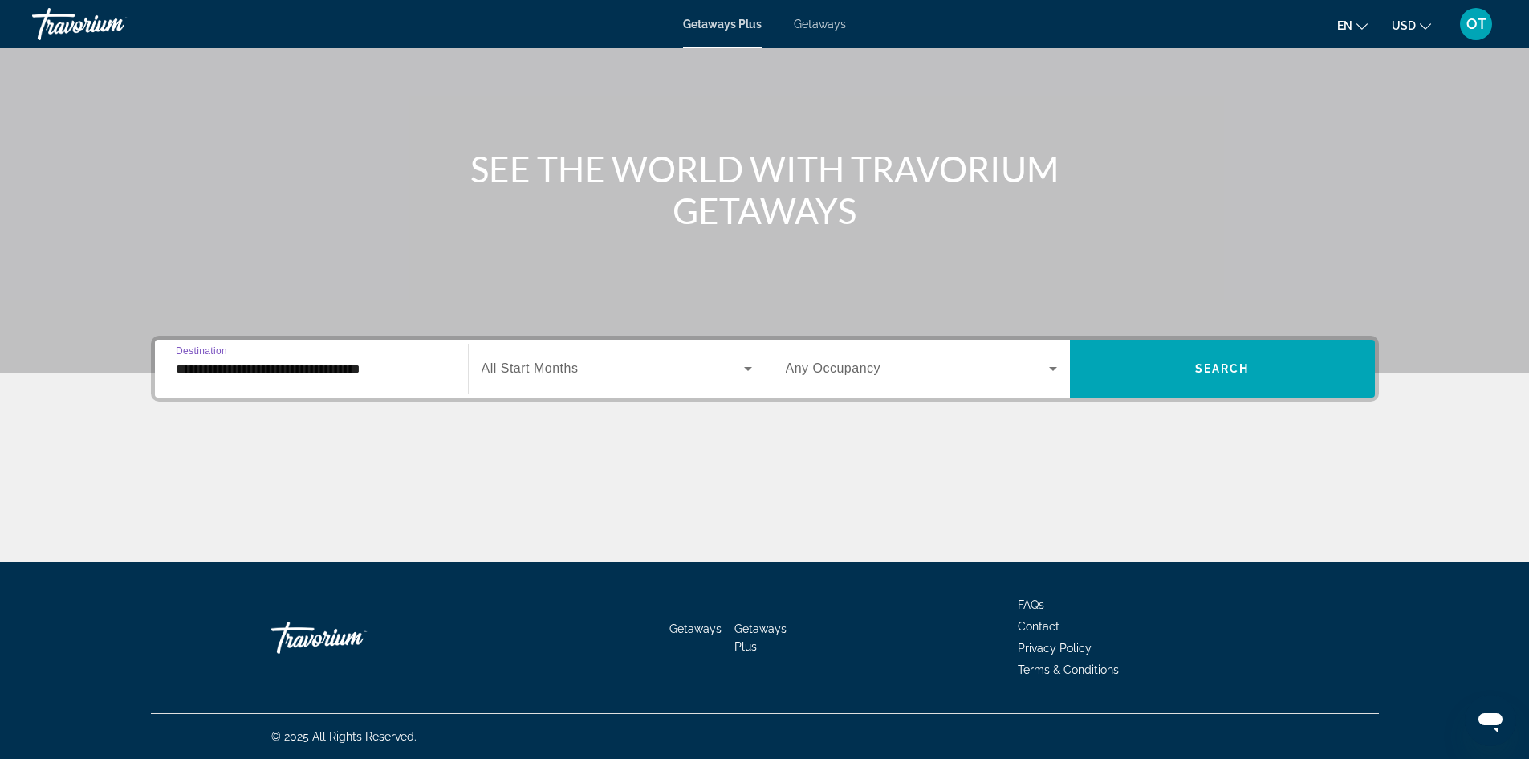
click at [703, 372] on span "Search widget" at bounding box center [613, 368] width 263 height 19
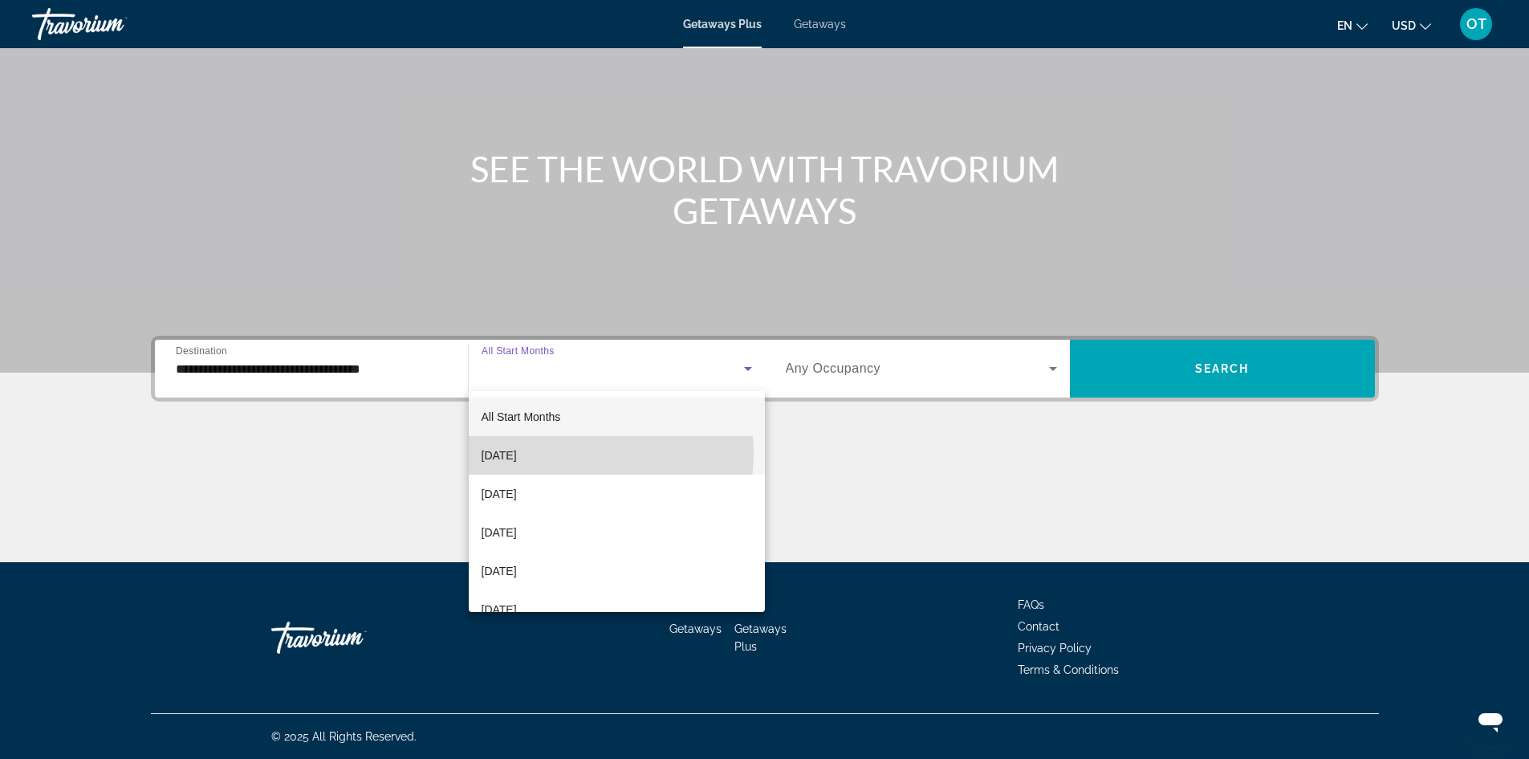
click at [569, 453] on mat-option "[DATE]" at bounding box center [617, 455] width 296 height 39
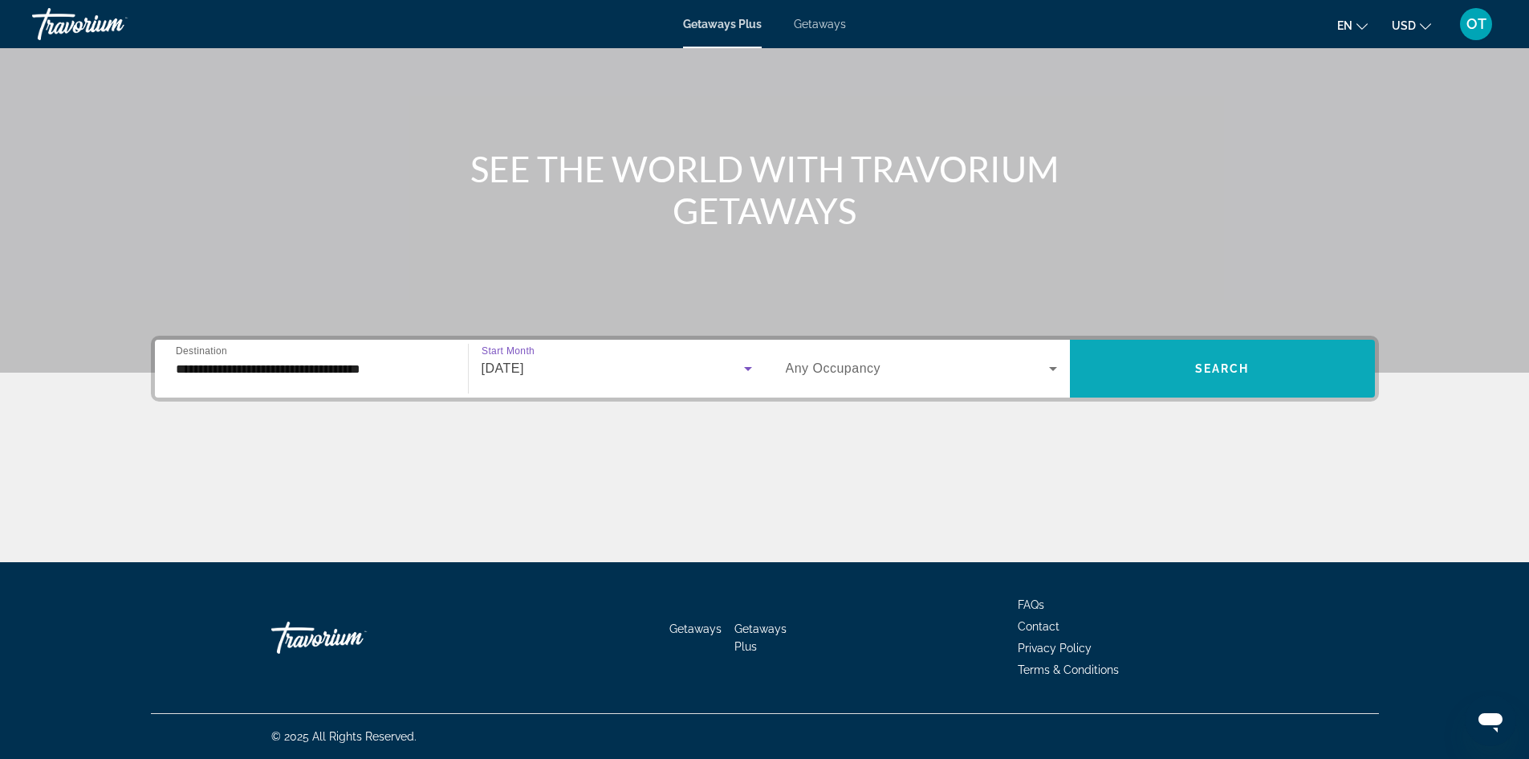
click at [1234, 379] on span "Search widget" at bounding box center [1222, 368] width 305 height 39
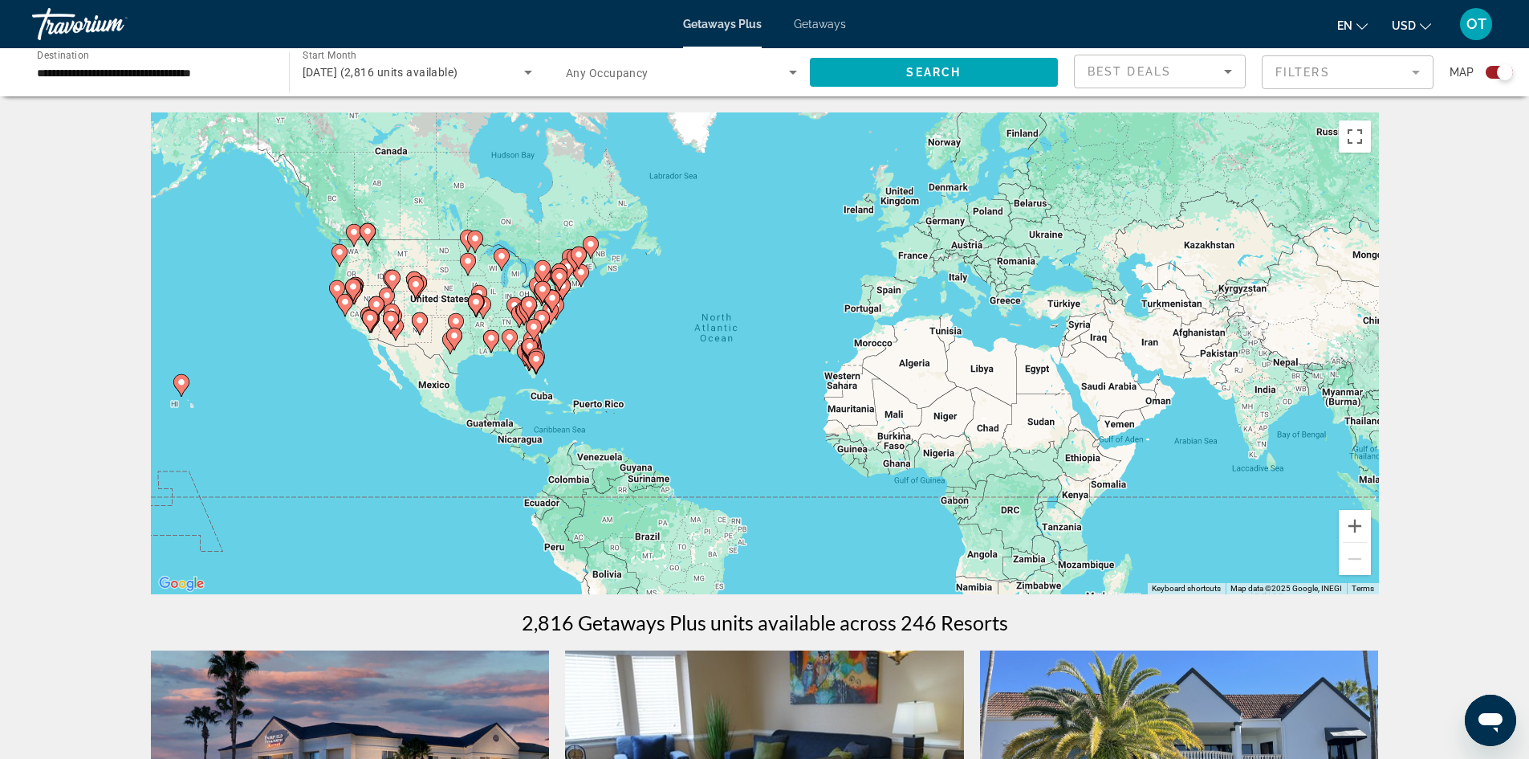
click at [356, 305] on div "To activate drag with keyboard, press Alt + Enter. Once in keyboard drag state,…" at bounding box center [765, 353] width 1228 height 482
click at [368, 298] on div "To activate drag with keyboard, press Alt + Enter. Once in keyboard drag state,…" at bounding box center [765, 353] width 1228 height 482
click at [352, 288] on image "Main content" at bounding box center [353, 287] width 10 height 10
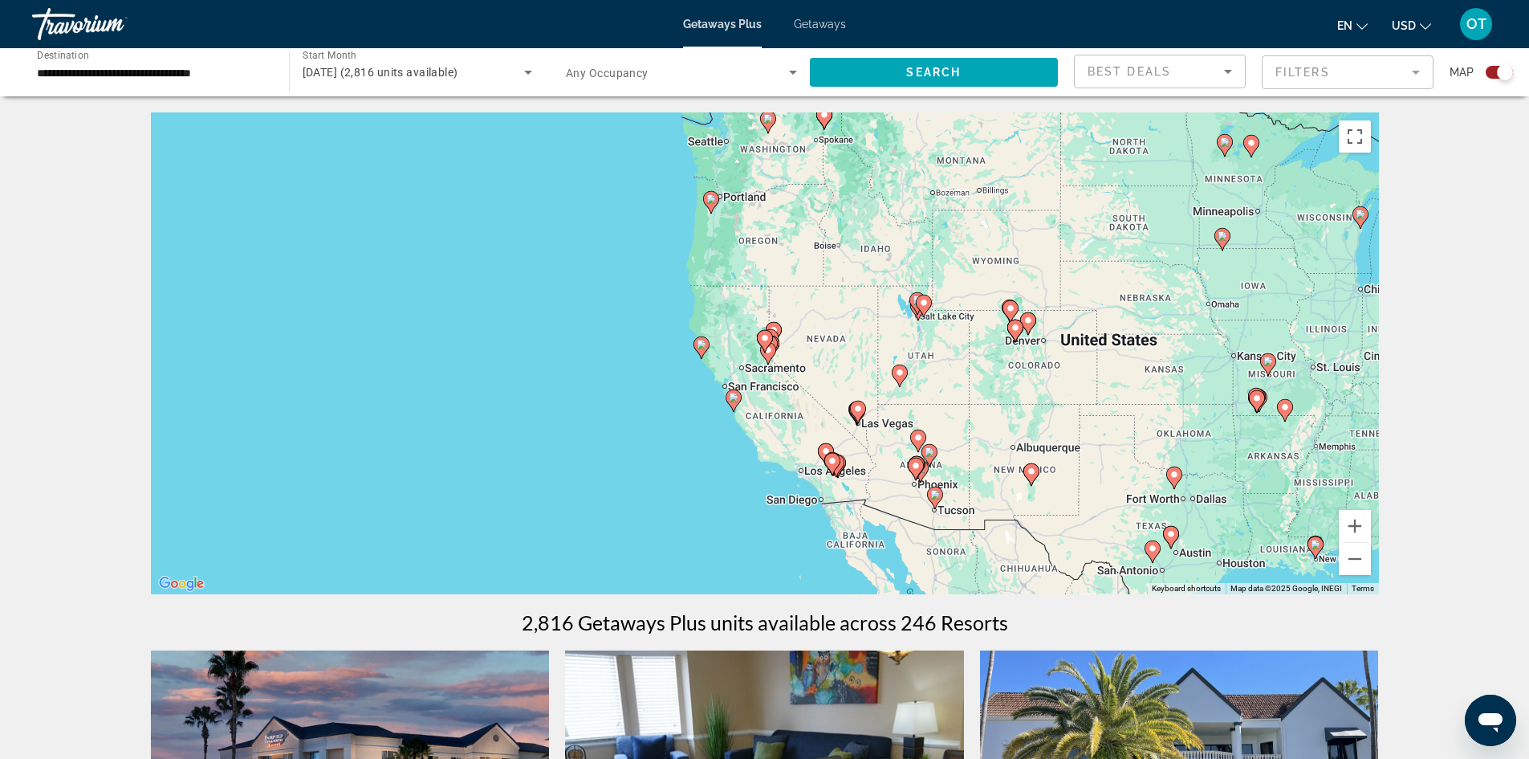
click at [826, 461] on icon "Main content" at bounding box center [831, 464] width 14 height 21
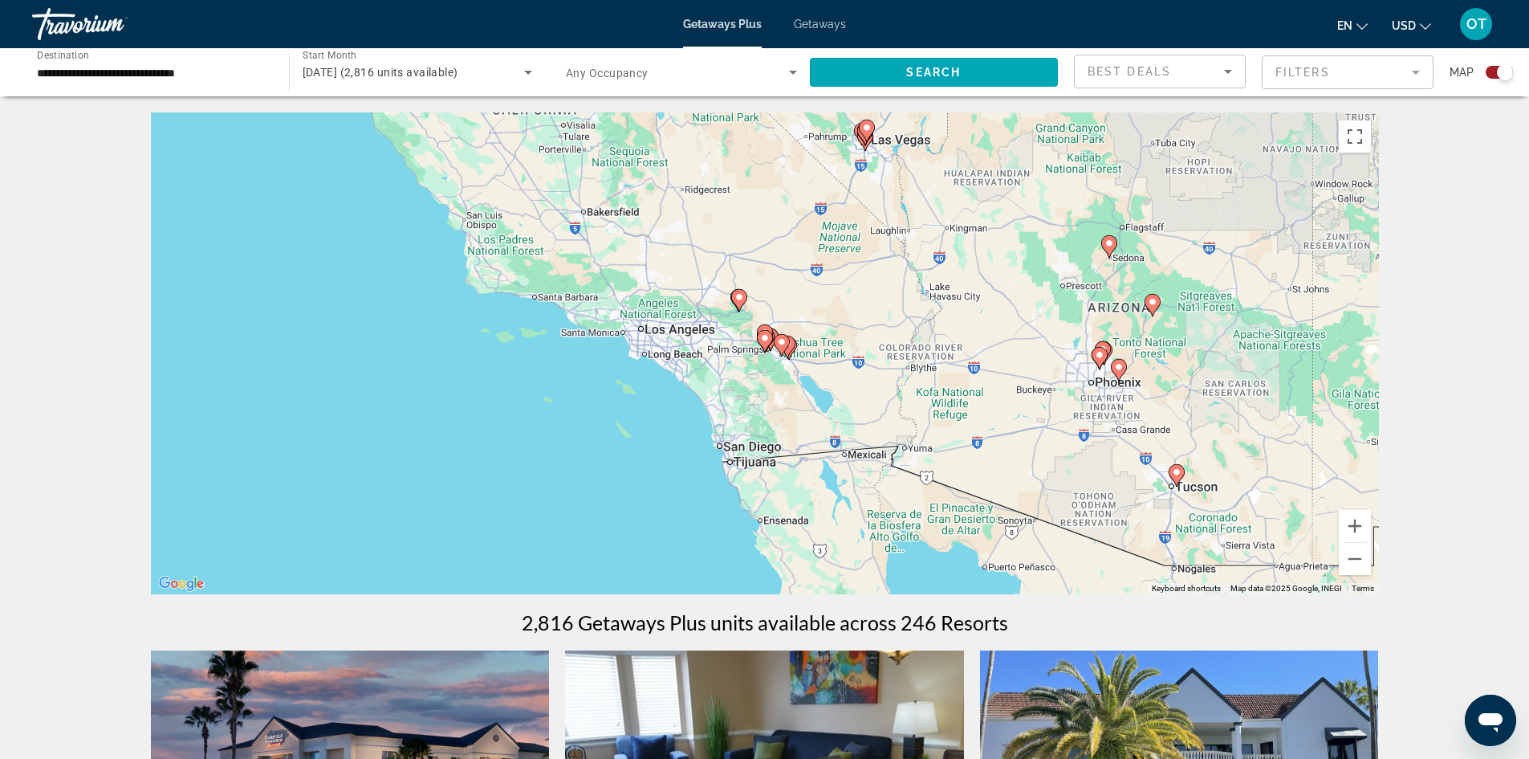
click at [785, 348] on icon "Main content" at bounding box center [781, 345] width 14 height 21
type input "**********"
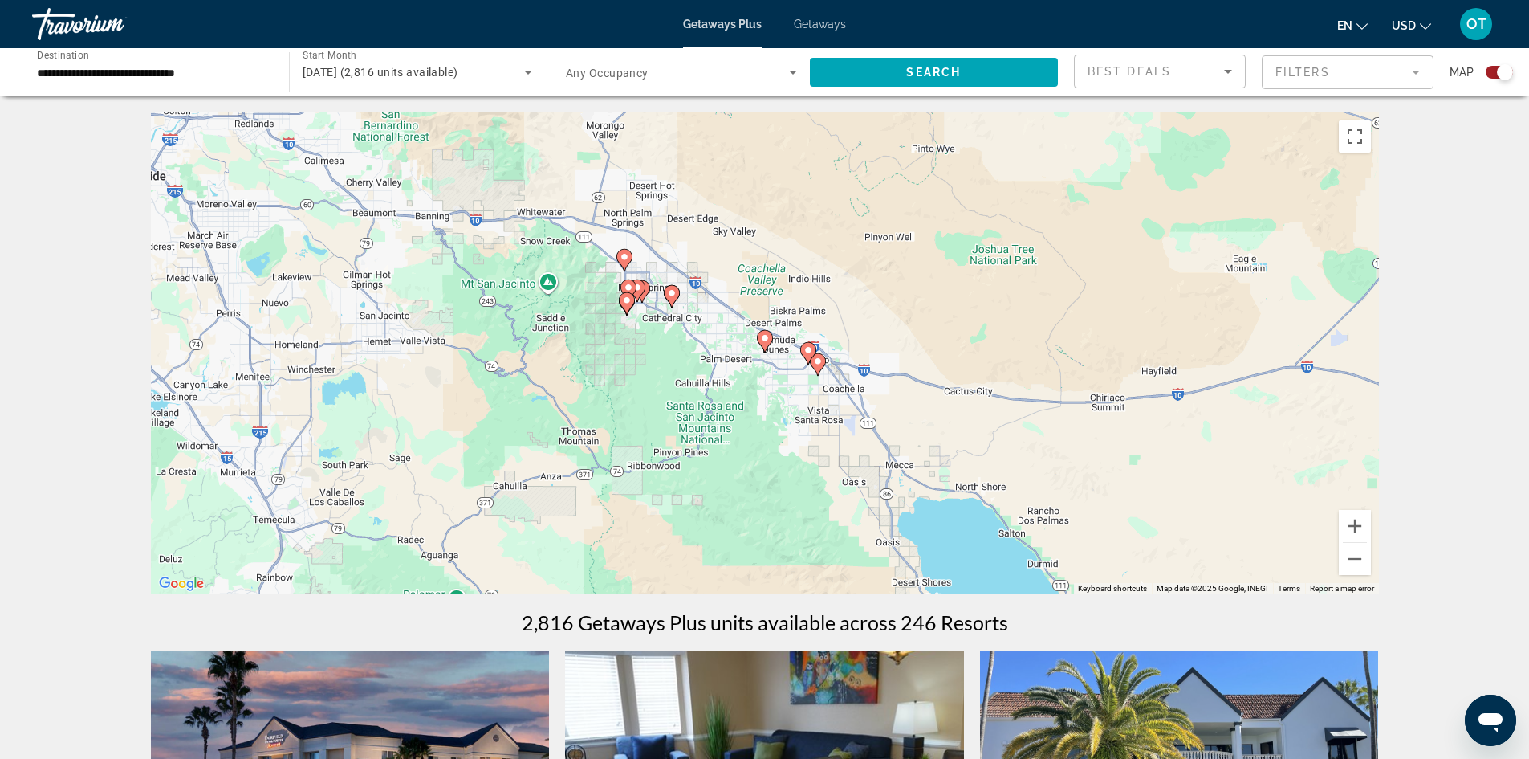
click at [637, 305] on div "To activate drag with keyboard, press Alt + Enter. Once in keyboard drag state,…" at bounding box center [765, 353] width 1228 height 482
click at [637, 285] on image "Main content" at bounding box center [638, 288] width 10 height 10
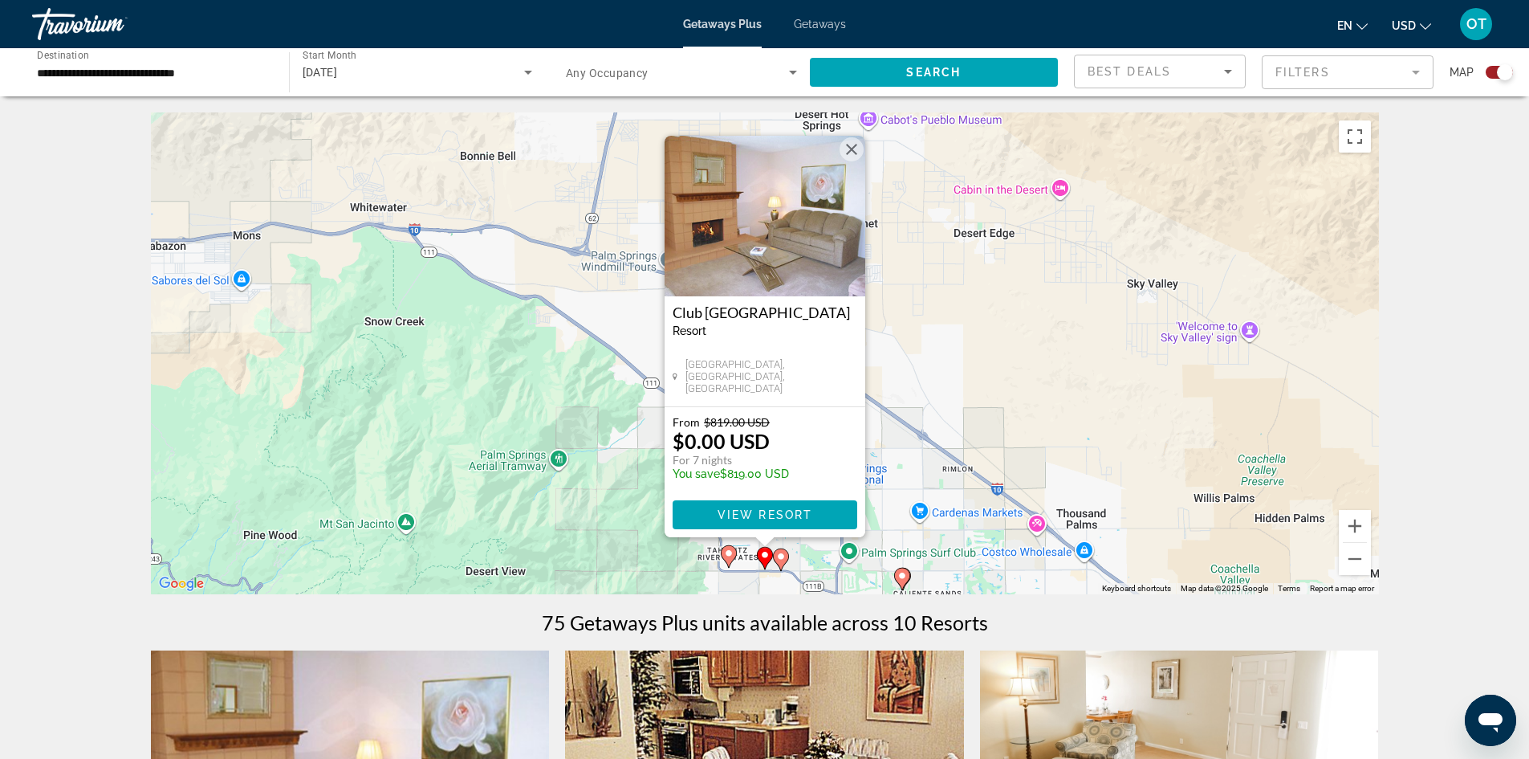
click at [853, 153] on button "Close" at bounding box center [852, 149] width 24 height 24
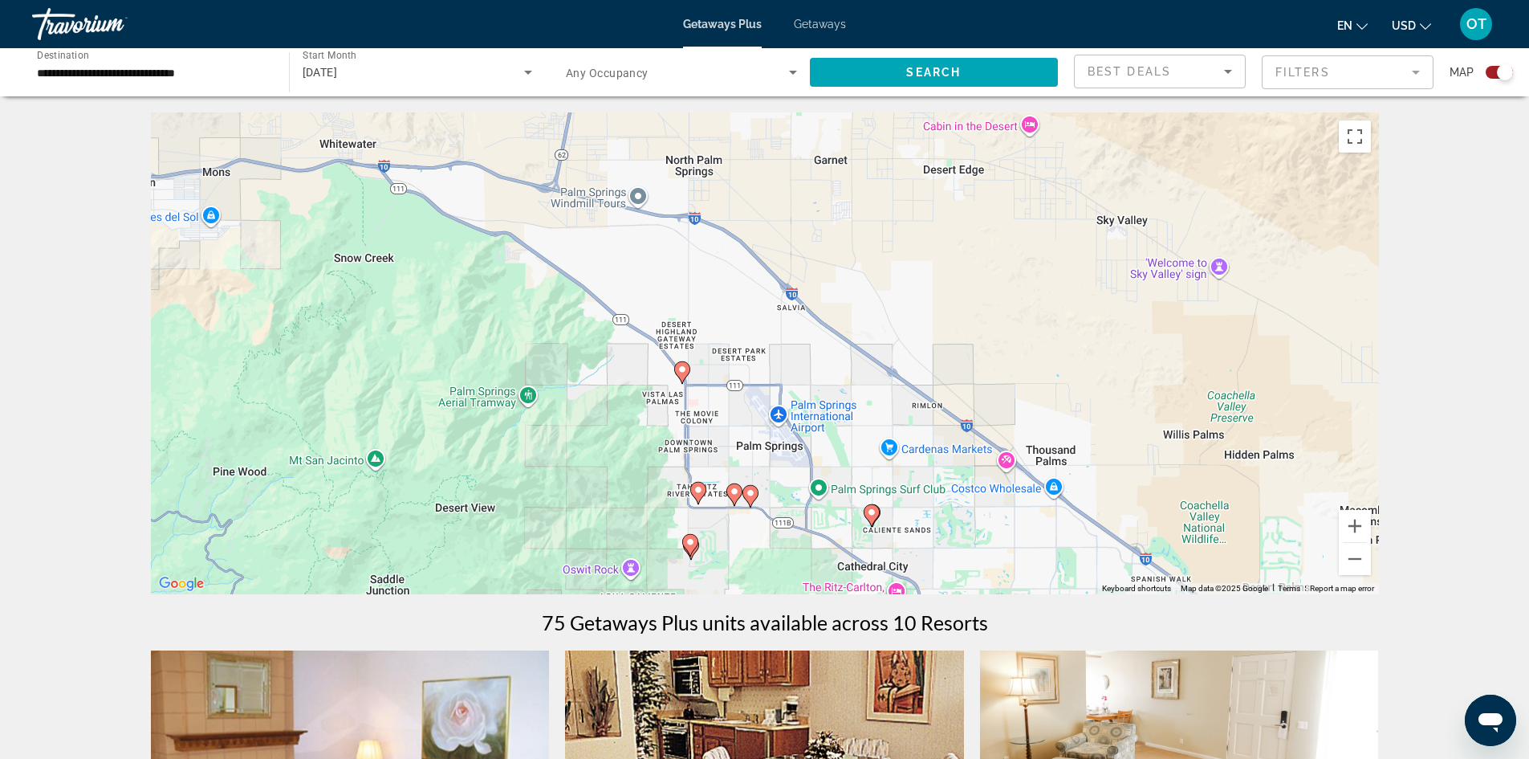
drag, startPoint x: 942, startPoint y: 514, endPoint x: 908, endPoint y: 450, distance: 72.2
click at [908, 450] on div "To activate drag with keyboard, press Alt + Enter. Once in keyboard drag state,…" at bounding box center [765, 353] width 1228 height 482
click at [699, 490] on image "Main content" at bounding box center [699, 490] width 10 height 10
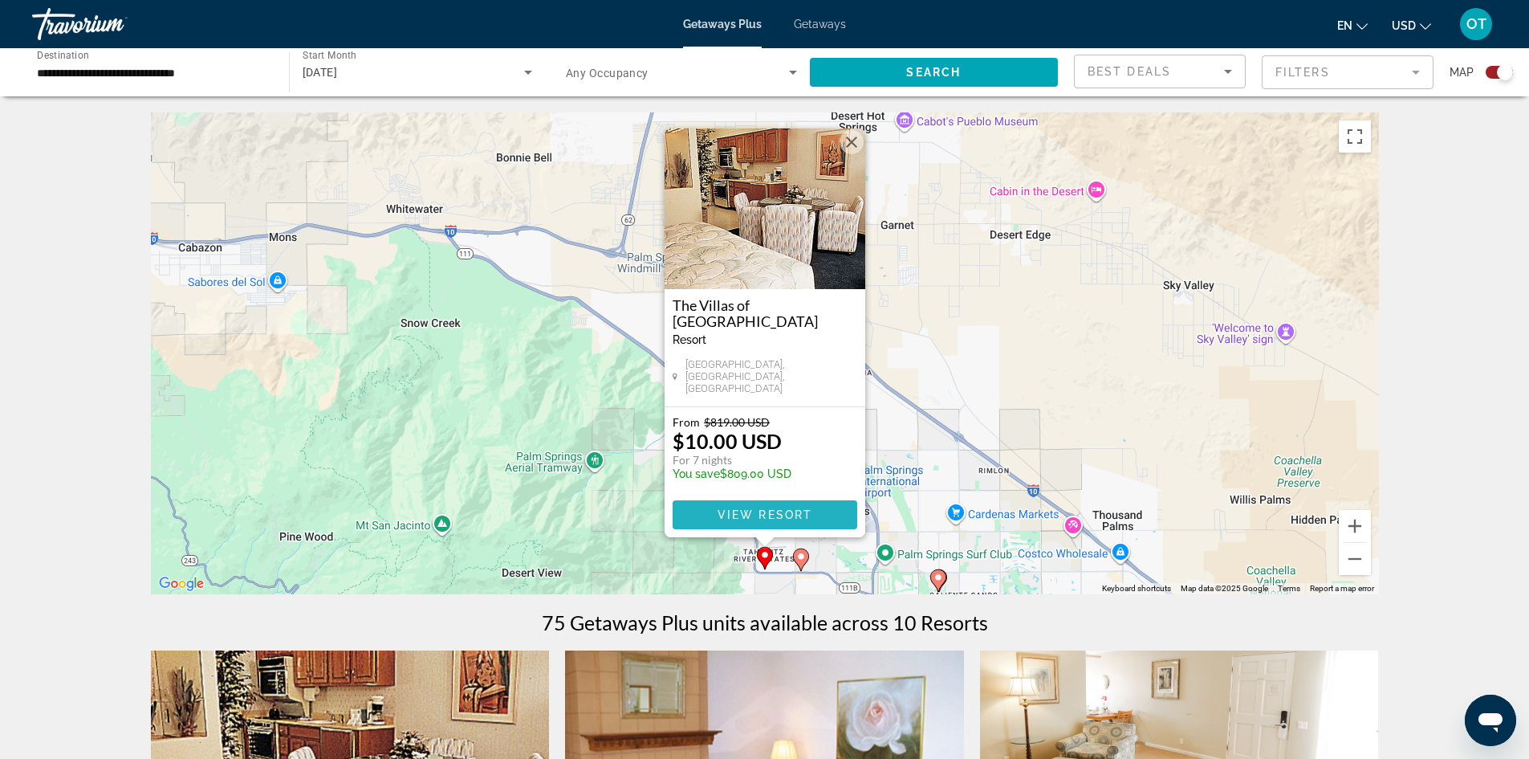
click at [733, 508] on span "View Resort" at bounding box center [764, 514] width 95 height 13
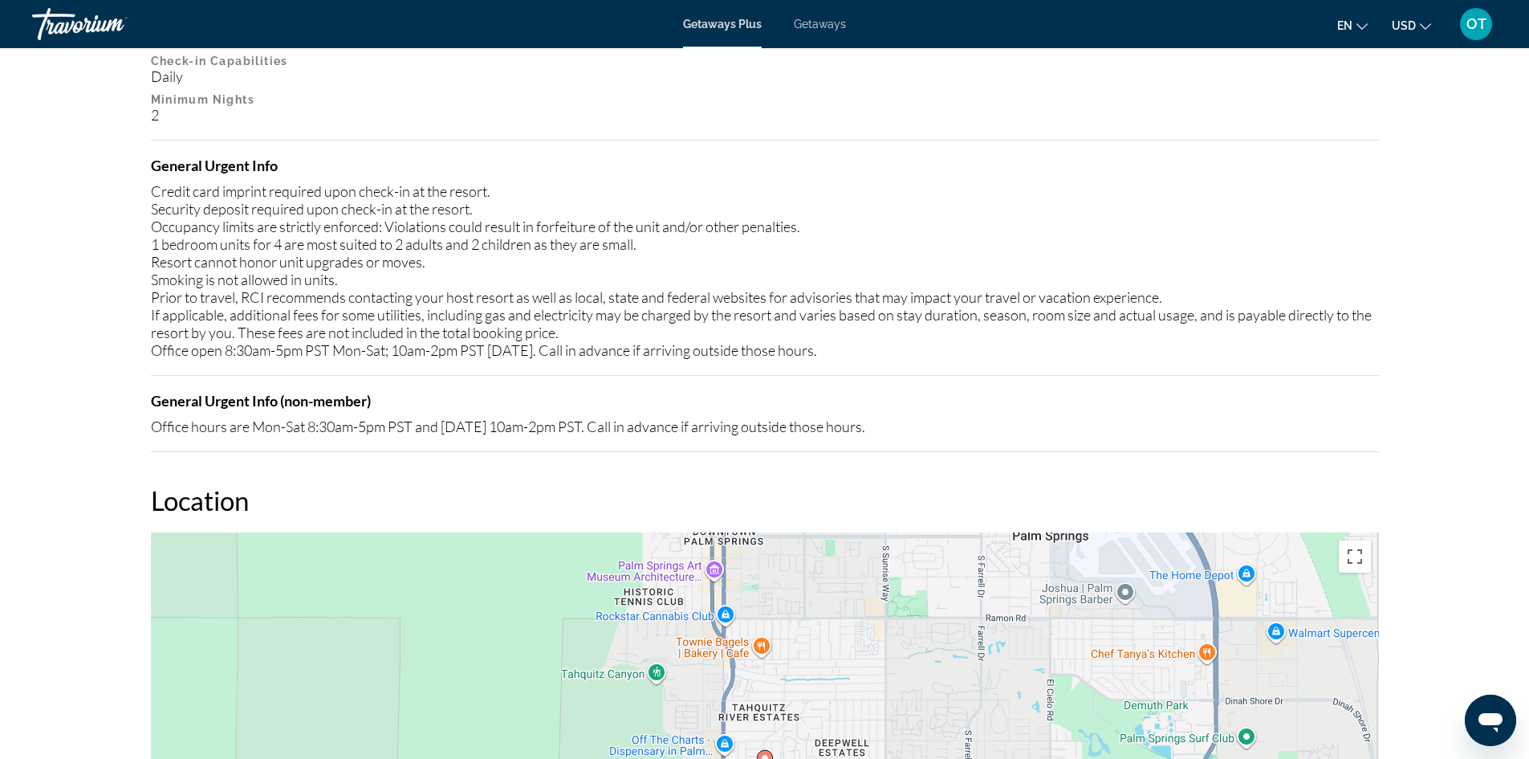
scroll to position [2007, 0]
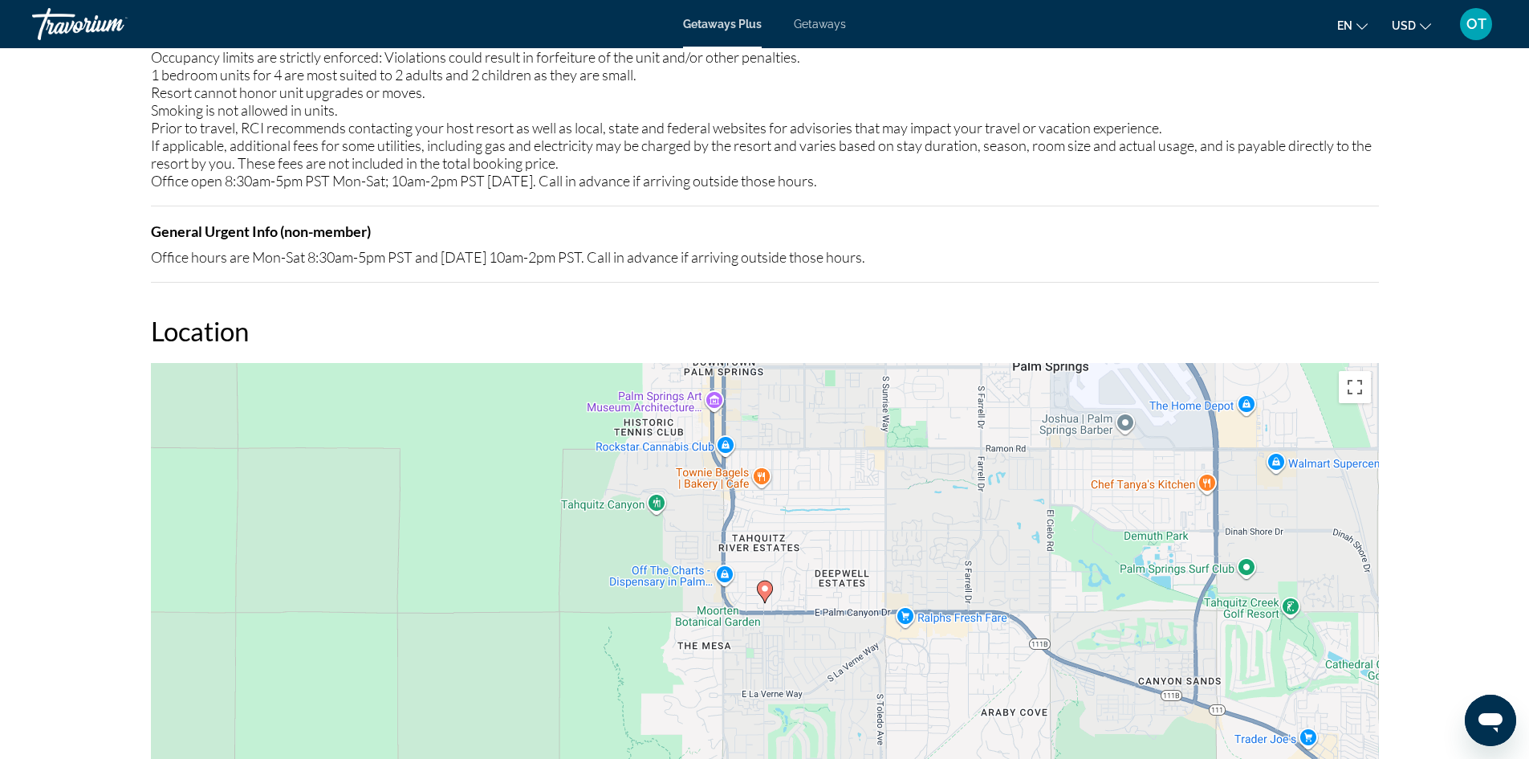
click at [763, 584] on image "Main content" at bounding box center [765, 589] width 10 height 10
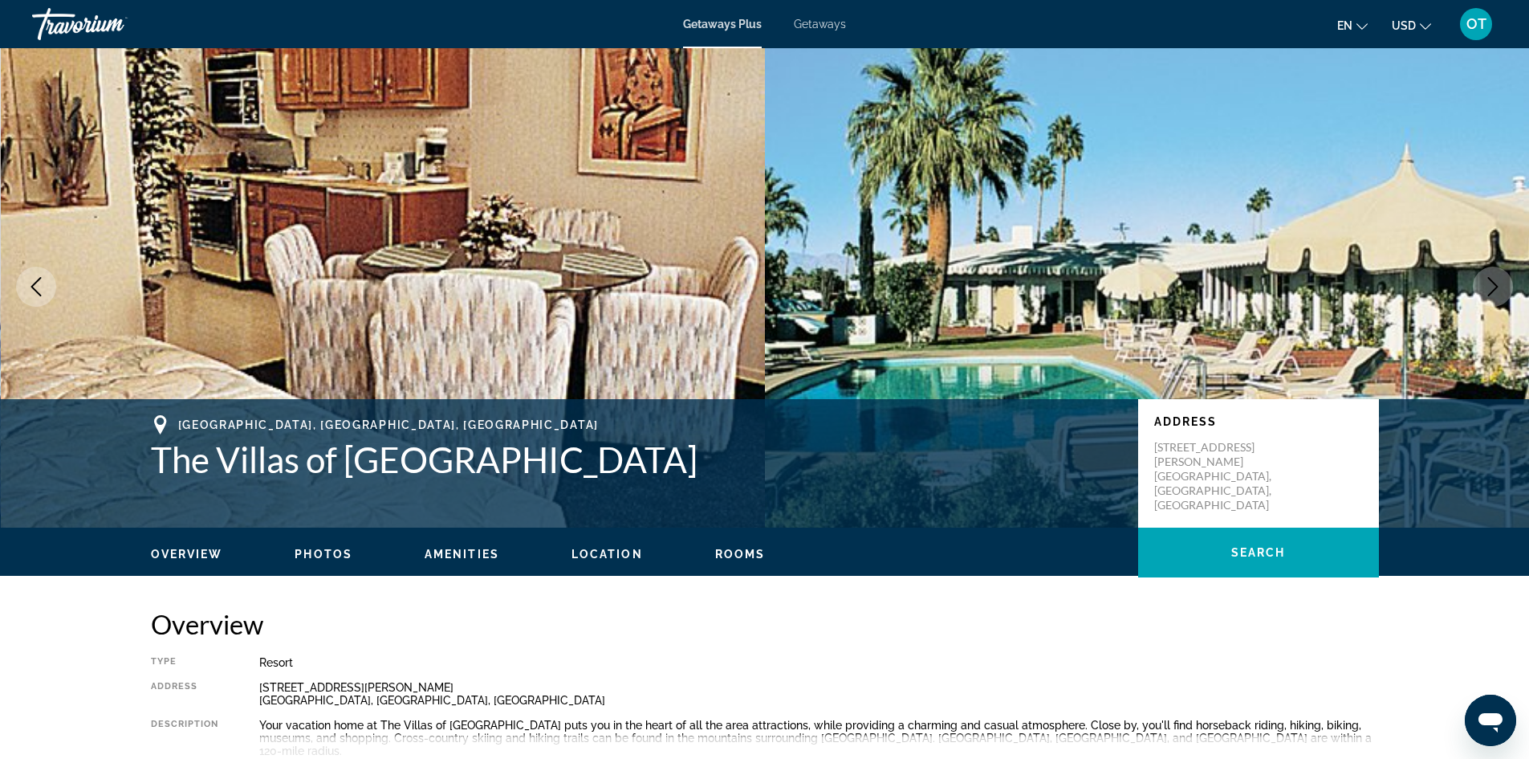
scroll to position [0, 0]
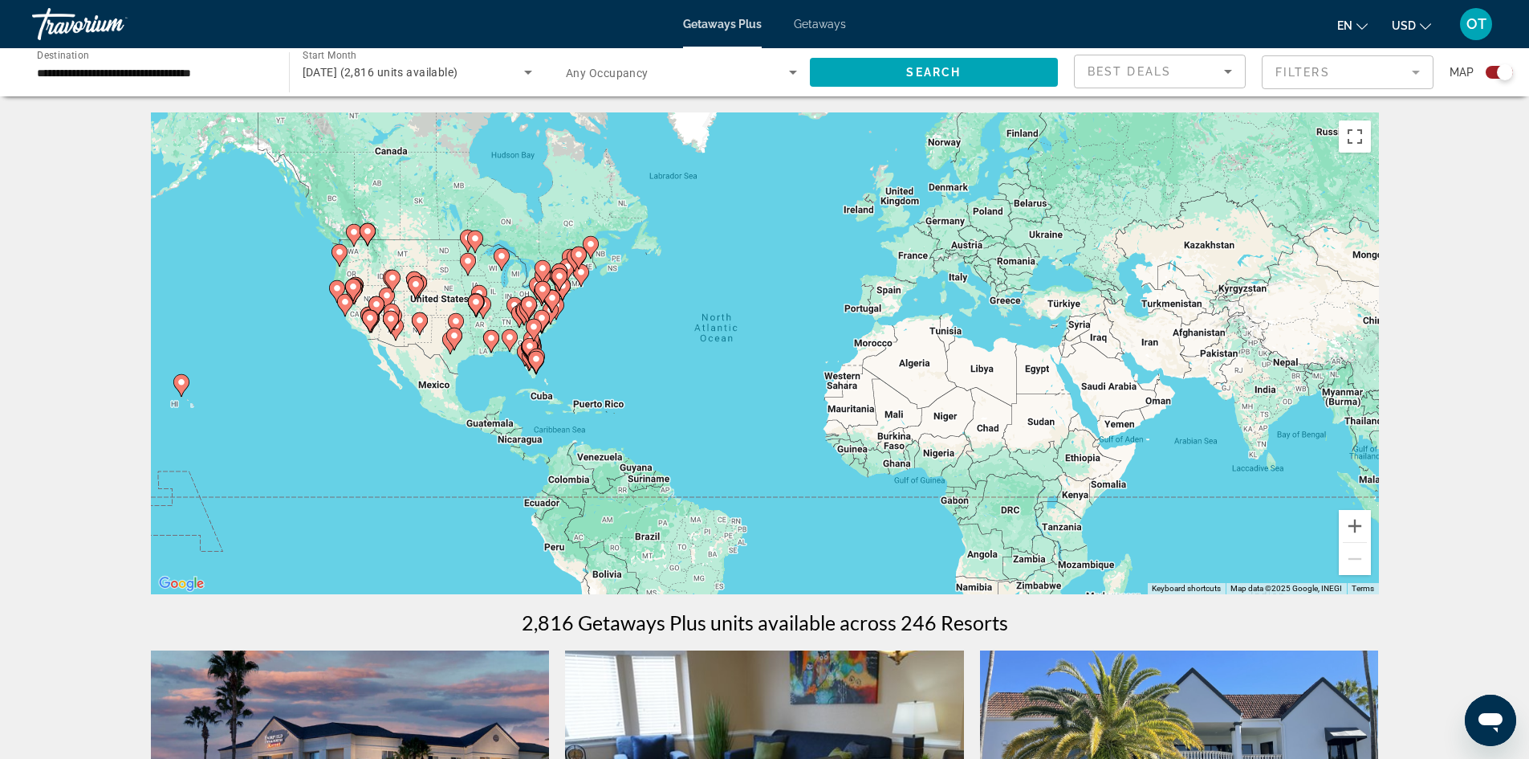
click at [368, 293] on div "To activate drag with keyboard, press Alt + Enter. Once in keyboard drag state,…" at bounding box center [765, 353] width 1228 height 482
click at [362, 293] on gmp-advanced-marker "Main content" at bounding box center [355, 291] width 16 height 24
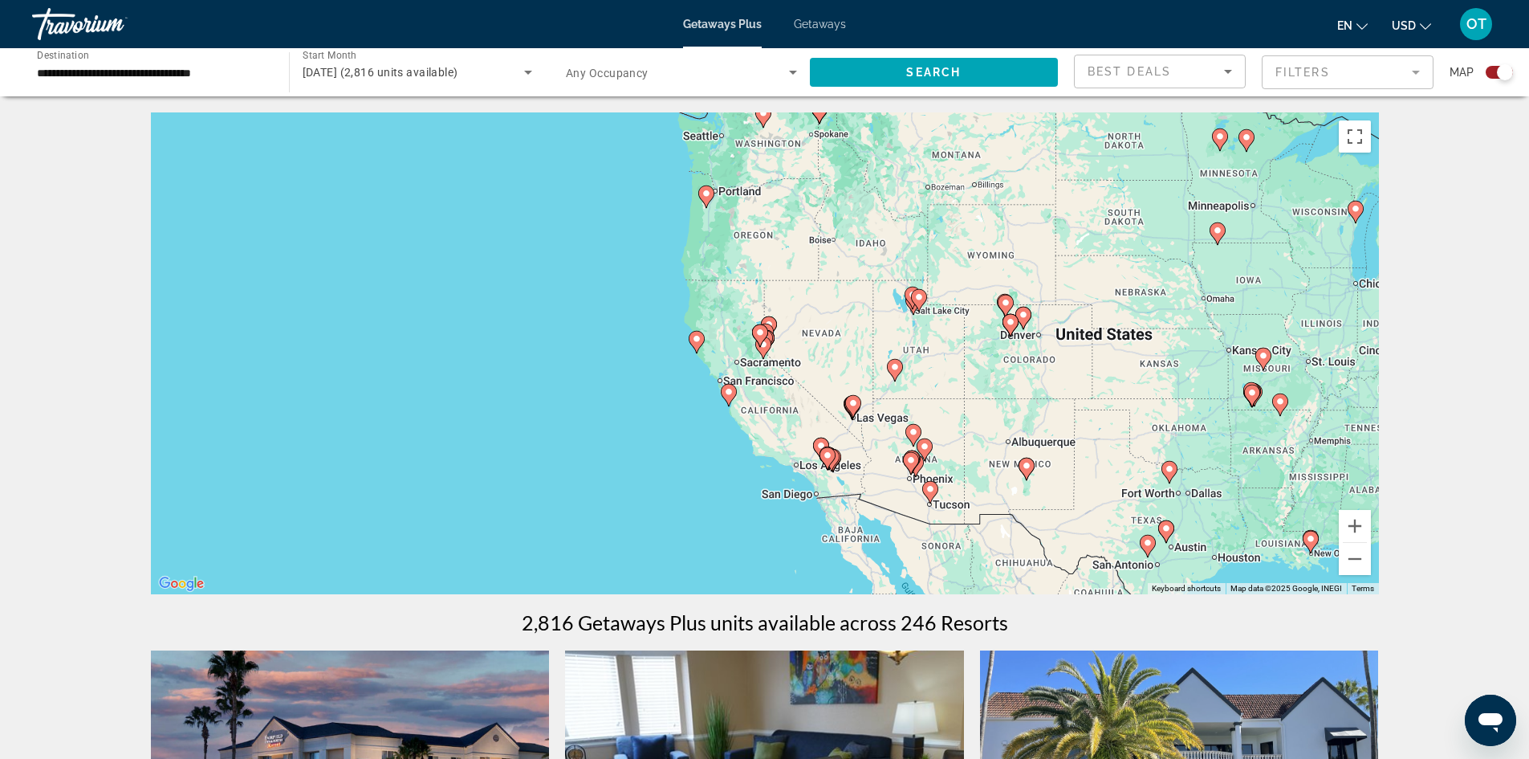
click at [731, 393] on image "Main content" at bounding box center [729, 392] width 10 height 10
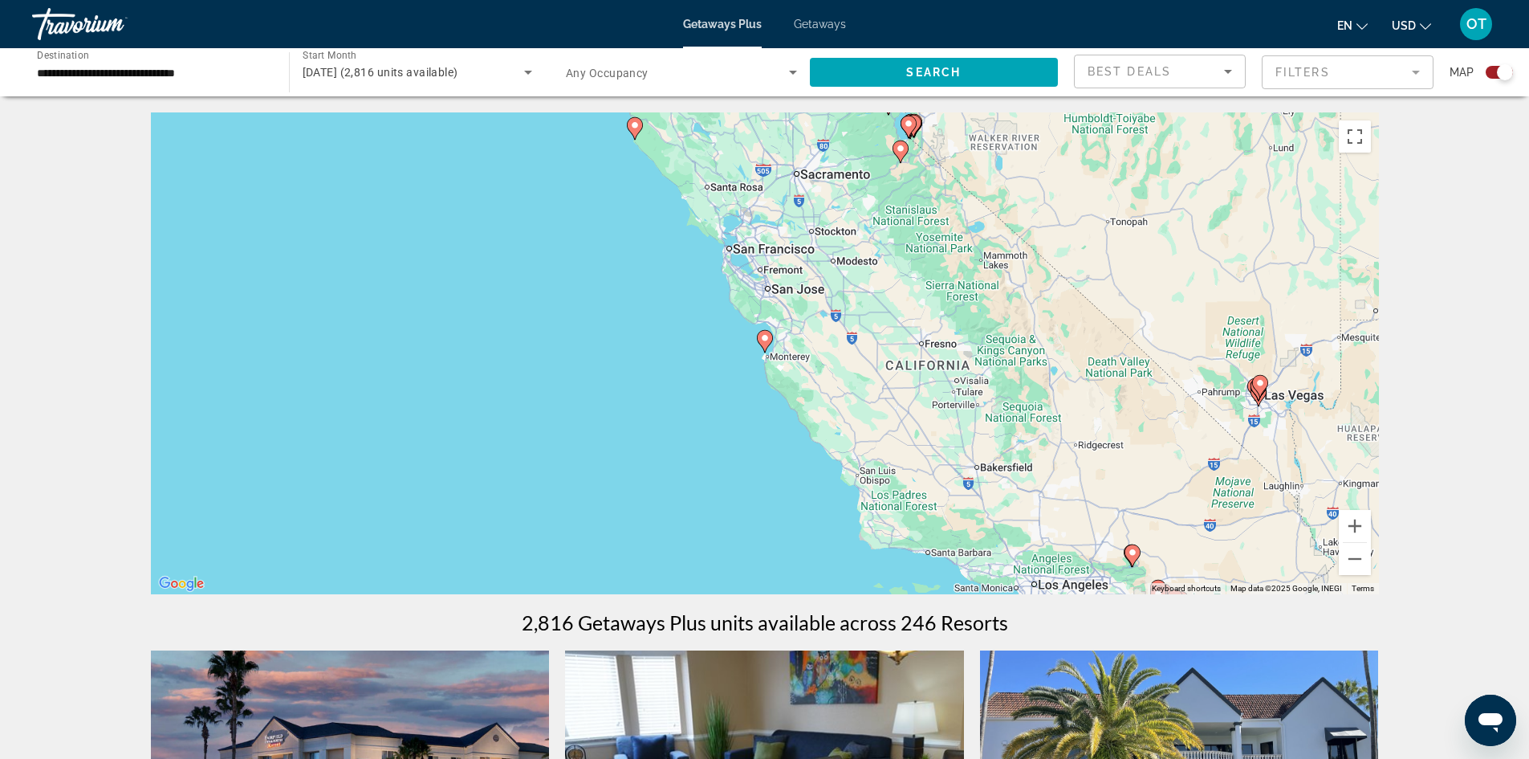
click at [769, 340] on image "Main content" at bounding box center [765, 338] width 10 height 10
click at [761, 339] on image "Main content" at bounding box center [765, 338] width 10 height 10
type input "**********"
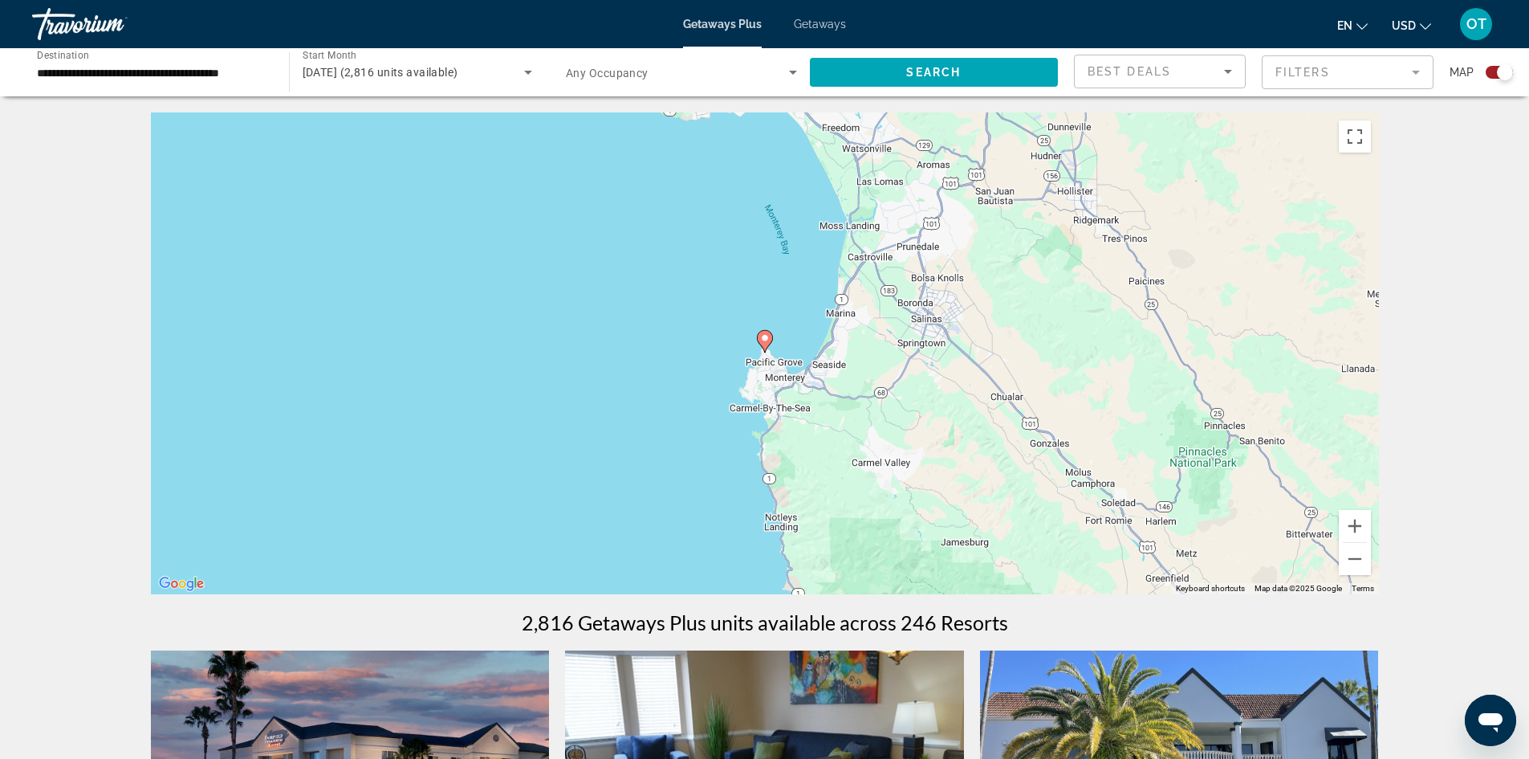
click at [767, 338] on image "Main content" at bounding box center [765, 338] width 10 height 10
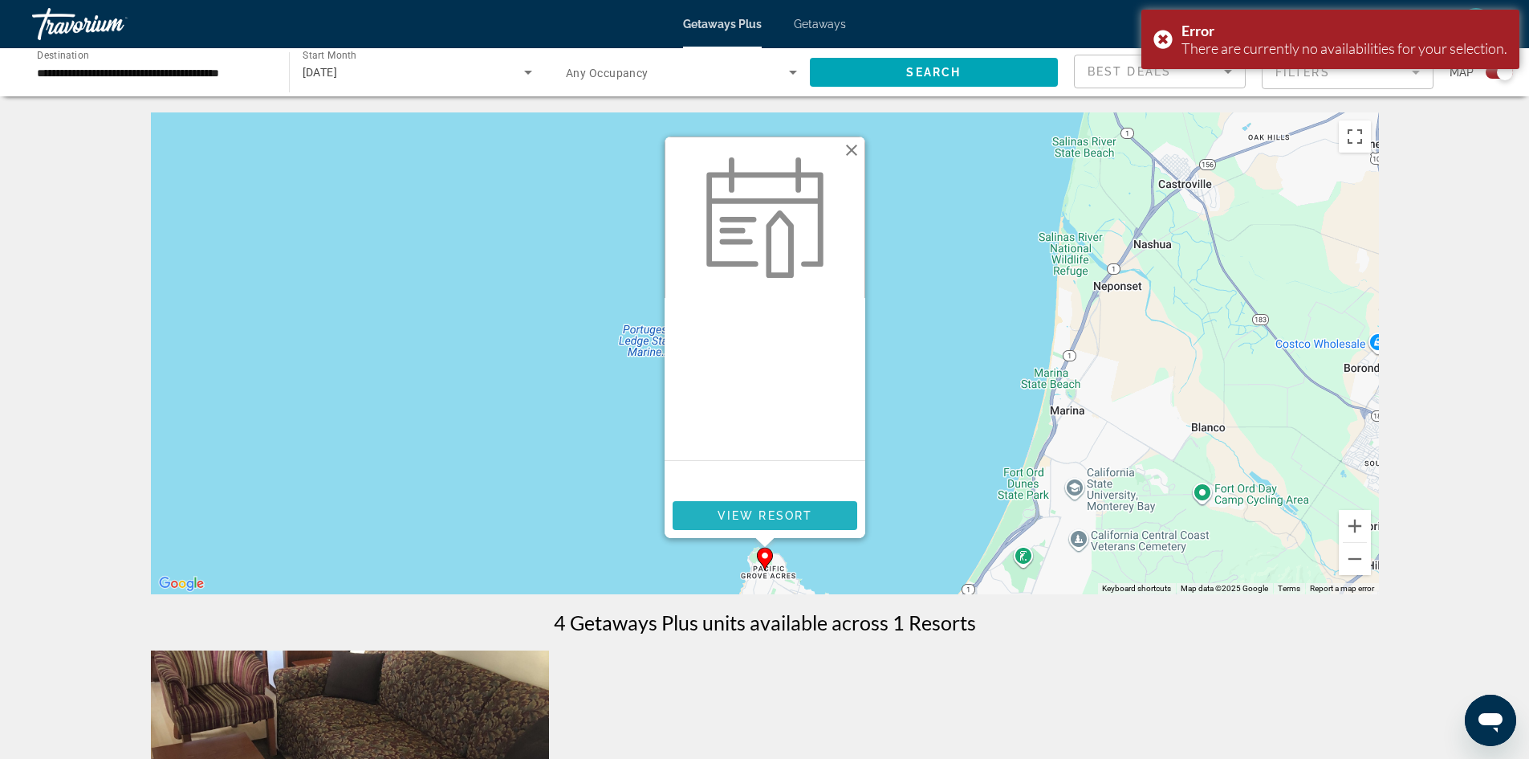
click at [751, 509] on span "View Resort" at bounding box center [764, 515] width 95 height 13
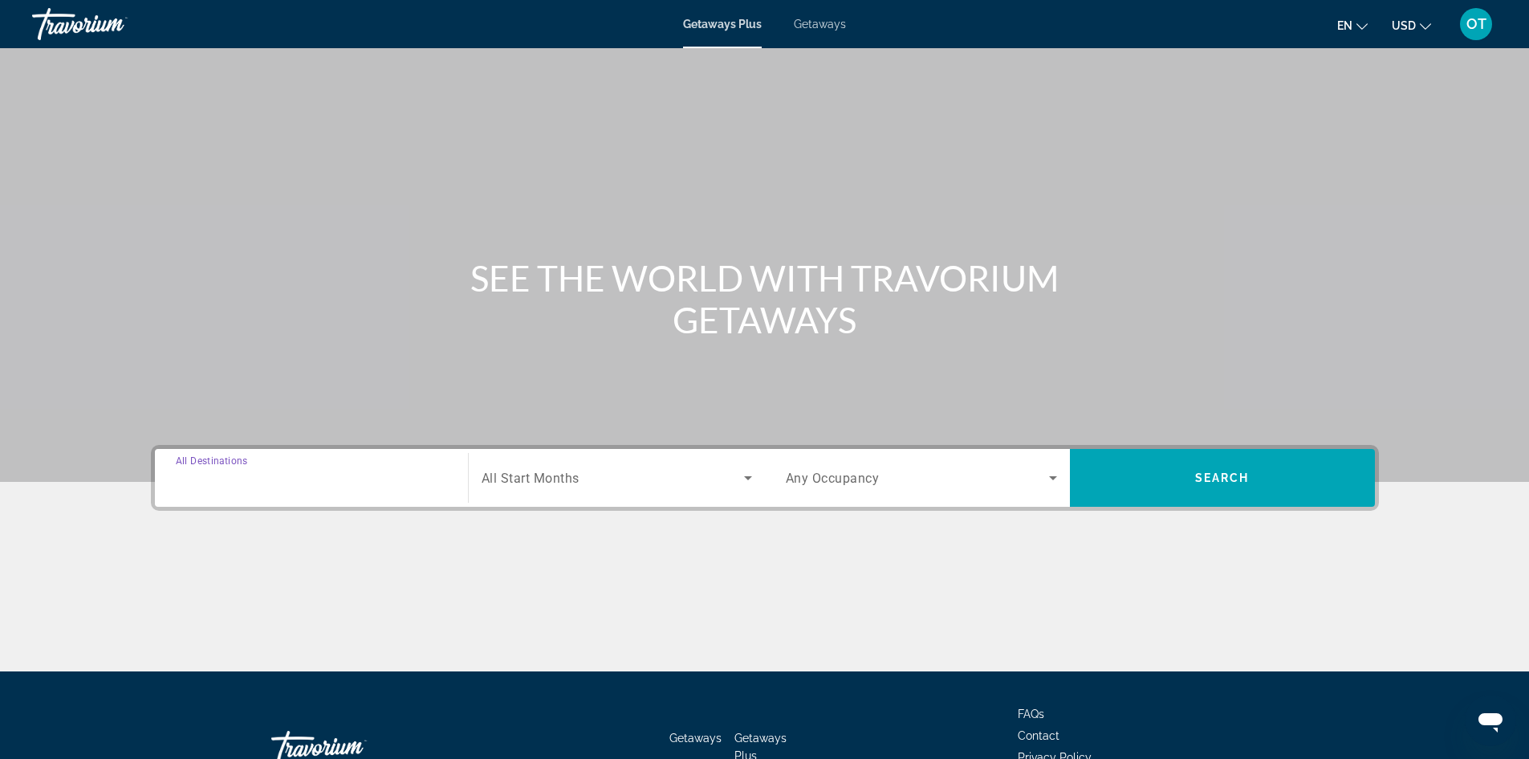
click at [287, 470] on input "Destination All Destinations" at bounding box center [311, 478] width 271 height 19
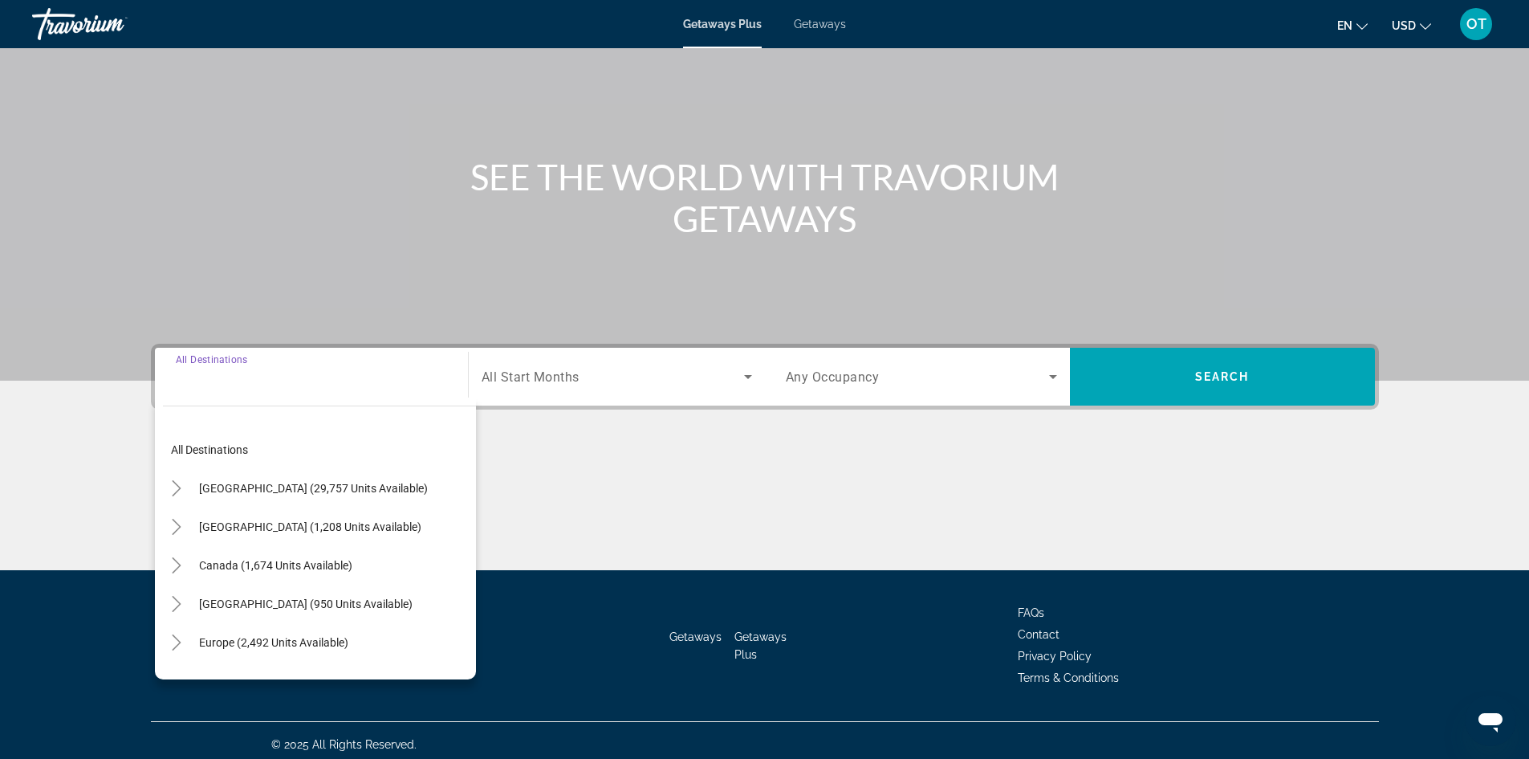
scroll to position [109, 0]
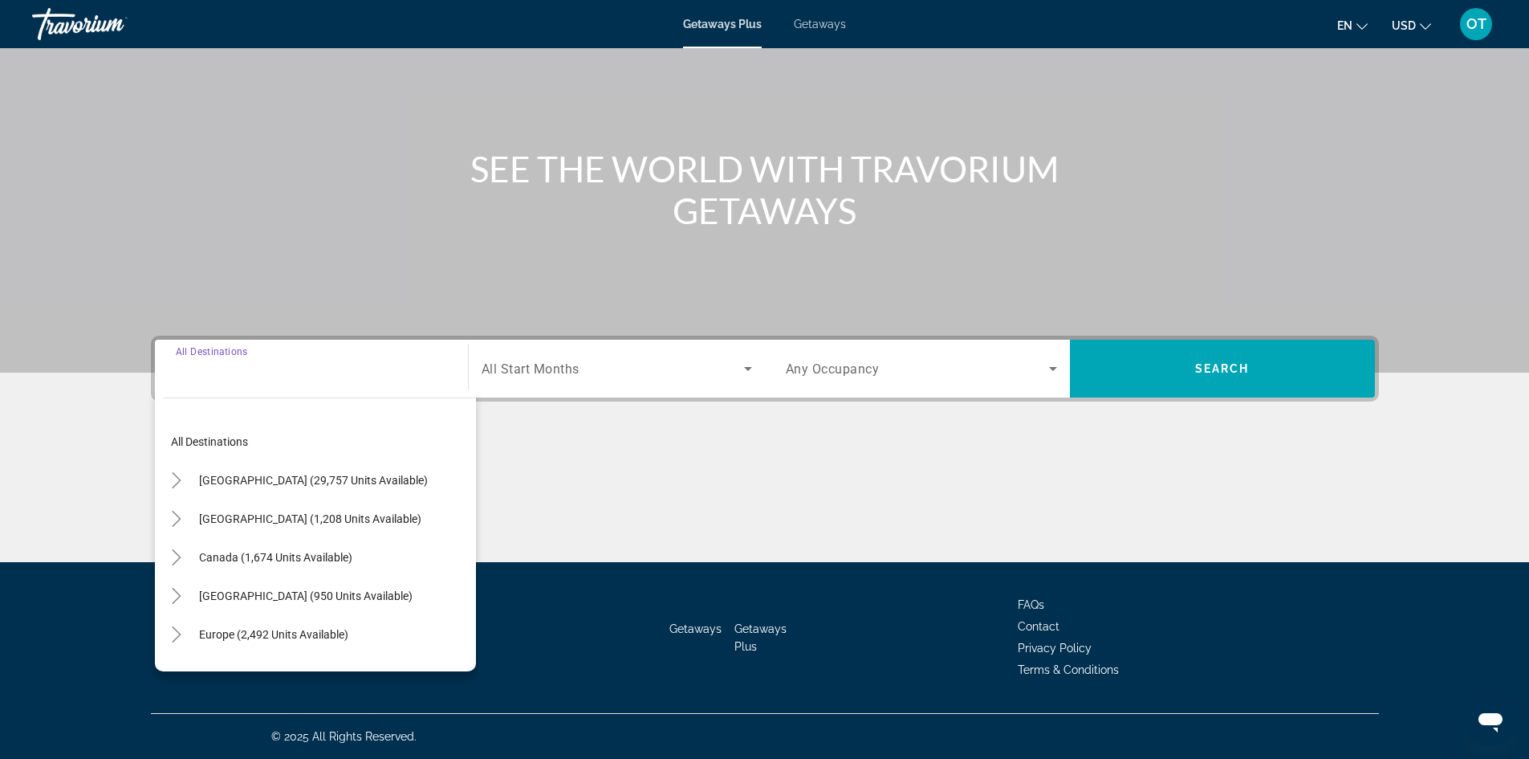
click at [287, 470] on span "Search widget" at bounding box center [313, 480] width 245 height 39
type input "**********"
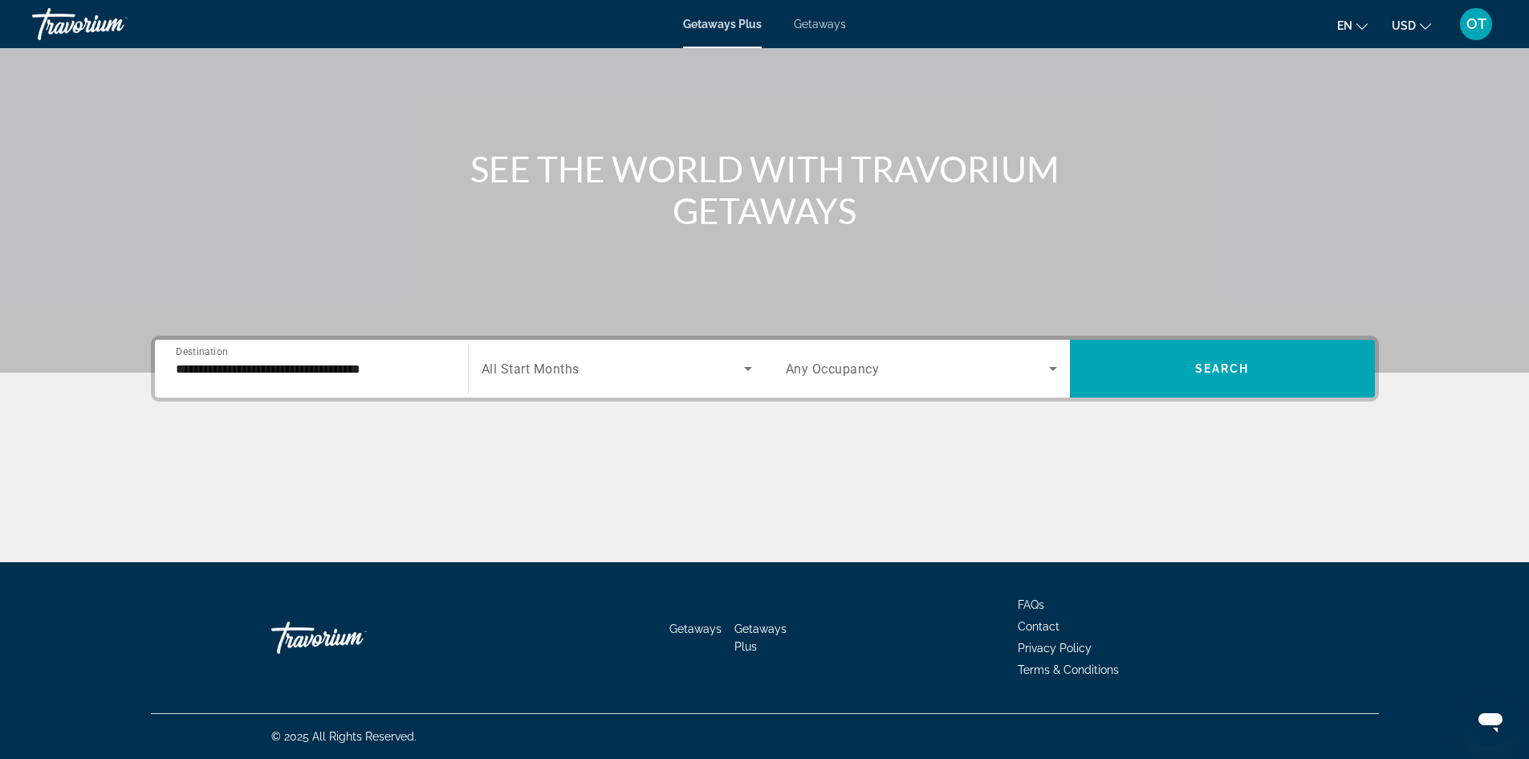
click at [691, 357] on div "Search widget" at bounding box center [617, 368] width 271 height 45
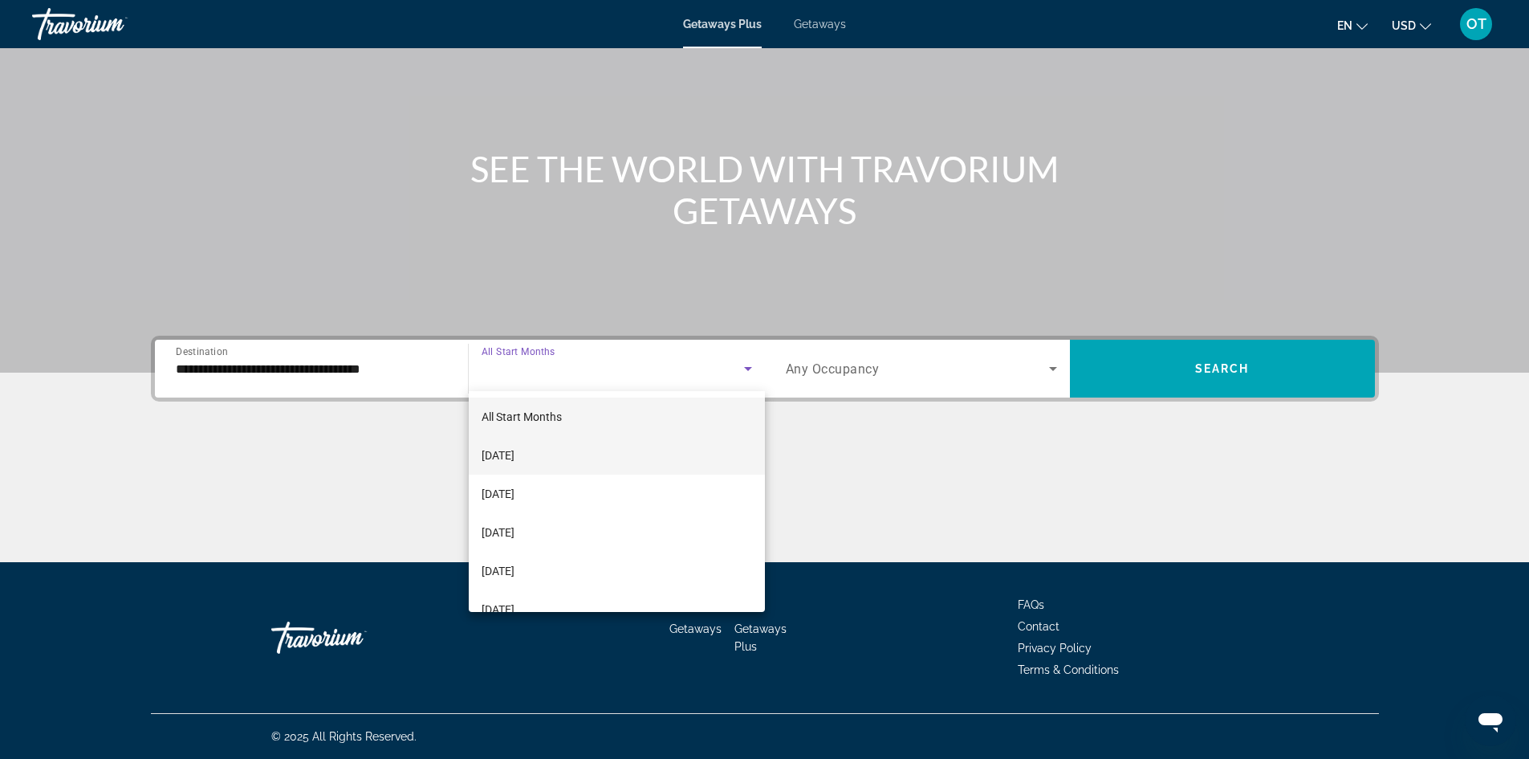
click at [574, 446] on mat-option "September 2025" at bounding box center [617, 455] width 296 height 39
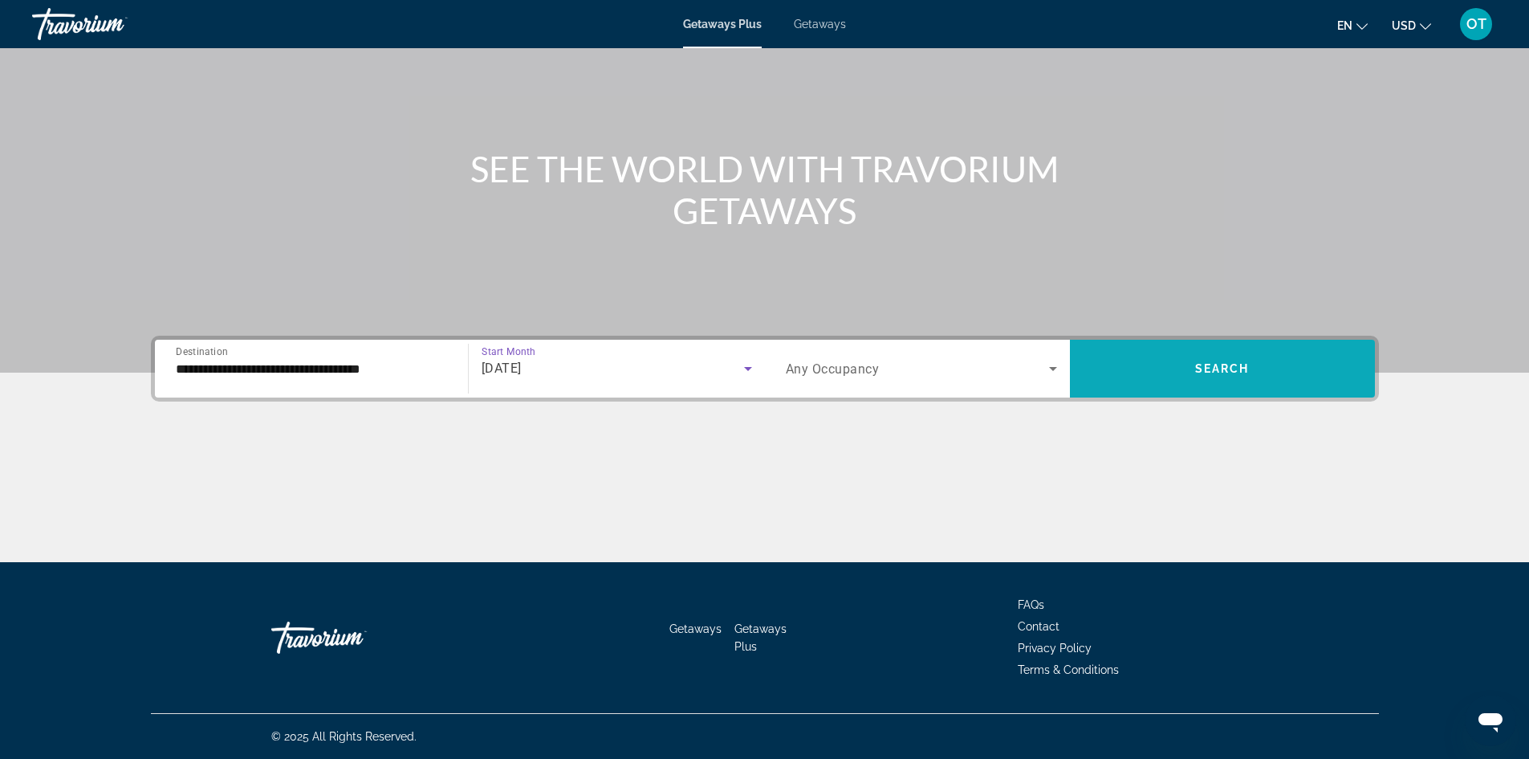
click at [1219, 363] on span "Search" at bounding box center [1222, 368] width 55 height 13
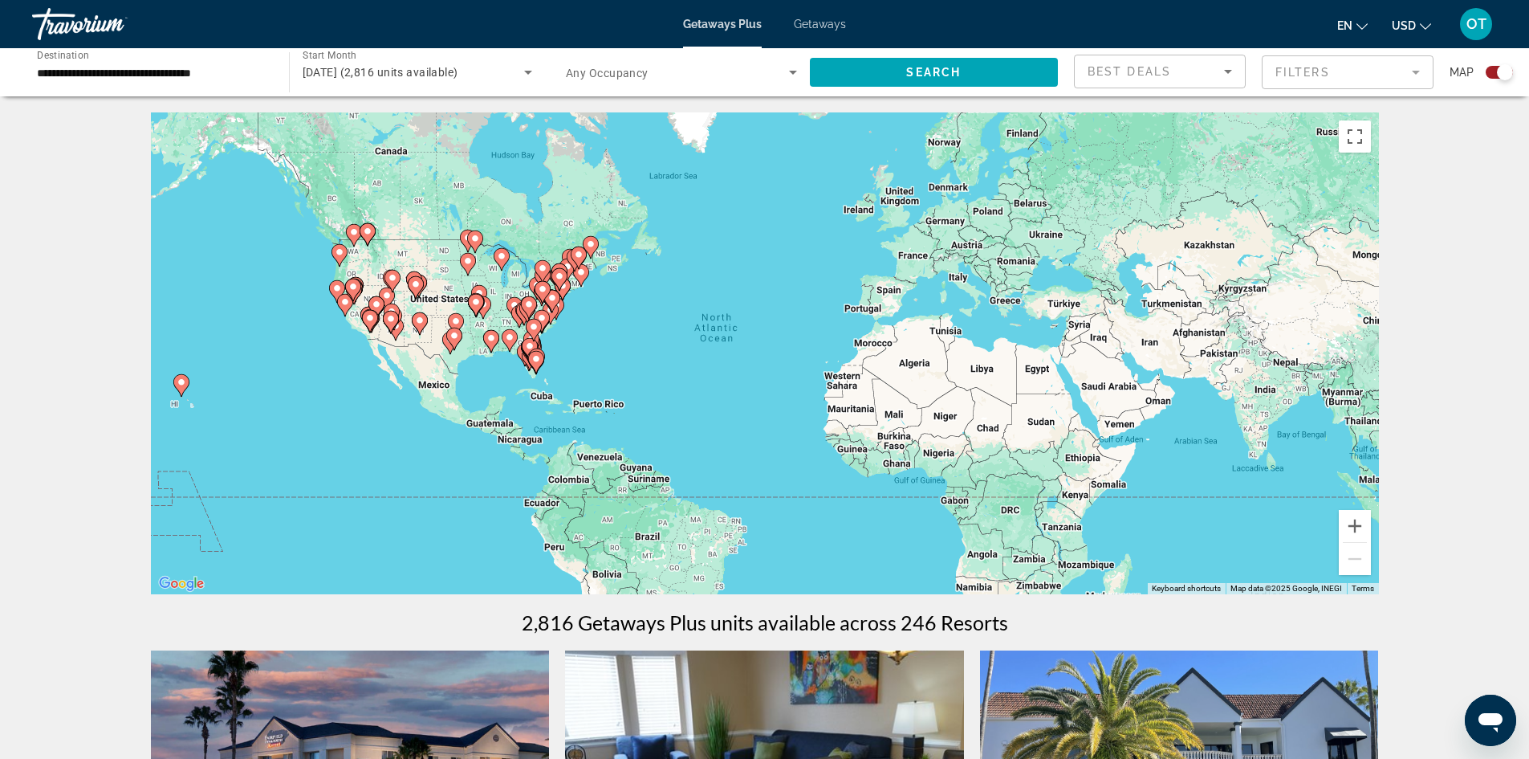
click at [349, 295] on gmp-advanced-marker "Main content" at bounding box center [353, 290] width 16 height 24
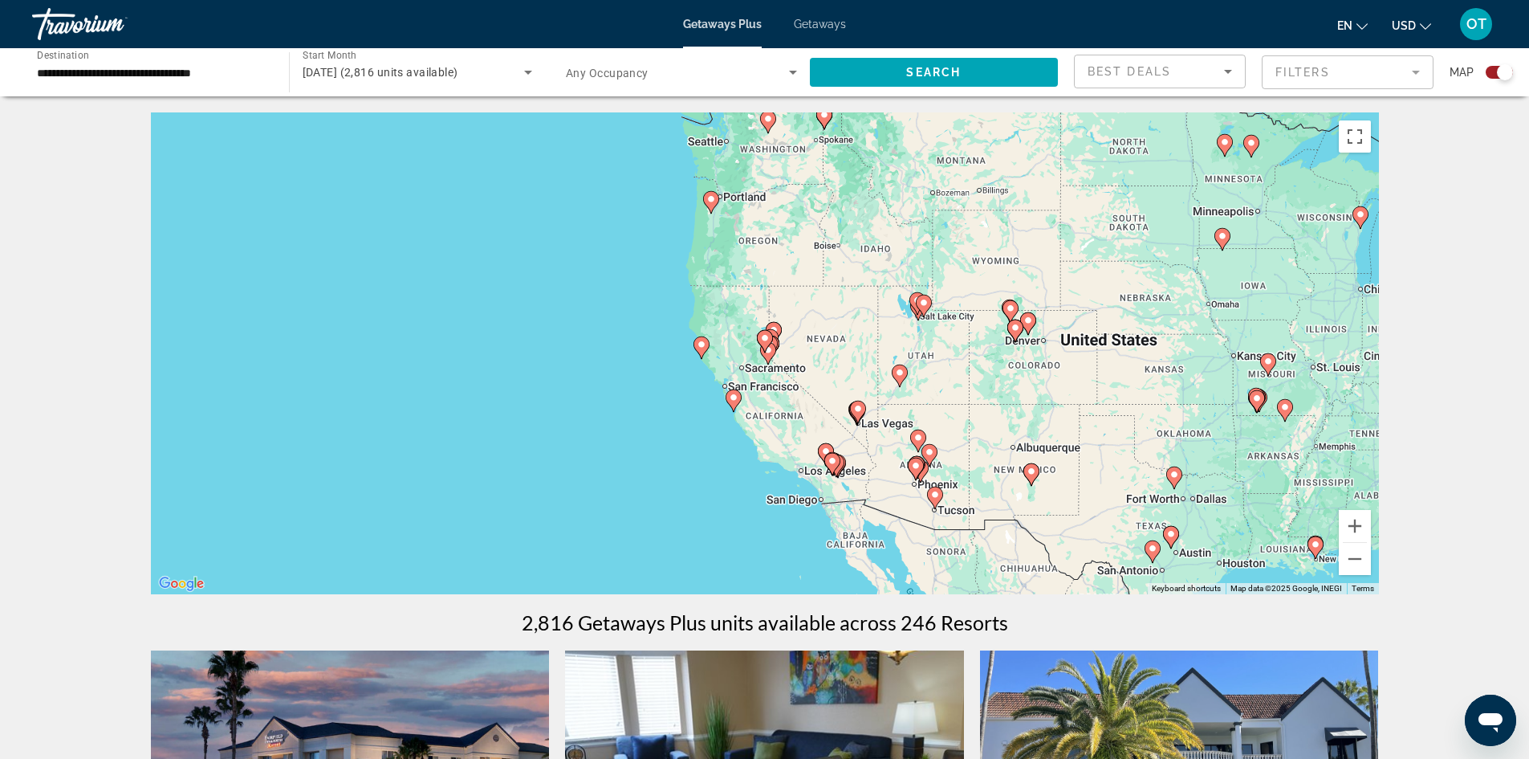
click at [719, 346] on div "To activate drag with keyboard, press Alt + Enter. Once in keyboard drag state,…" at bounding box center [765, 353] width 1228 height 482
click at [749, 395] on div "To activate drag with keyboard, press Alt + Enter. Once in keyboard drag state,…" at bounding box center [765, 353] width 1228 height 482
click at [729, 394] on icon "Main content" at bounding box center [733, 400] width 14 height 21
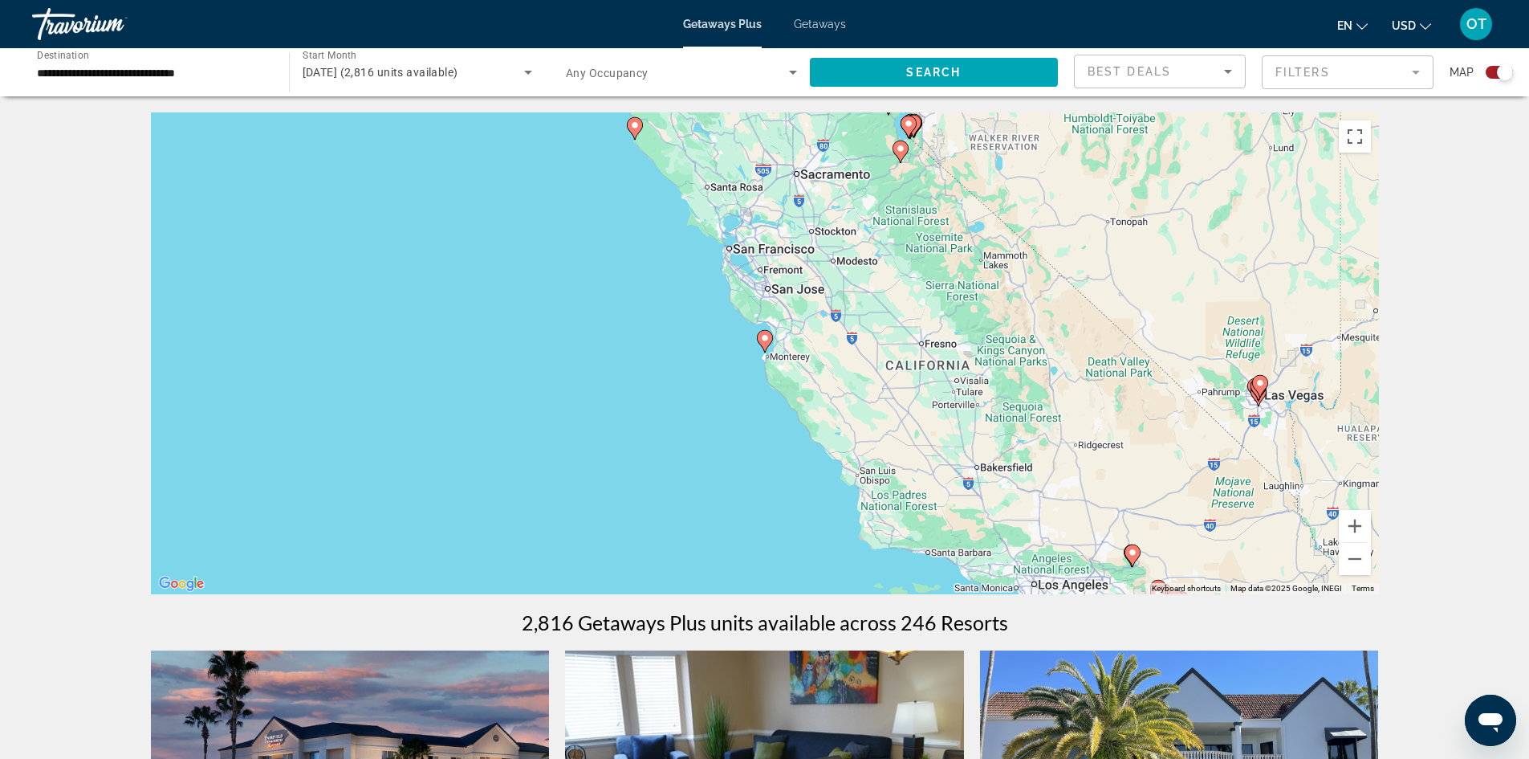
click at [764, 336] on image "Main content" at bounding box center [765, 338] width 10 height 10
type input "**********"
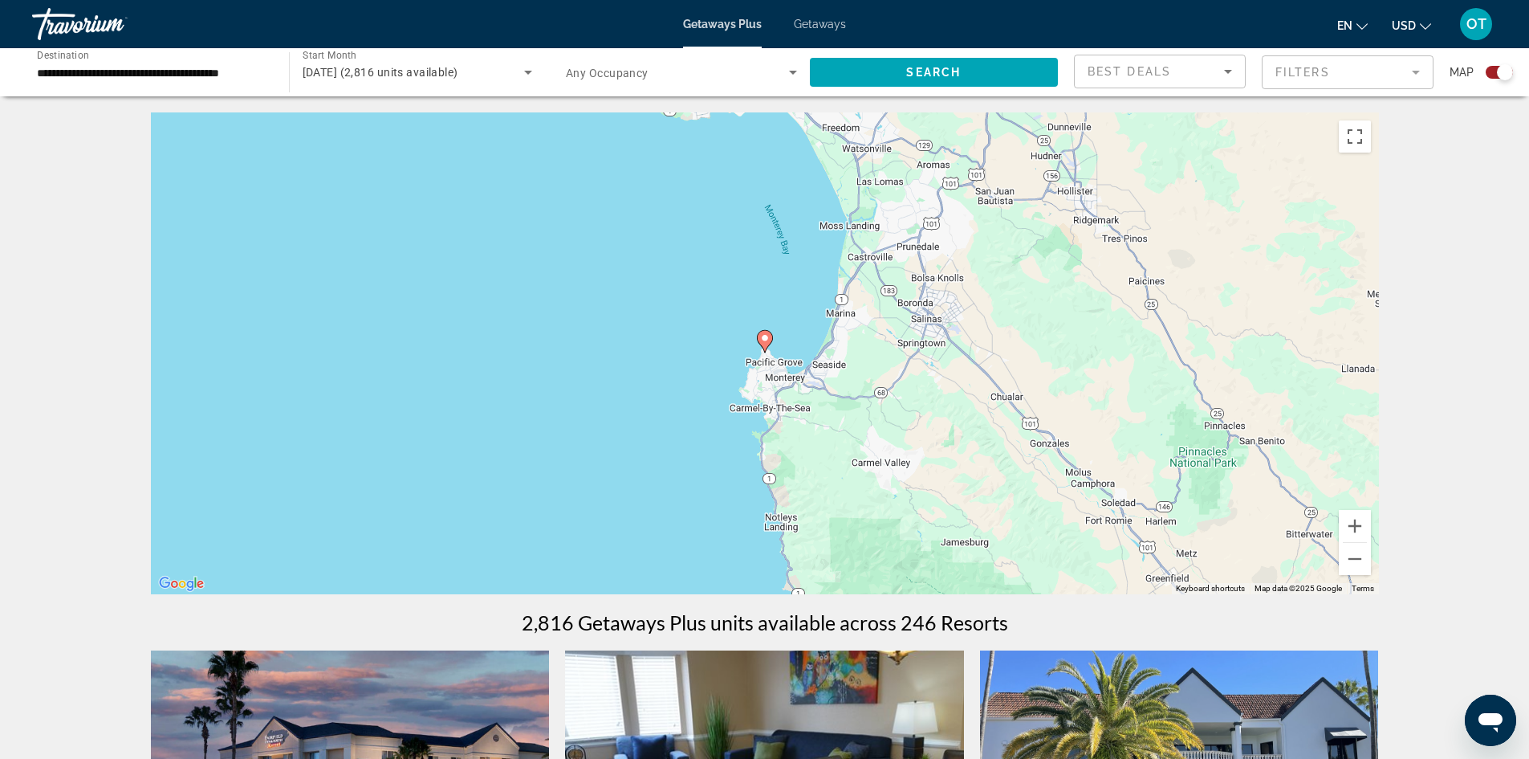
click at [764, 336] on image "Main content" at bounding box center [765, 338] width 10 height 10
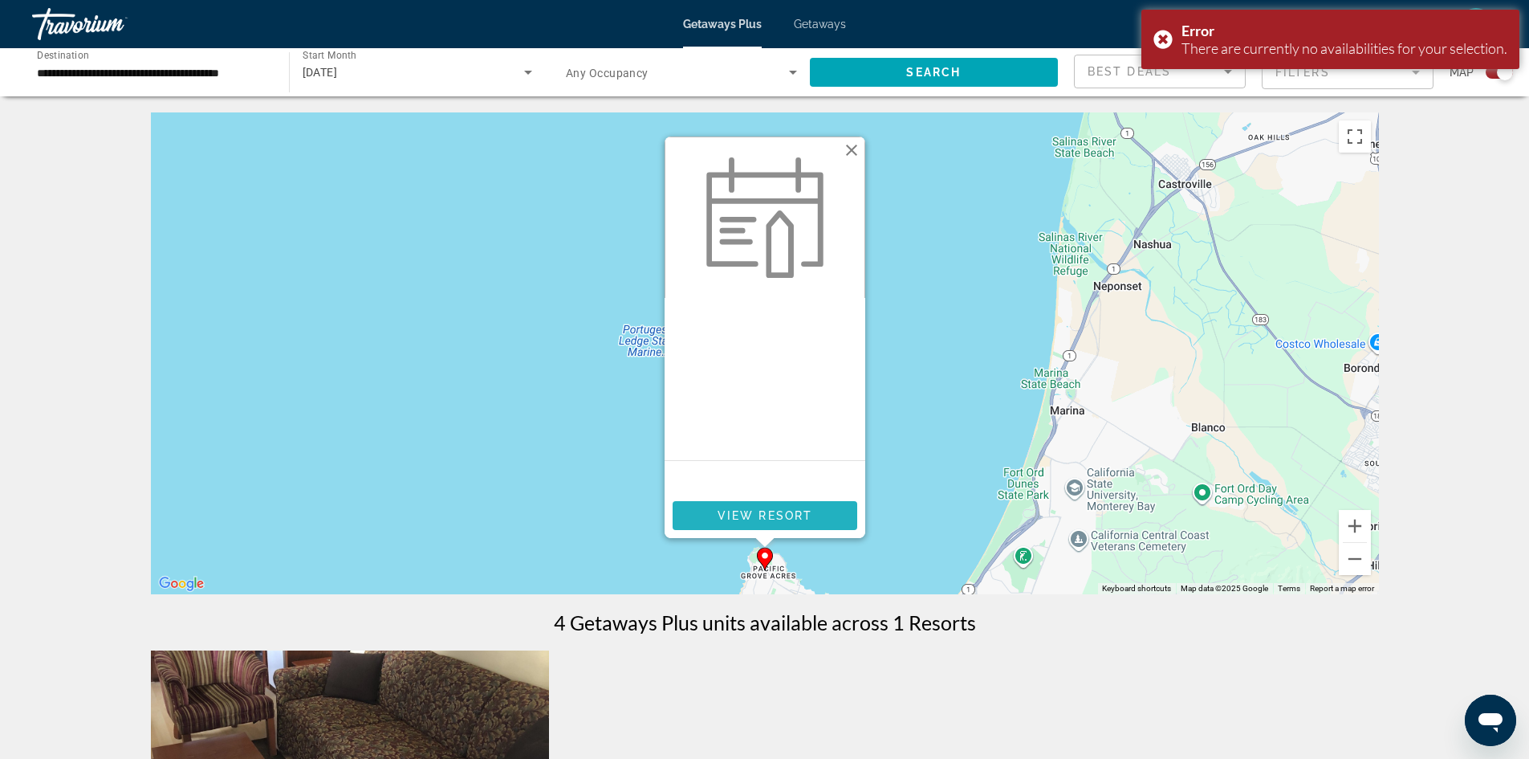
click at [765, 509] on span "View Resort" at bounding box center [764, 515] width 95 height 13
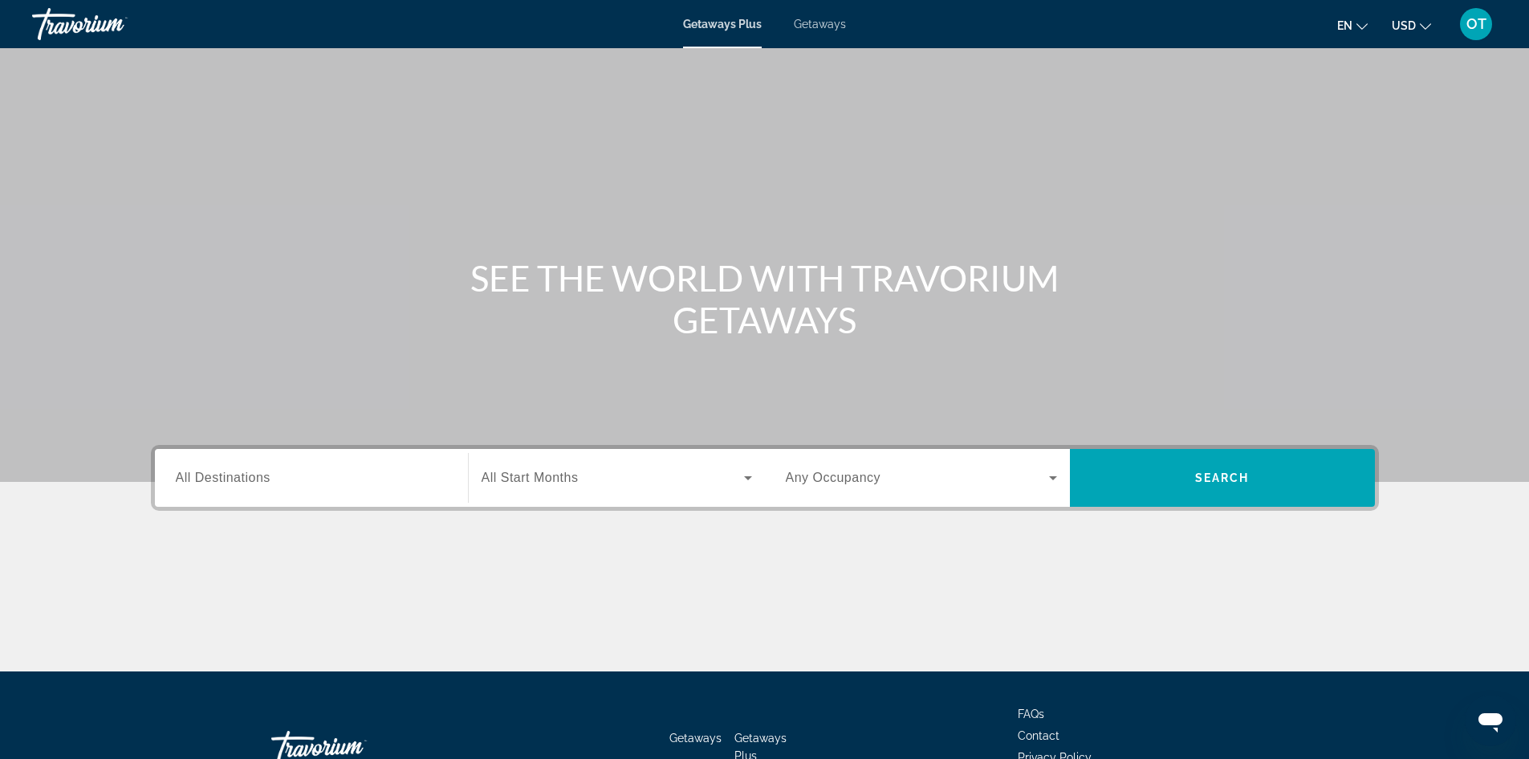
click at [261, 475] on span "All Destinations" at bounding box center [223, 477] width 95 height 14
click at [261, 475] on input "Destination All Destinations" at bounding box center [311, 478] width 271 height 19
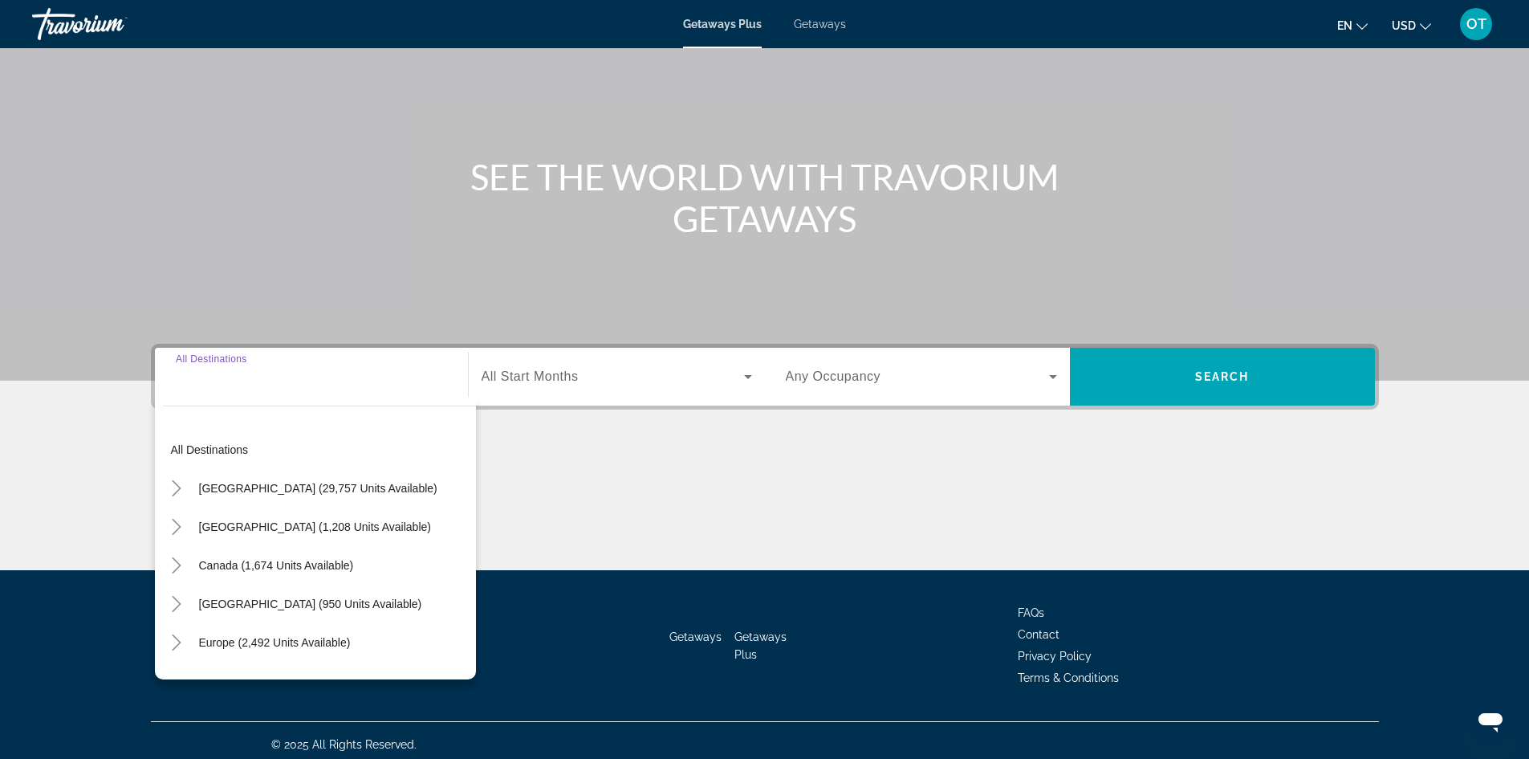
scroll to position [109, 0]
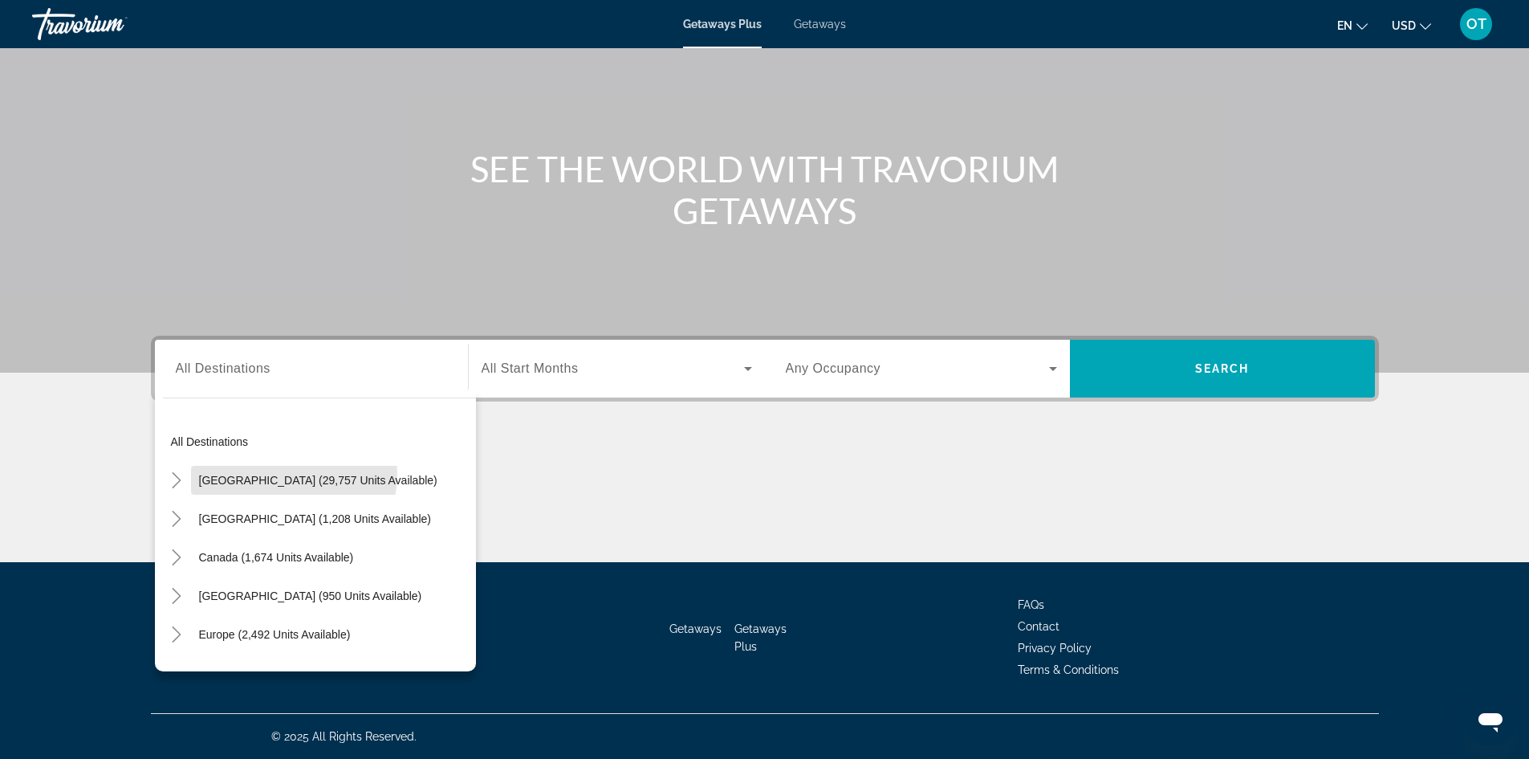
click at [268, 472] on span "Search widget" at bounding box center [318, 480] width 254 height 39
type input "**********"
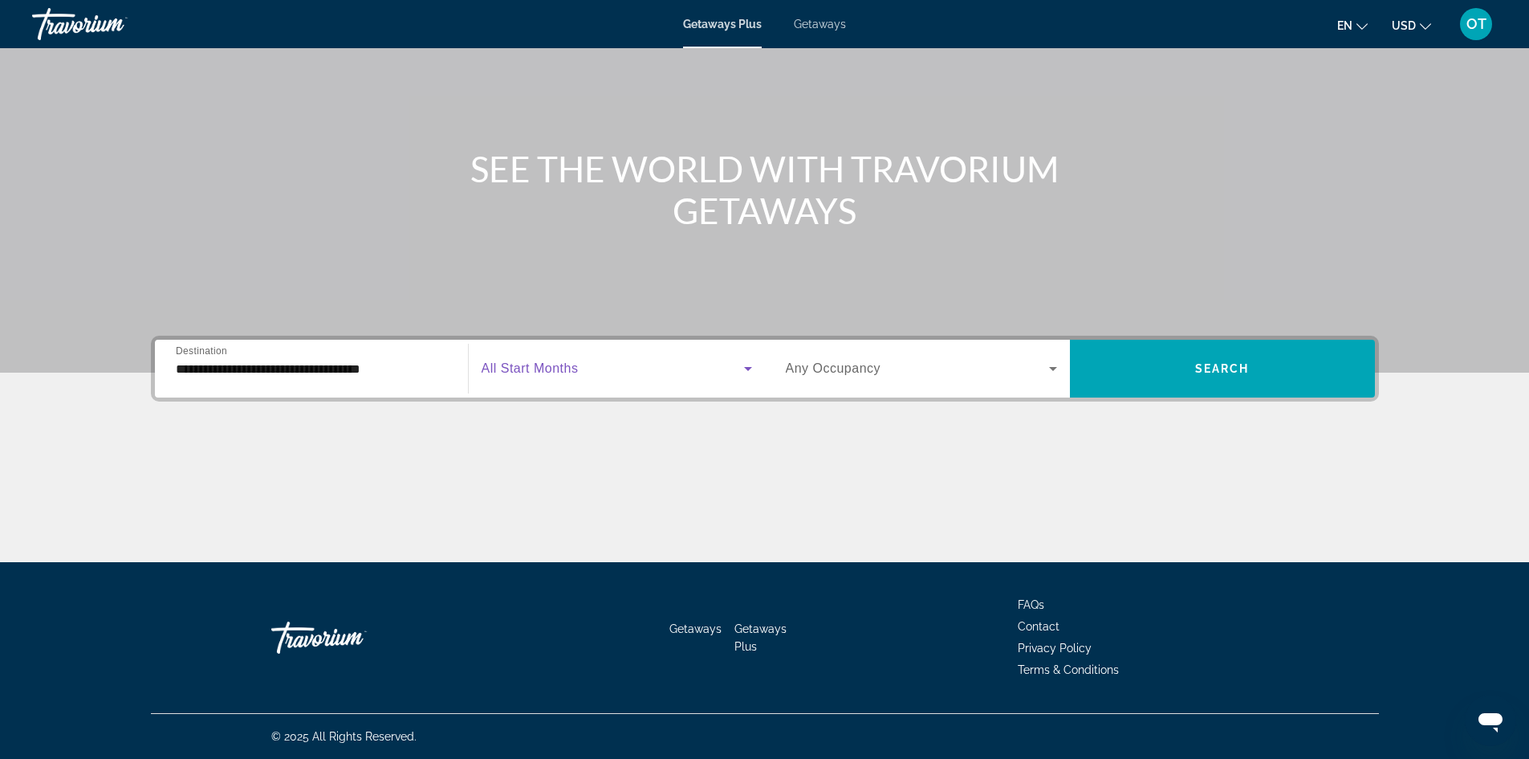
drag, startPoint x: 581, startPoint y: 375, endPoint x: 590, endPoint y: 371, distance: 9.7
click at [590, 371] on span "Search widget" at bounding box center [613, 368] width 263 height 19
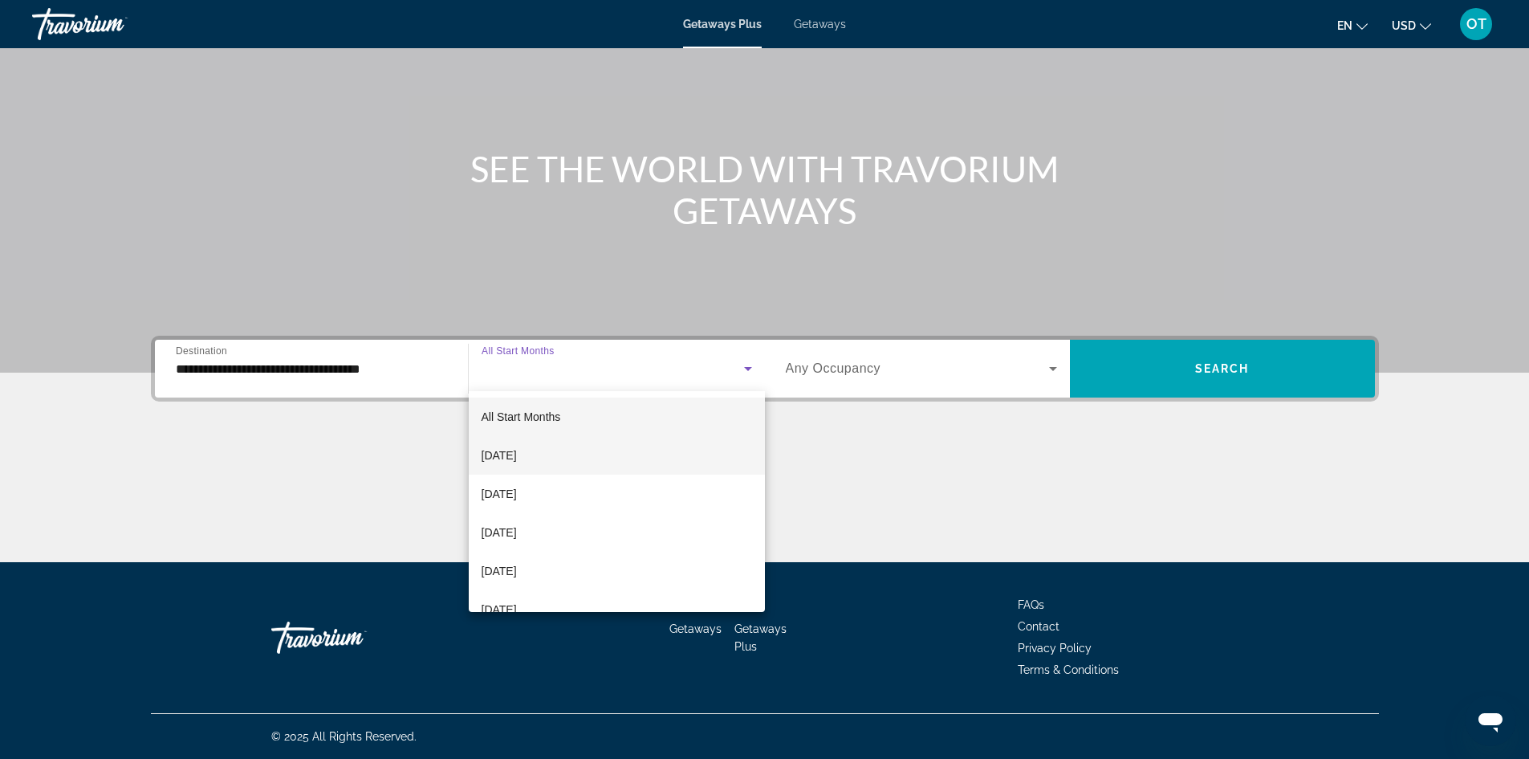
click at [517, 456] on span "September 2025" at bounding box center [499, 455] width 35 height 19
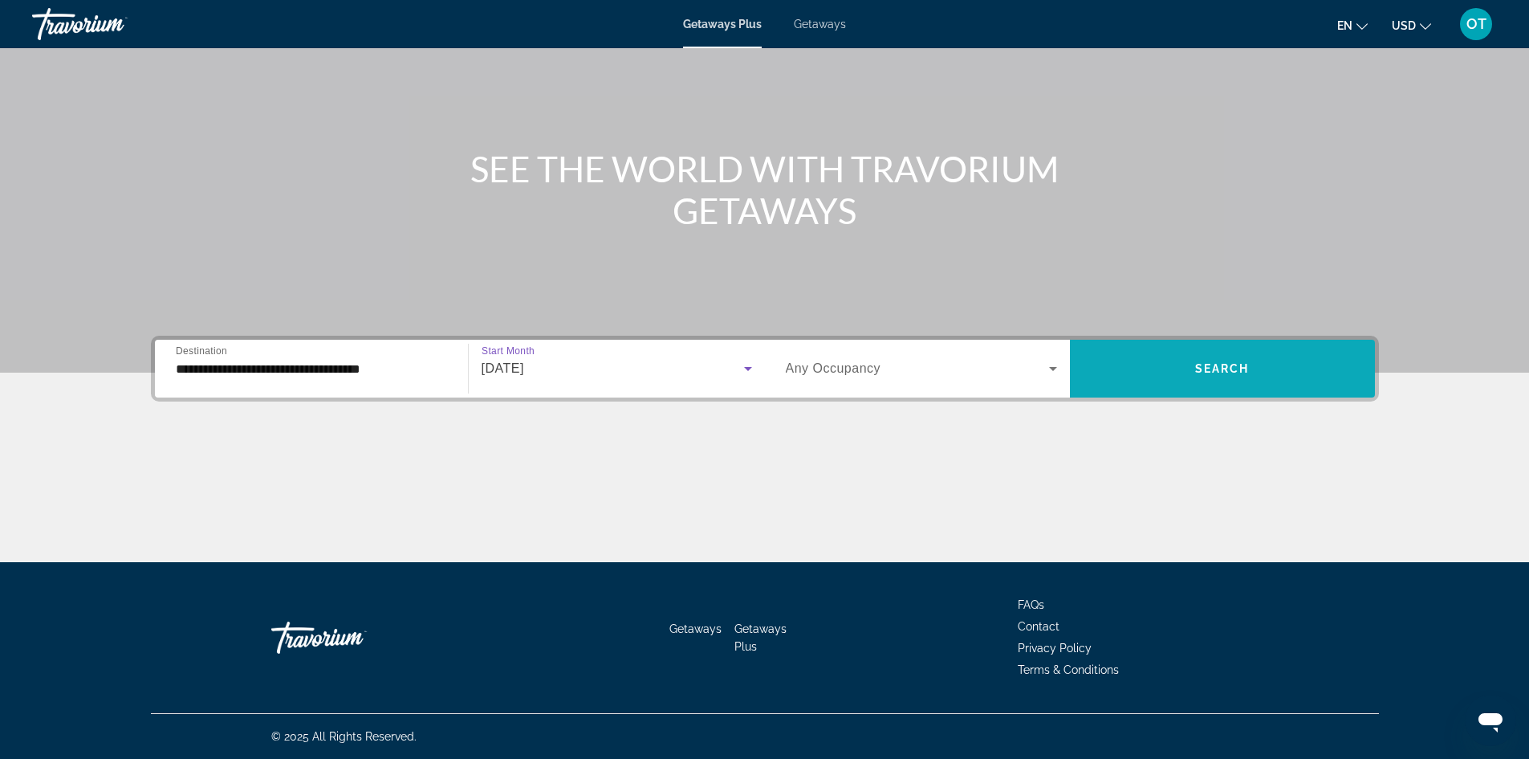
click at [1191, 365] on span "Search widget" at bounding box center [1222, 368] width 305 height 39
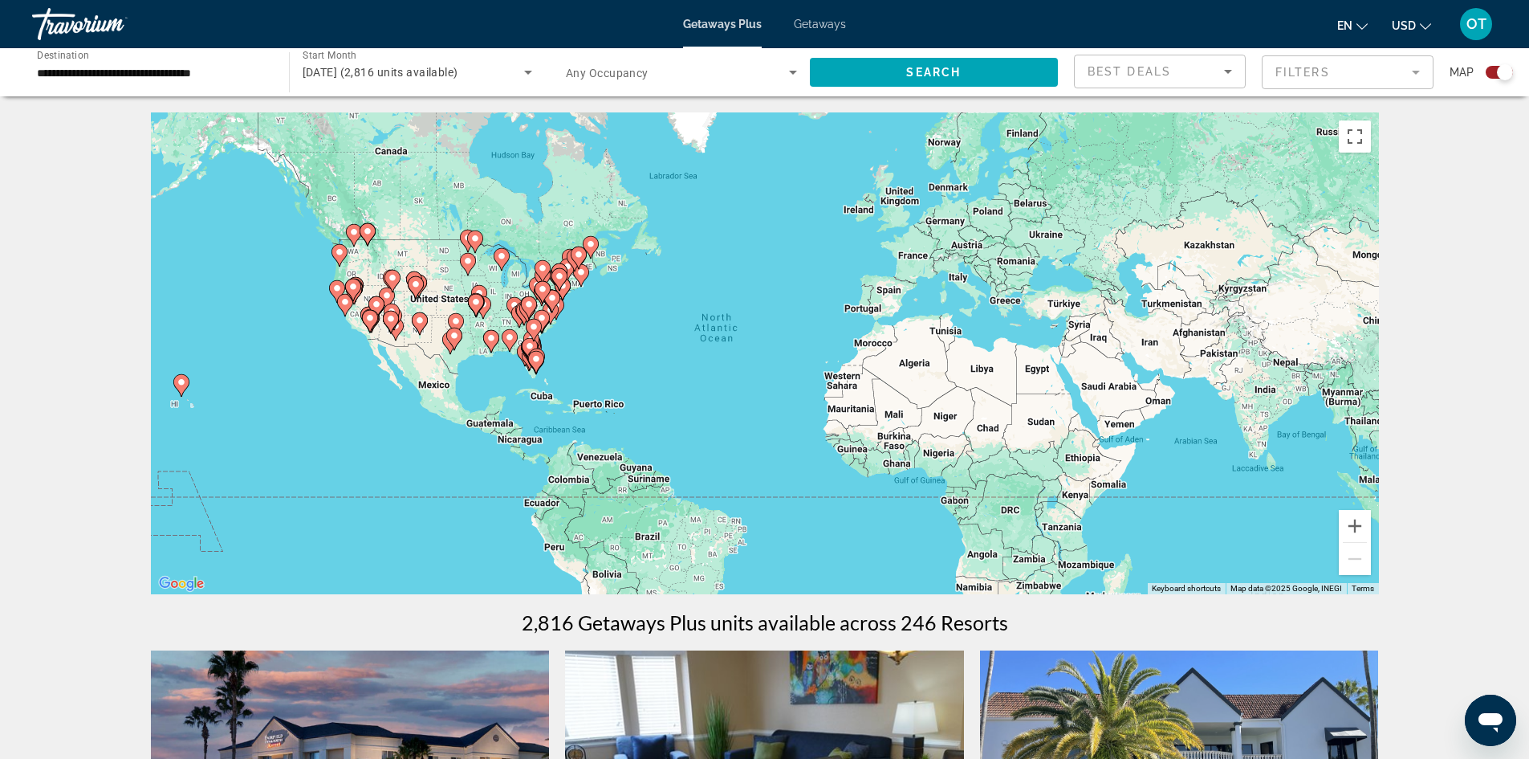
click at [349, 289] on image "Main content" at bounding box center [353, 287] width 10 height 10
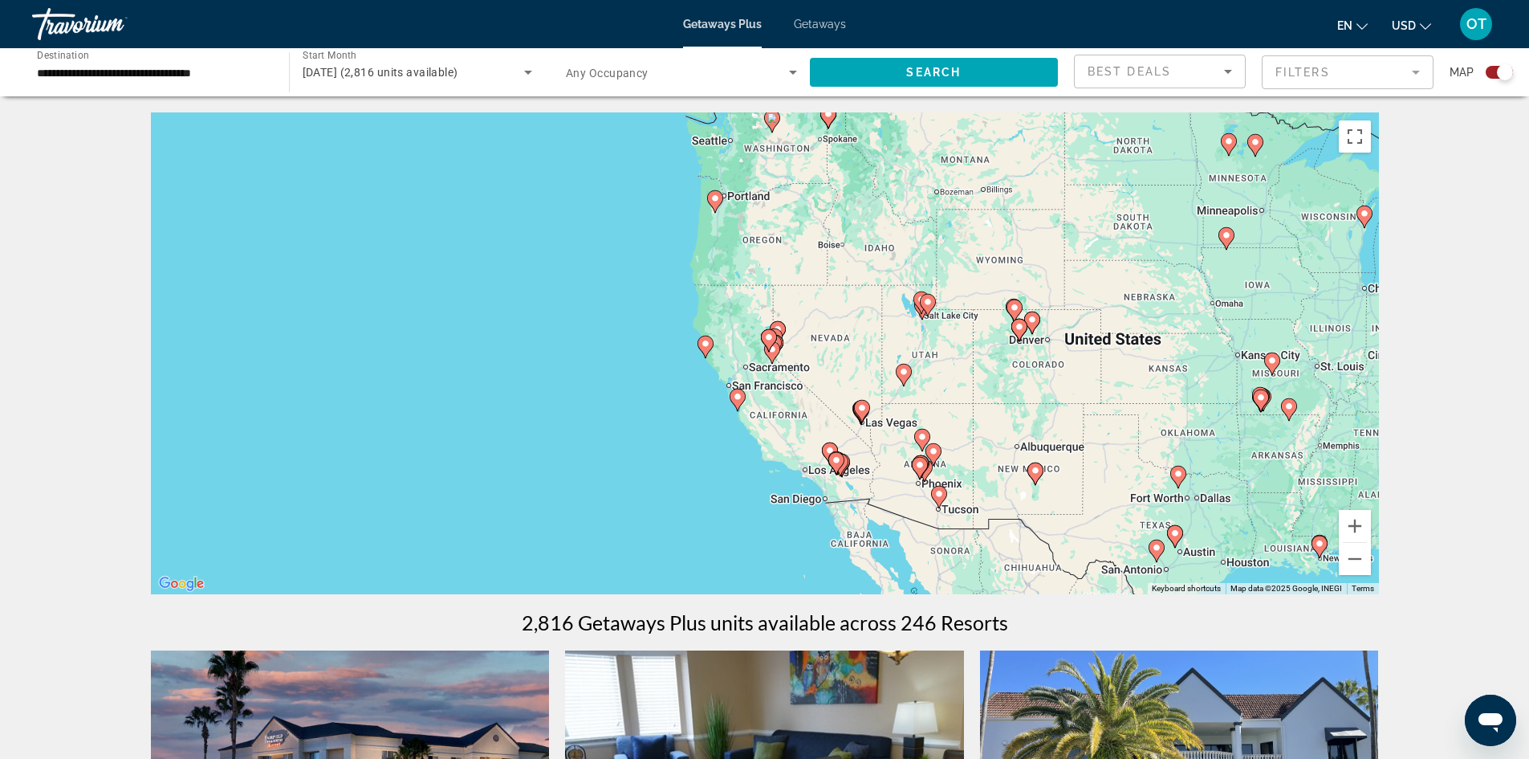
click at [707, 346] on image "Main content" at bounding box center [706, 344] width 10 height 10
click at [704, 340] on image "Main content" at bounding box center [706, 344] width 10 height 10
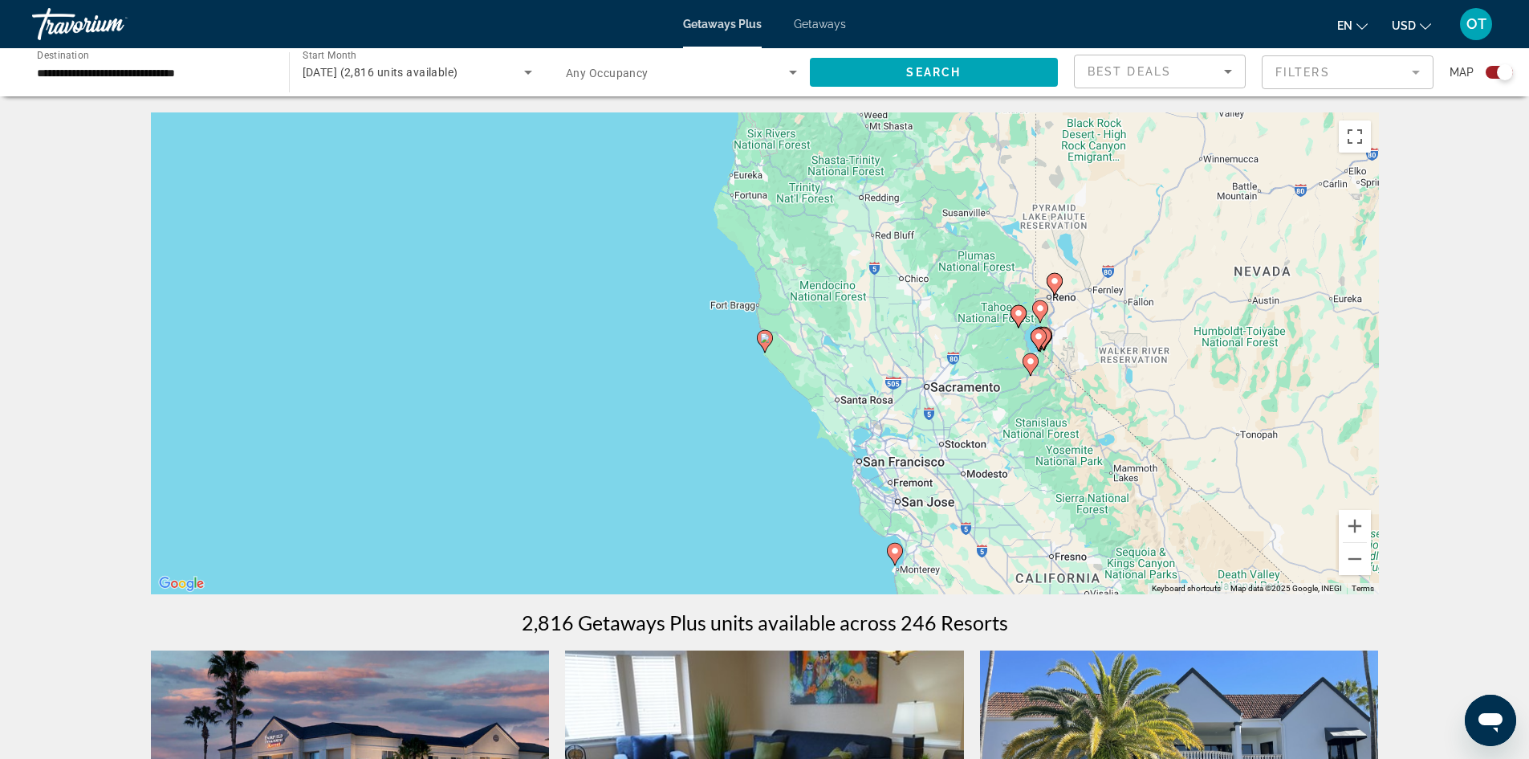
click at [760, 340] on icon "Main content" at bounding box center [764, 341] width 14 height 21
type input "**********"
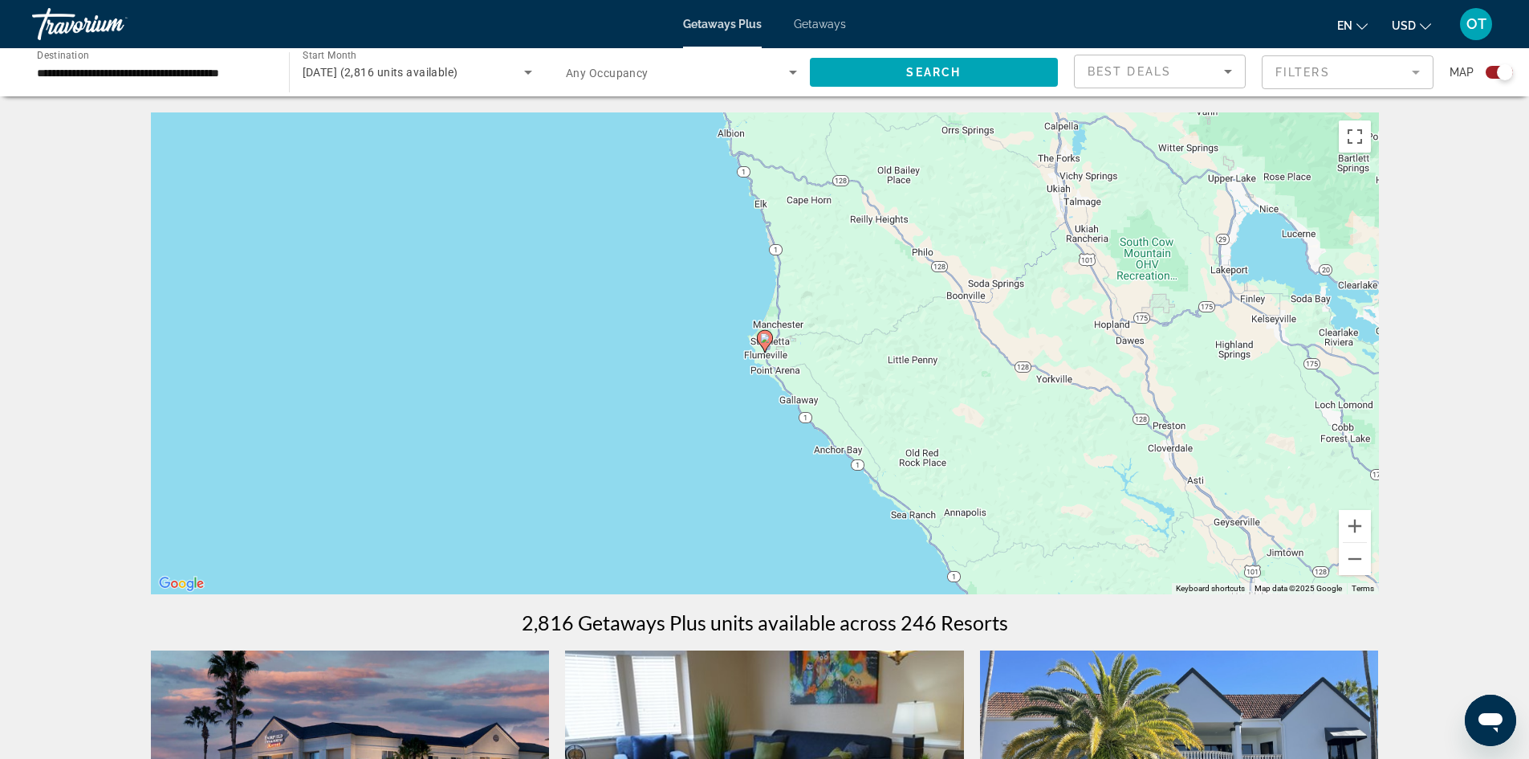
click at [761, 333] on icon "Main content" at bounding box center [764, 341] width 14 height 21
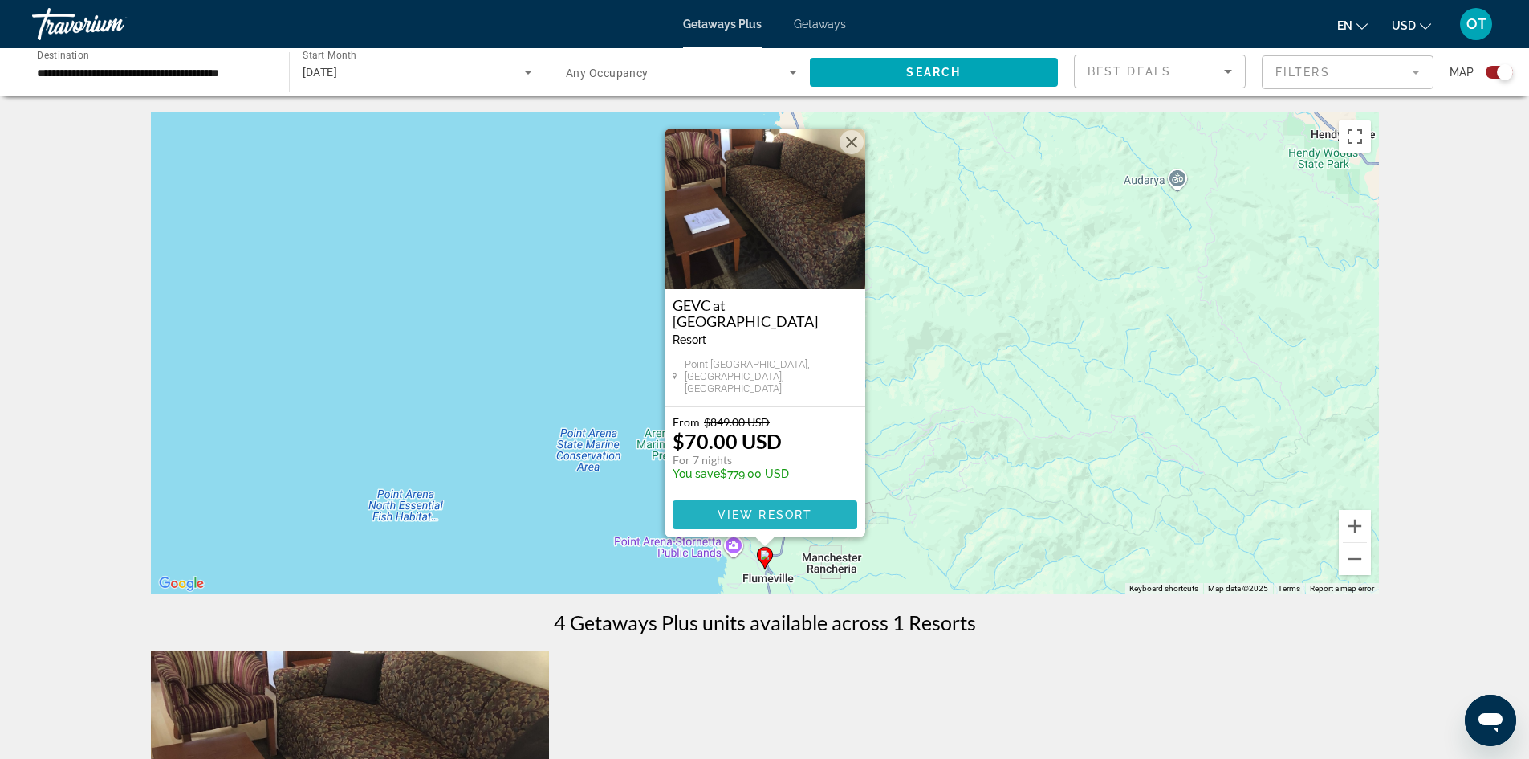
click at [734, 507] on span "Main content" at bounding box center [765, 514] width 185 height 39
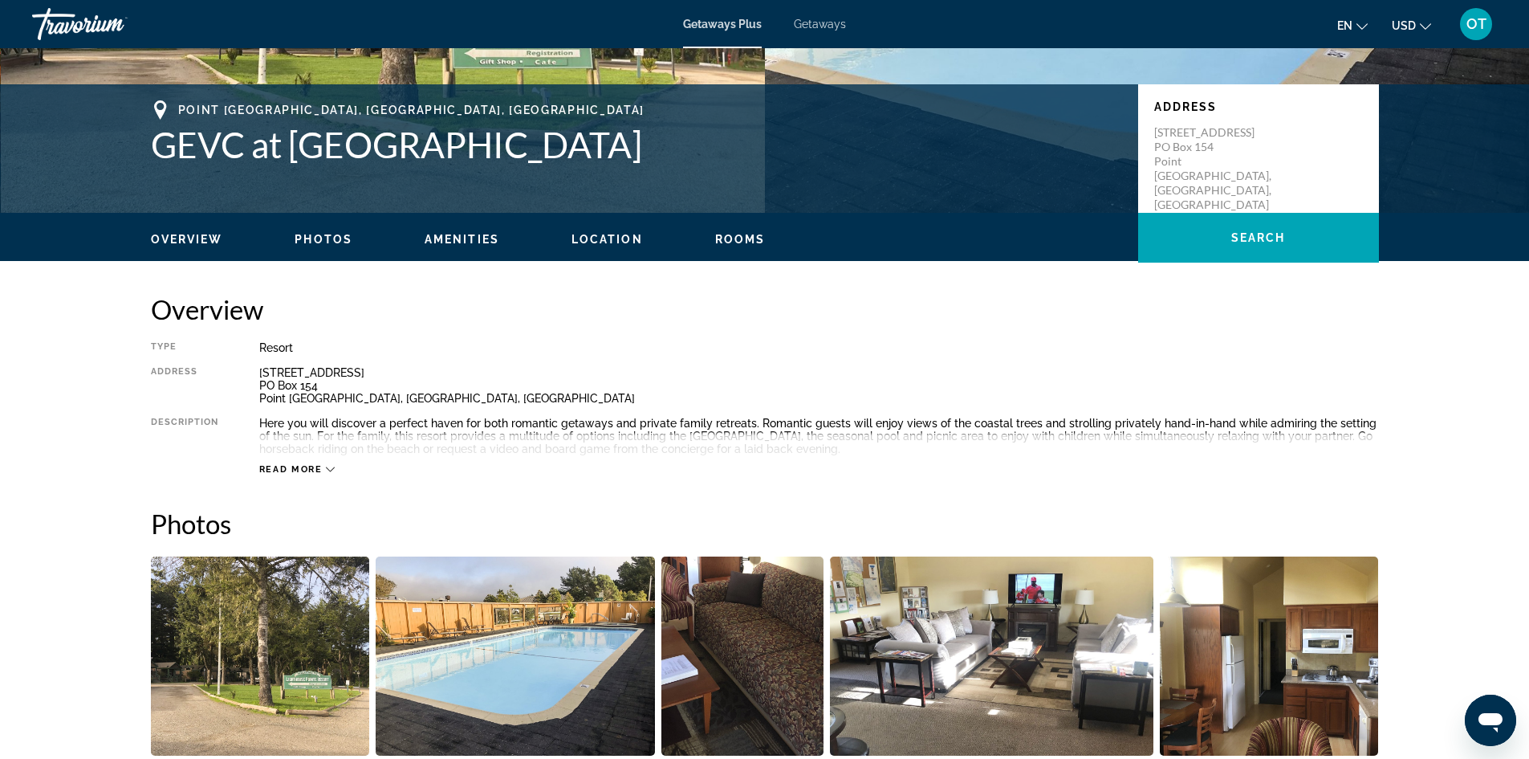
scroll to position [161, 0]
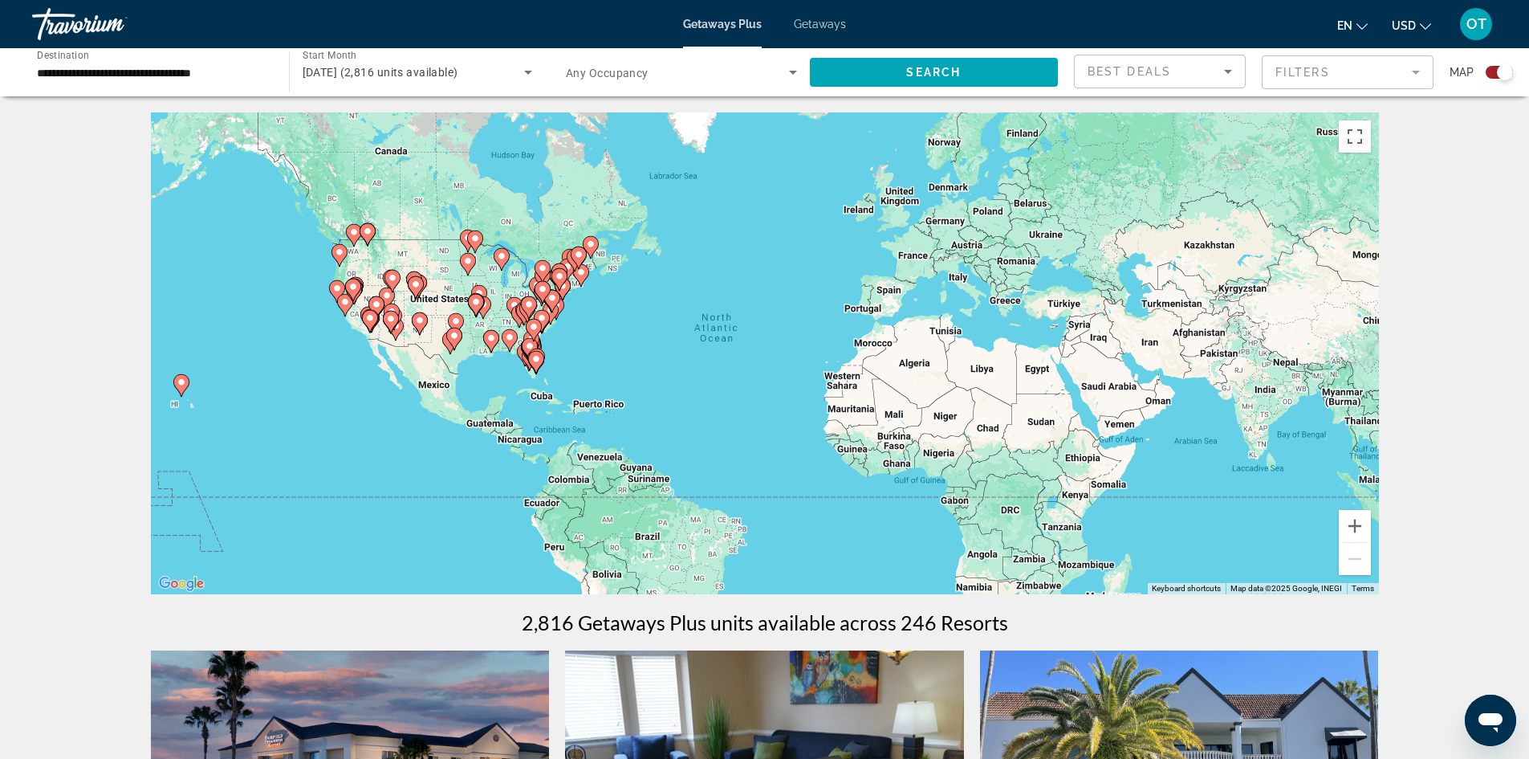
click at [355, 299] on gmp-advanced-marker "Main content" at bounding box center [353, 290] width 16 height 24
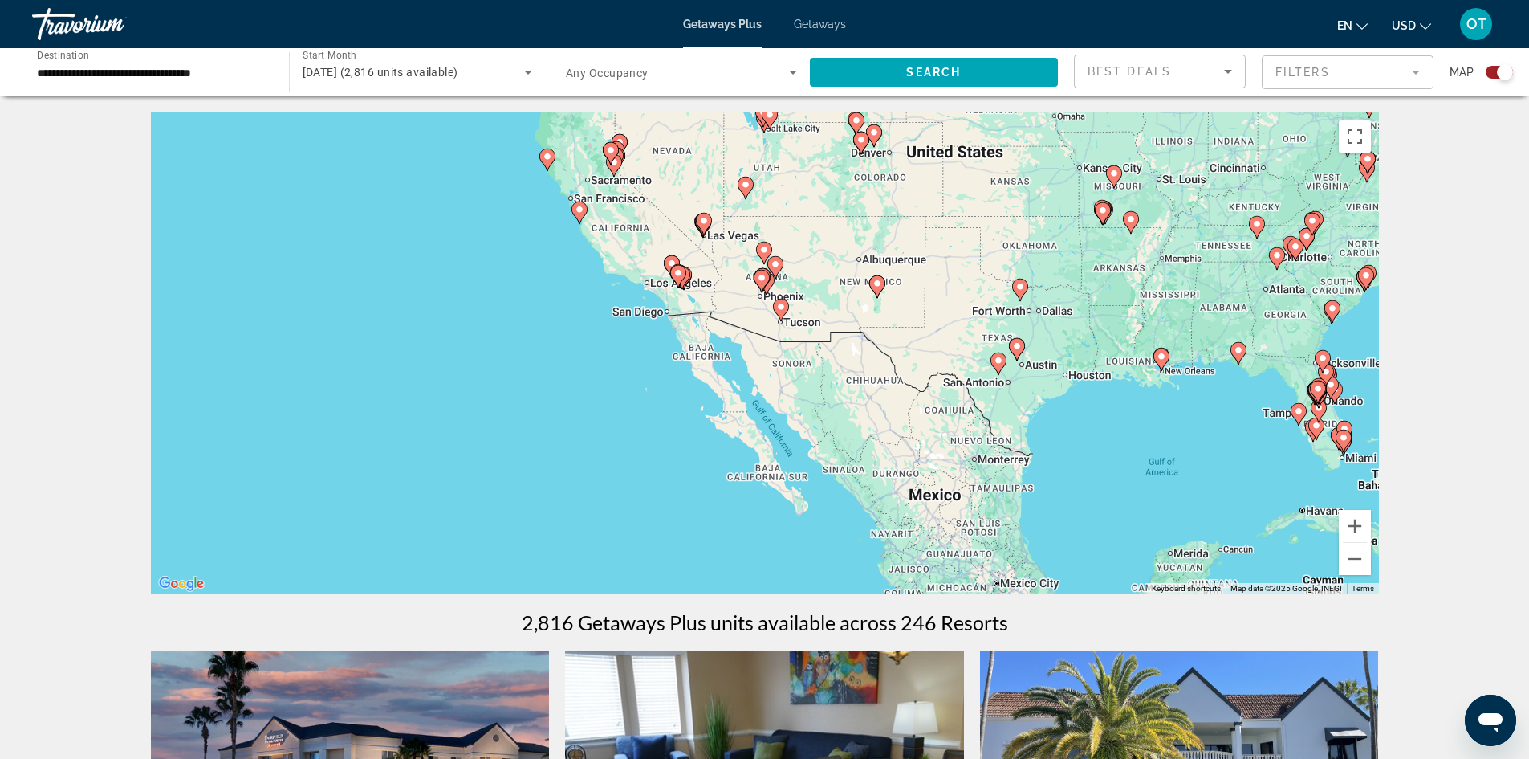
drag, startPoint x: 854, startPoint y: 505, endPoint x: 698, endPoint y: 317, distance: 244.0
click at [698, 317] on div "To activate drag with keyboard, press Alt + Enter. Once in keyboard drag state,…" at bounding box center [765, 353] width 1228 height 482
click at [672, 274] on icon "Main content" at bounding box center [677, 276] width 14 height 21
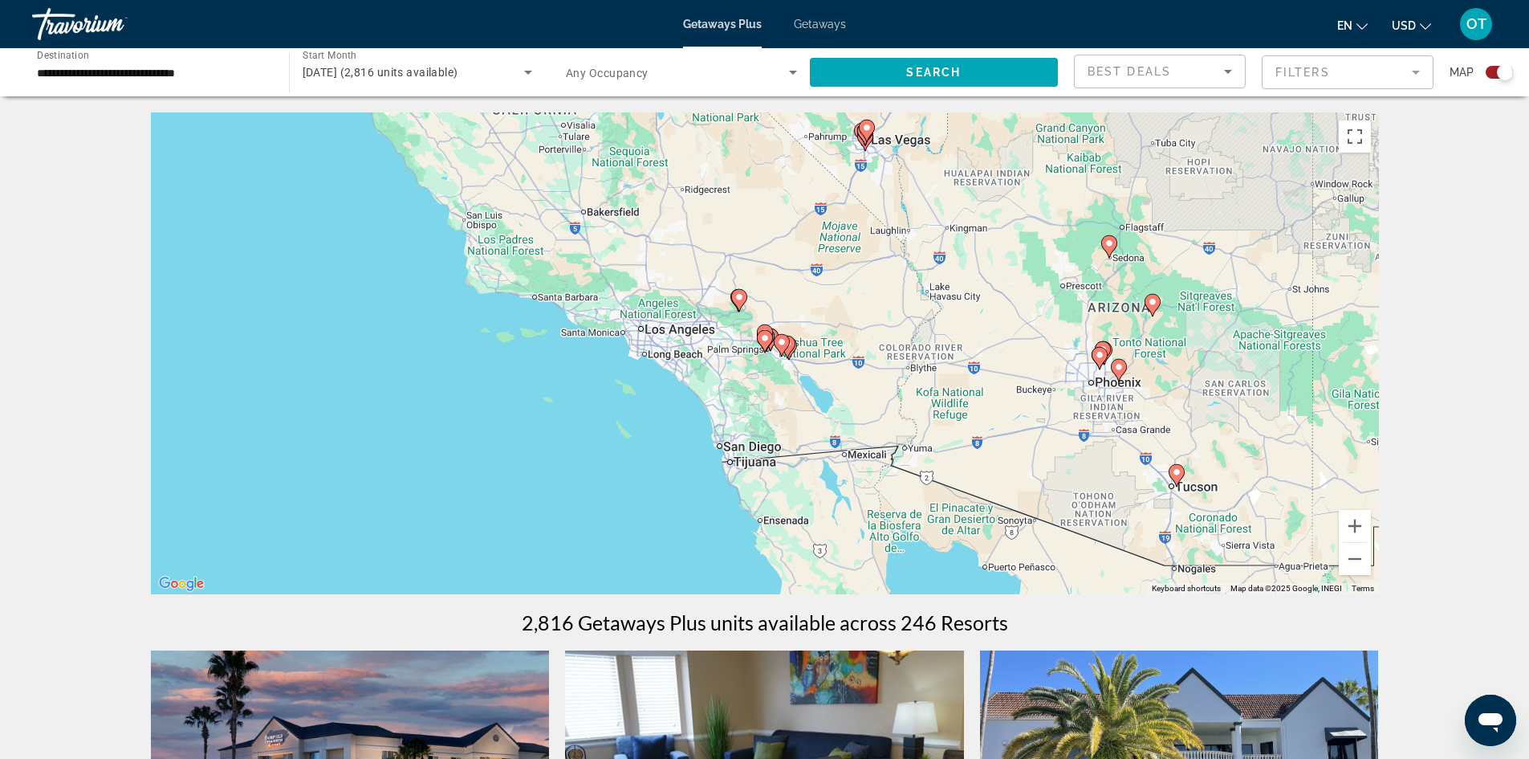
click at [742, 304] on icon "Main content" at bounding box center [738, 300] width 14 height 21
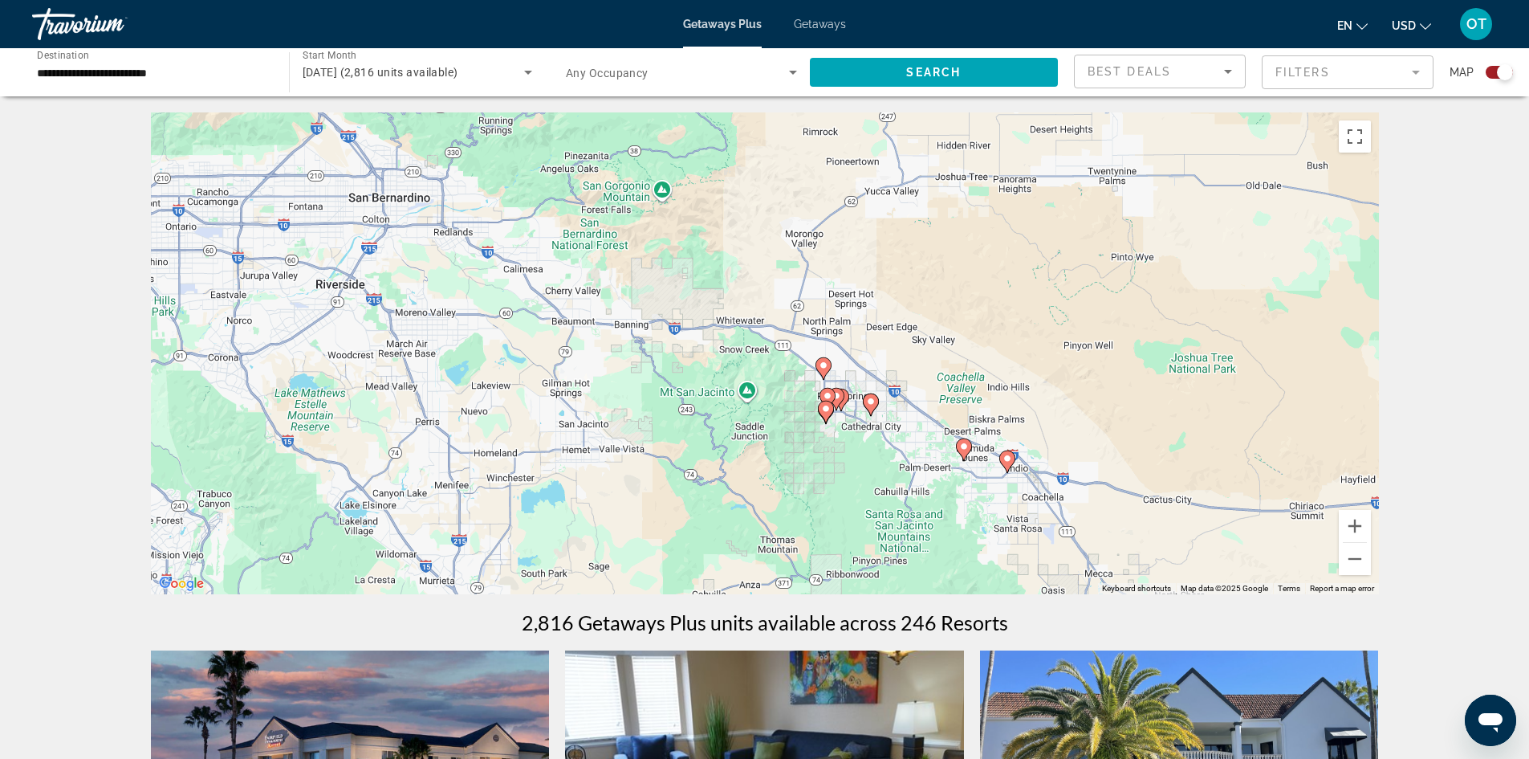
drag, startPoint x: 865, startPoint y: 436, endPoint x: 722, endPoint y: 181, distance: 293.0
click at [722, 181] on div "To activate drag with keyboard, press Alt + Enter. Once in keyboard drag state,…" at bounding box center [765, 353] width 1228 height 482
click at [841, 414] on div "To activate drag with keyboard, press Alt + Enter. Once in keyboard drag state,…" at bounding box center [765, 353] width 1228 height 482
click at [829, 412] on image "Main content" at bounding box center [826, 409] width 10 height 10
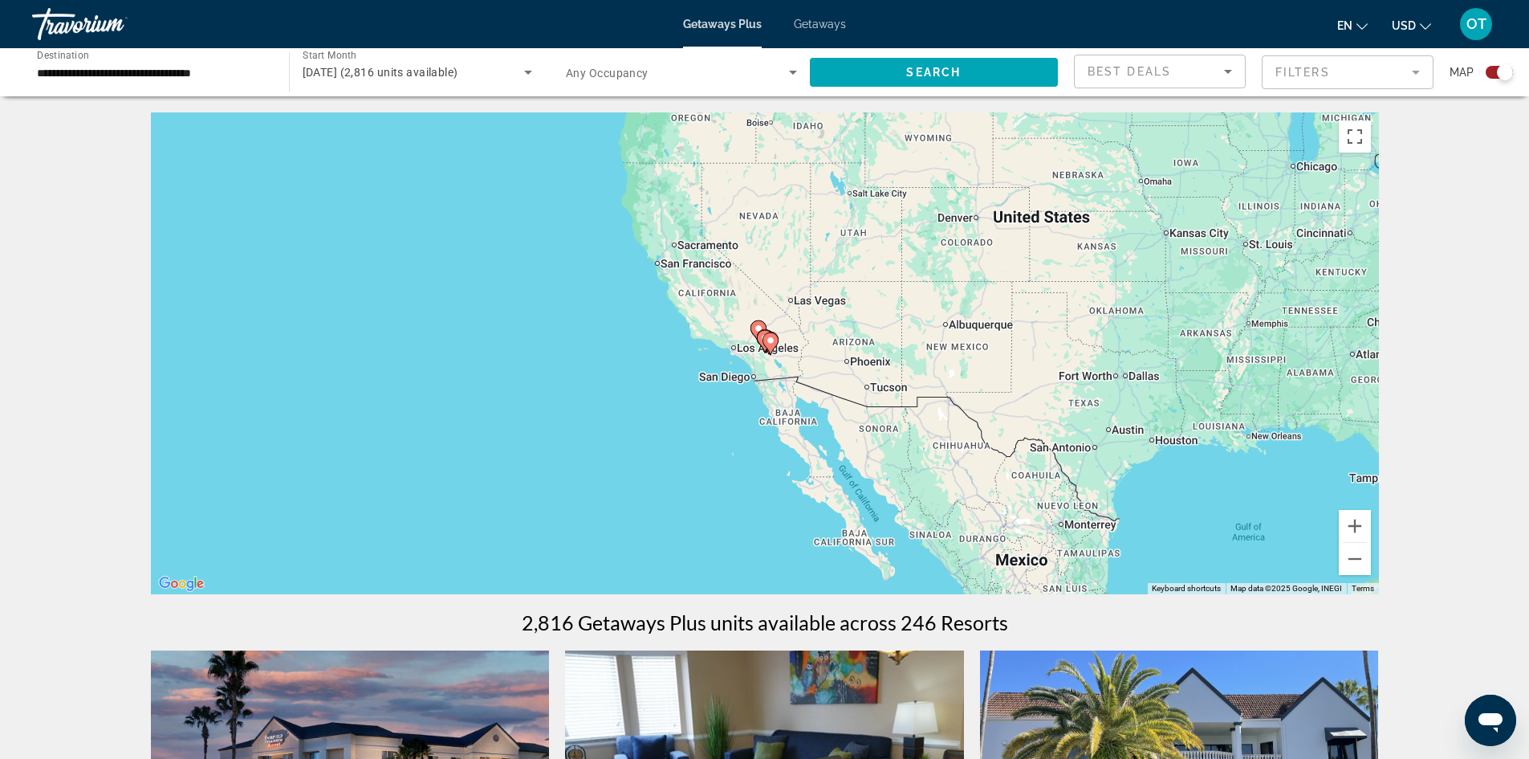
click at [755, 340] on gmp-advanced-marker "Main content" at bounding box center [759, 332] width 16 height 24
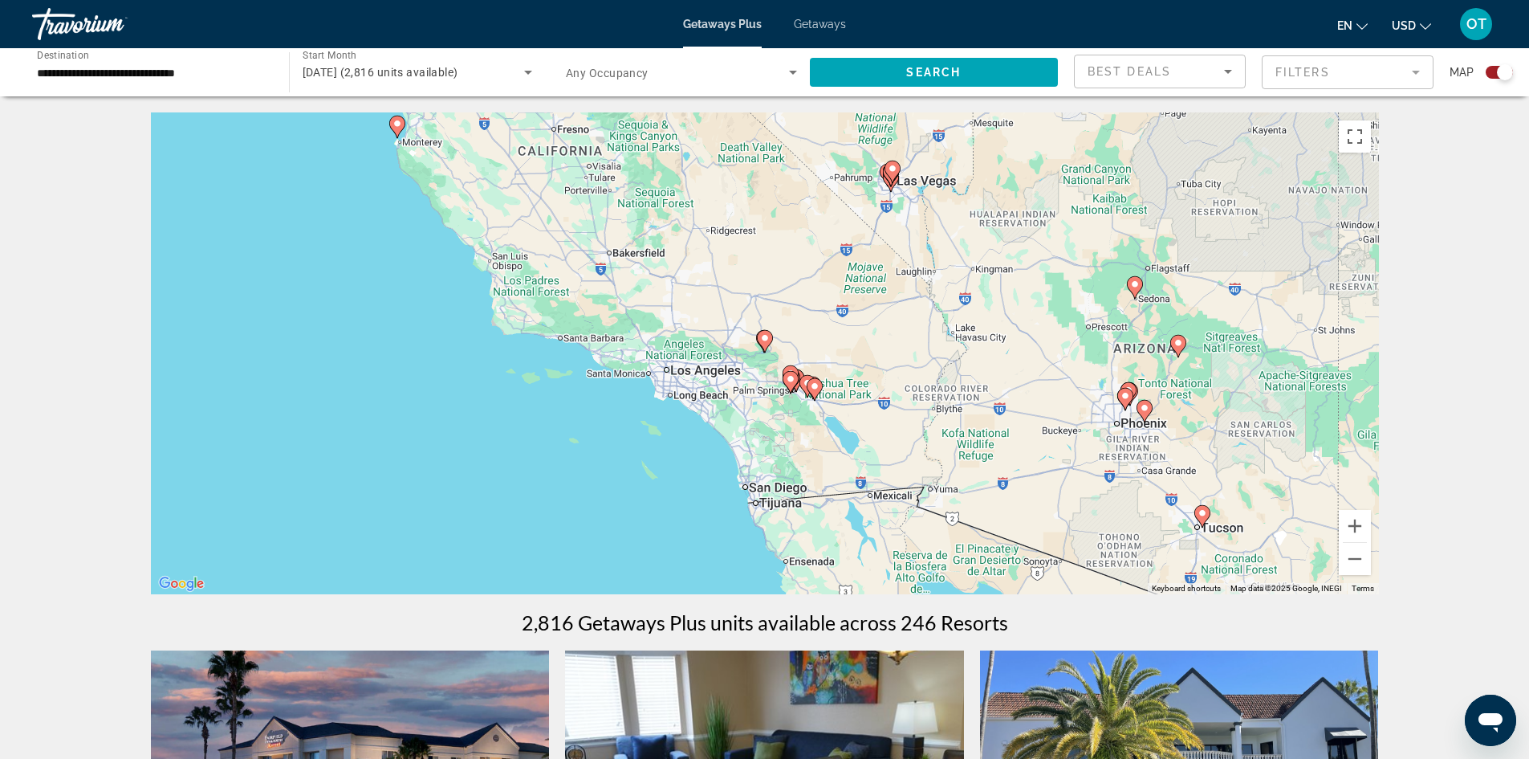
click at [781, 369] on div "To navigate, press the arrow keys. To activate drag with keyboard, press Alt + …" at bounding box center [765, 353] width 1228 height 482
click at [786, 381] on icon "Main content" at bounding box center [790, 382] width 14 height 21
type input "**********"
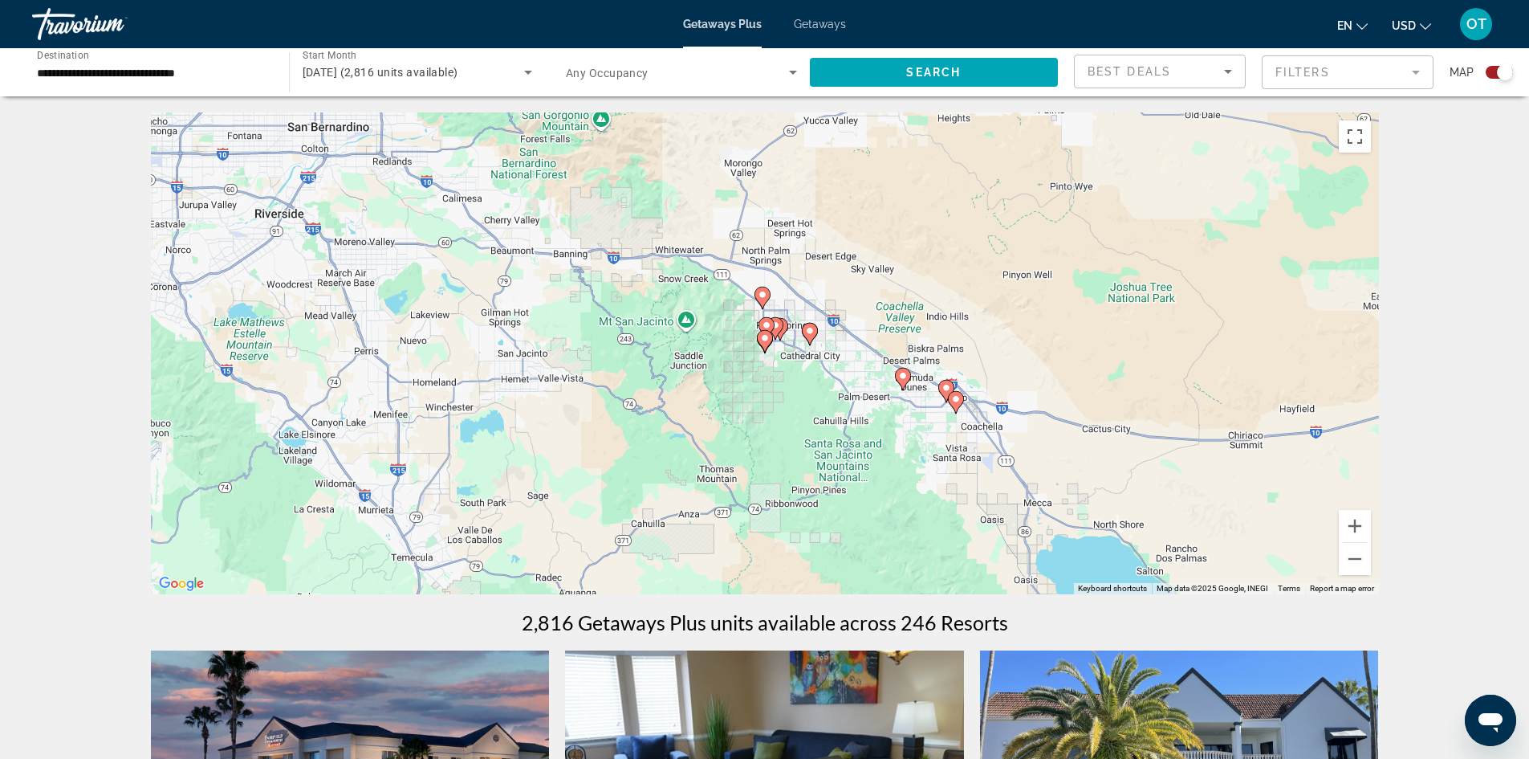
click at [796, 315] on div "To navigate, press the arrow keys. To activate drag with keyboard, press Alt + …" at bounding box center [765, 353] width 1228 height 482
click at [780, 310] on div "To activate drag with keyboard, press Alt + Enter. Once in keyboard drag state,…" at bounding box center [765, 353] width 1228 height 482
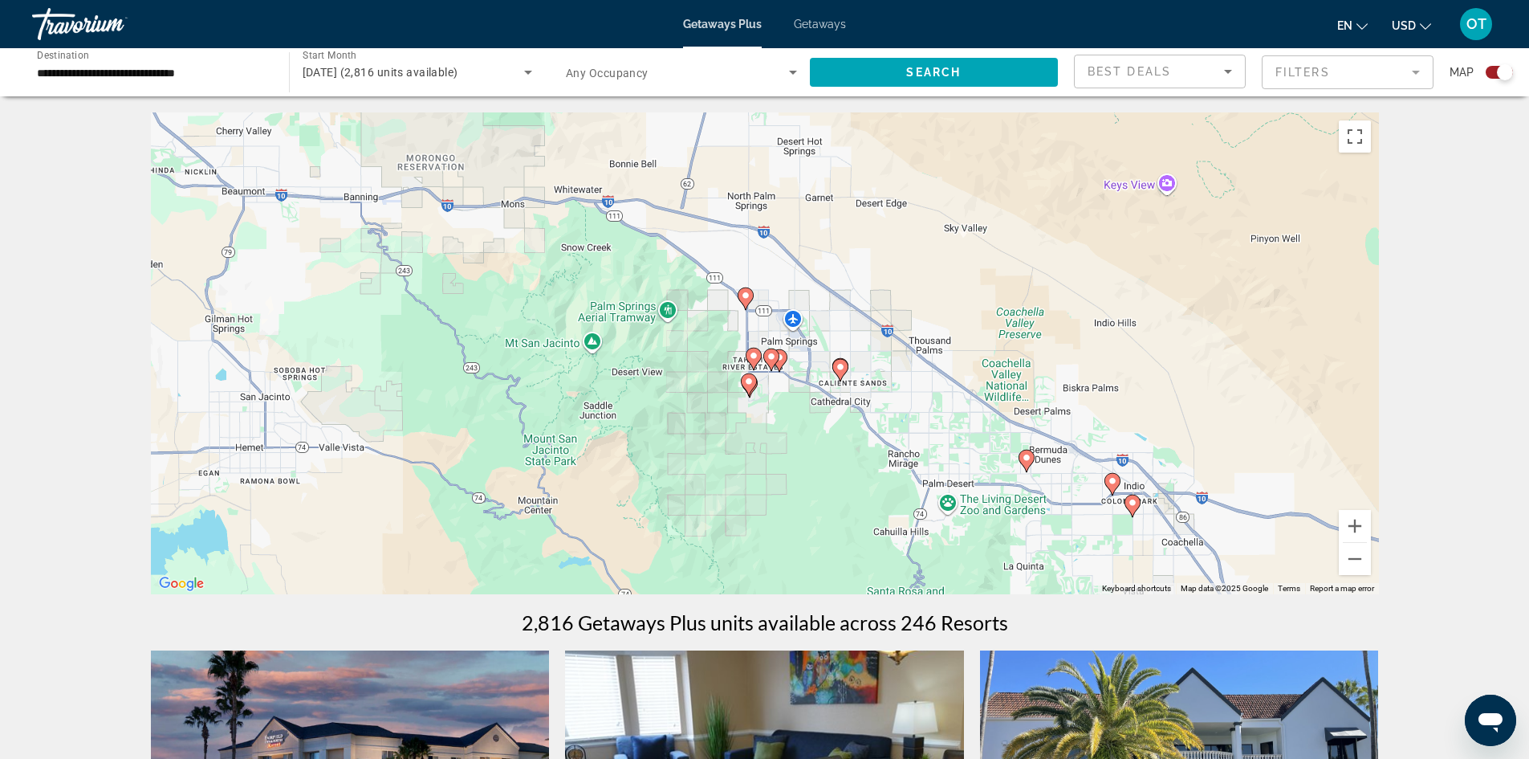
click at [740, 292] on icon "Main content" at bounding box center [745, 298] width 14 height 21
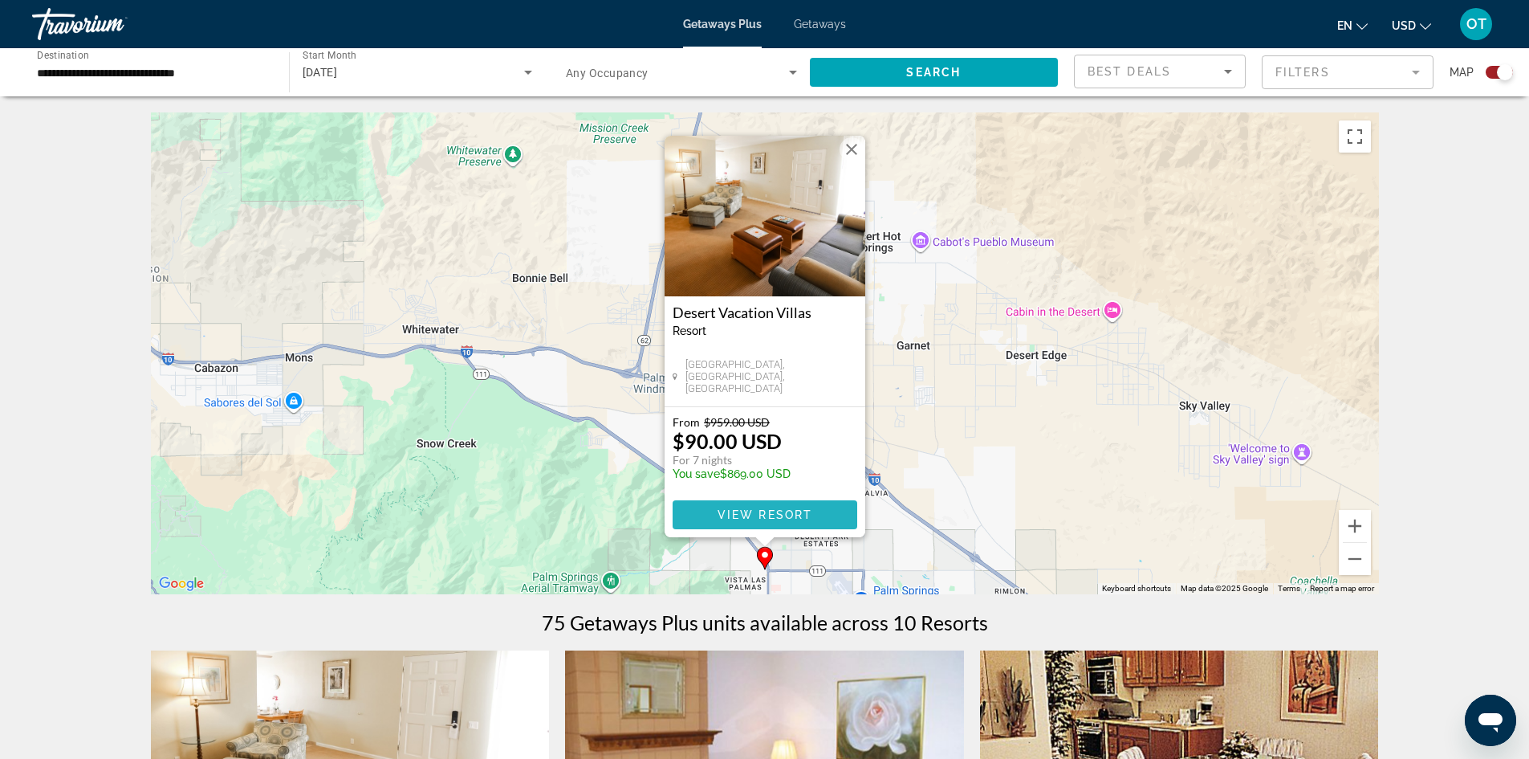
click at [753, 507] on span "Main content" at bounding box center [765, 514] width 185 height 39
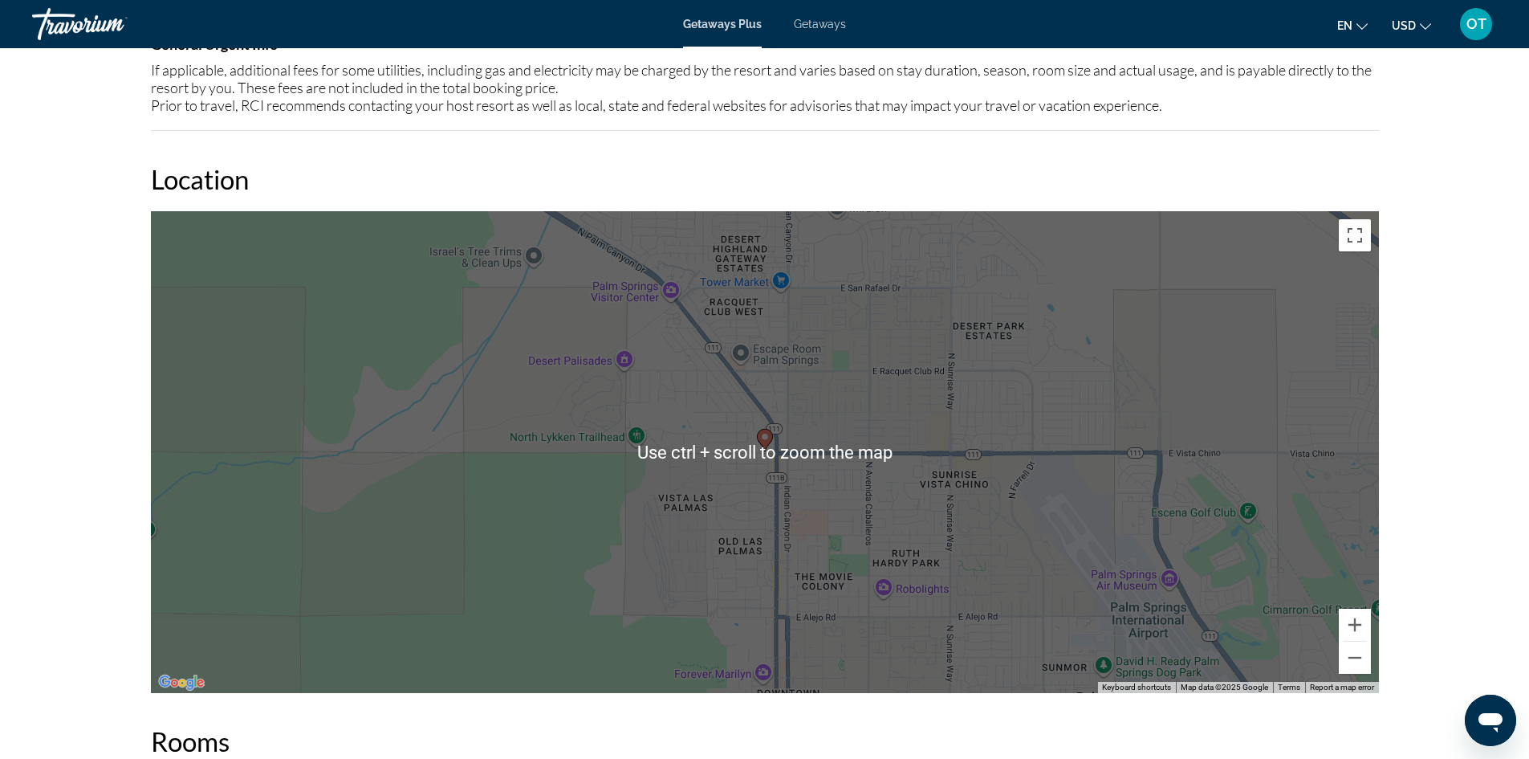
scroll to position [1766, 0]
